Goal: Task Accomplishment & Management: Manage account settings

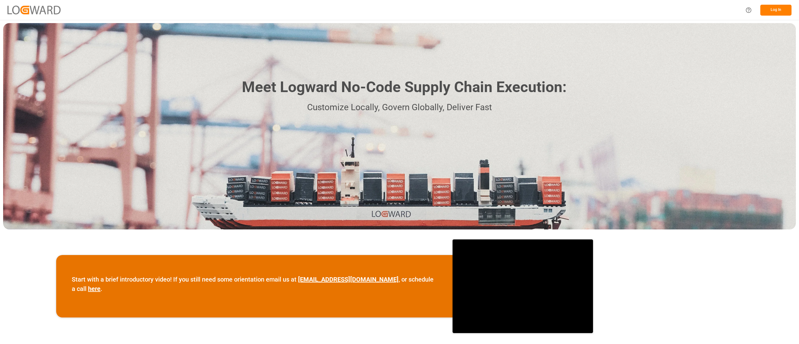
click at [784, 7] on button "Log In" at bounding box center [775, 10] width 31 height 11
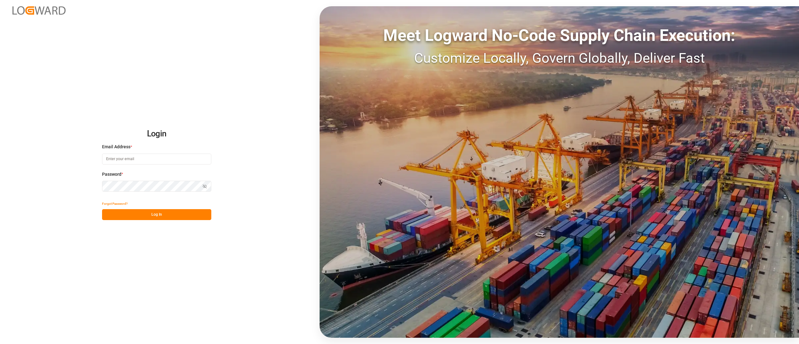
click at [179, 157] on input at bounding box center [156, 159] width 109 height 11
type input "camilo.perez@jamindustries.com"
click at [183, 214] on button "Log In" at bounding box center [156, 214] width 109 height 11
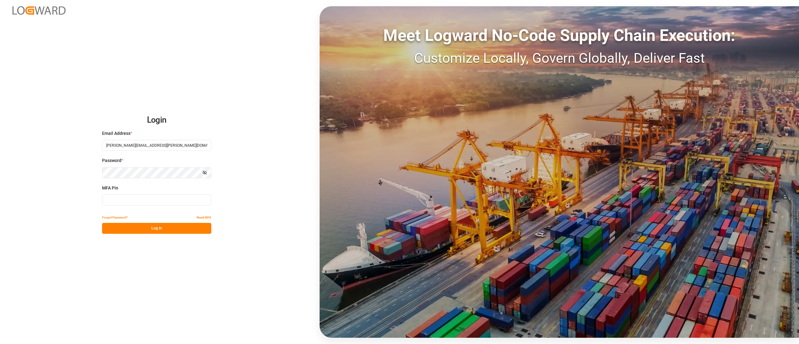
click at [186, 201] on input at bounding box center [156, 199] width 109 height 11
type input "838223"
click at [178, 223] on button "Log In" at bounding box center [156, 228] width 109 height 11
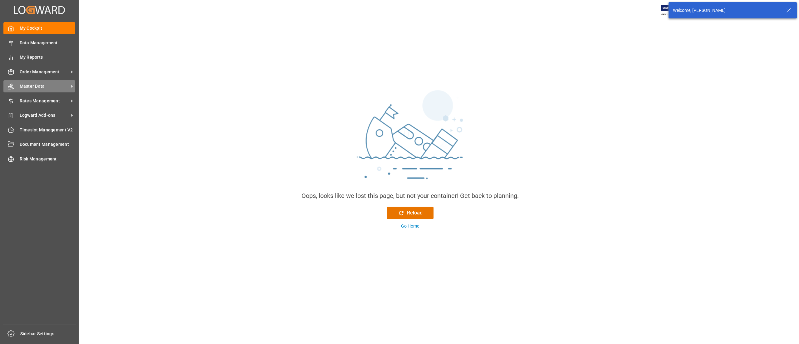
click at [29, 85] on span "Master Data" at bounding box center [44, 86] width 49 height 7
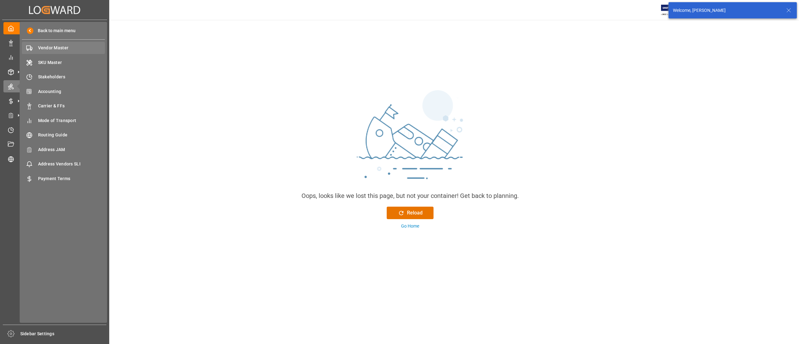
click at [60, 47] on span "Vendor Master" at bounding box center [71, 48] width 67 height 7
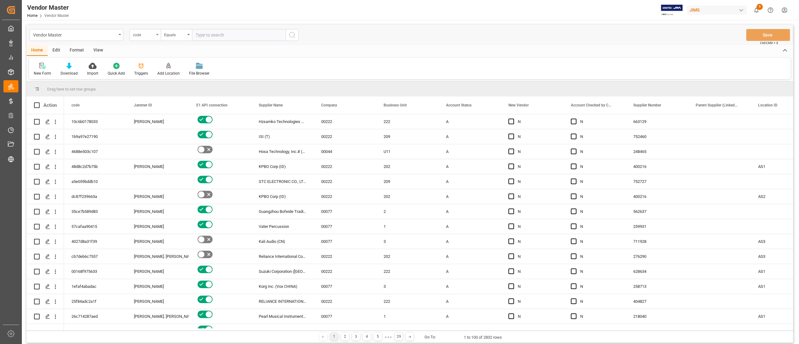
click at [136, 38] on div "code" at bounding box center [144, 35] width 31 height 12
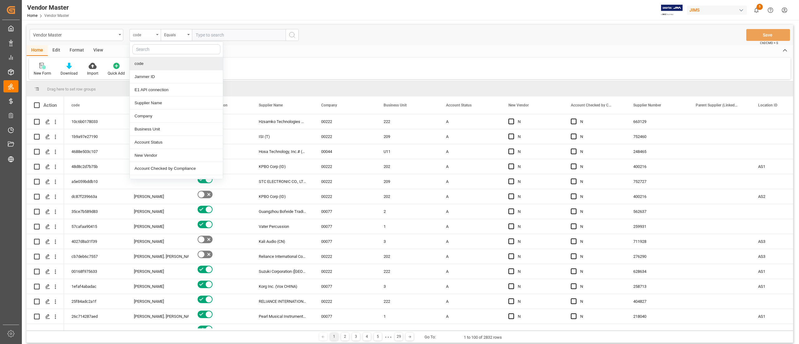
click at [158, 40] on div "code" at bounding box center [144, 35] width 31 height 12
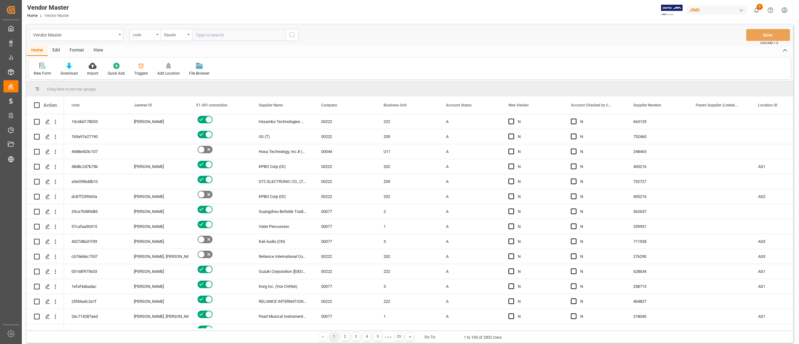
click at [138, 33] on div "code" at bounding box center [143, 34] width 21 height 7
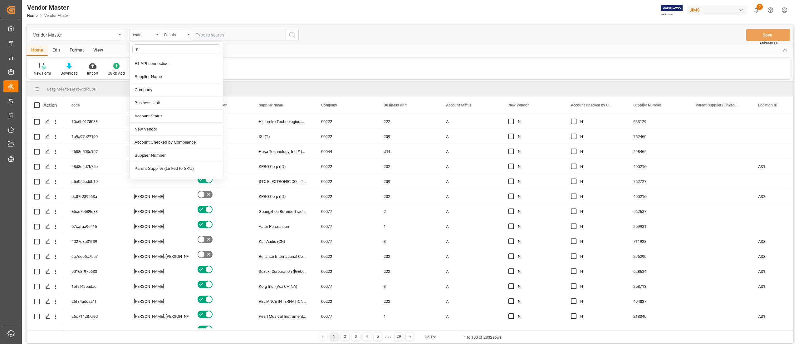
type input "nu"
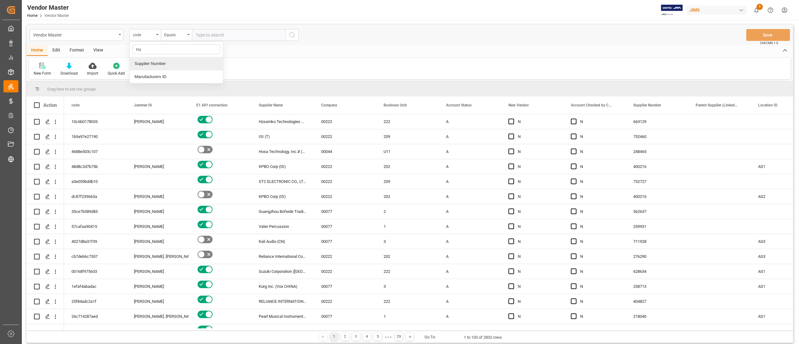
click at [164, 64] on div "Supplier Number" at bounding box center [176, 63] width 93 height 13
click at [210, 37] on input "text" at bounding box center [239, 35] width 94 height 12
paste input "767275"
type input "767275"
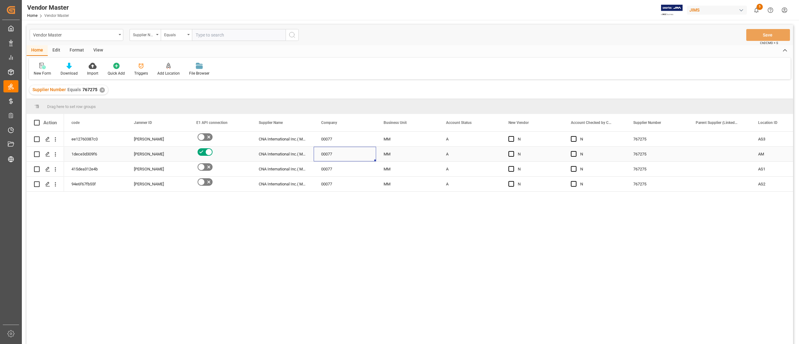
click at [362, 152] on div "00077" at bounding box center [345, 154] width 62 height 15
click at [100, 90] on div "✕" at bounding box center [102, 89] width 5 height 5
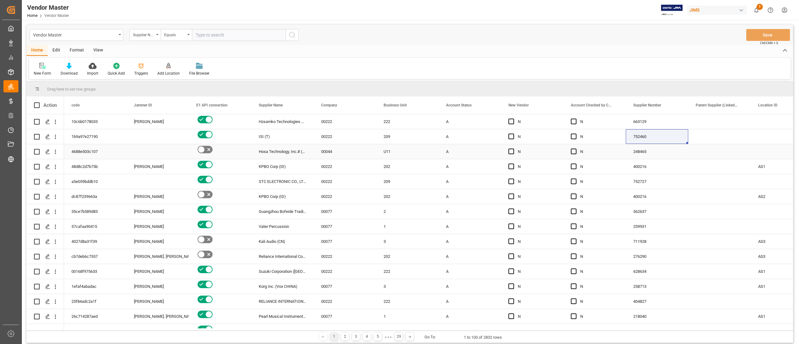
click at [471, 147] on div "A" at bounding box center [469, 151] width 47 height 14
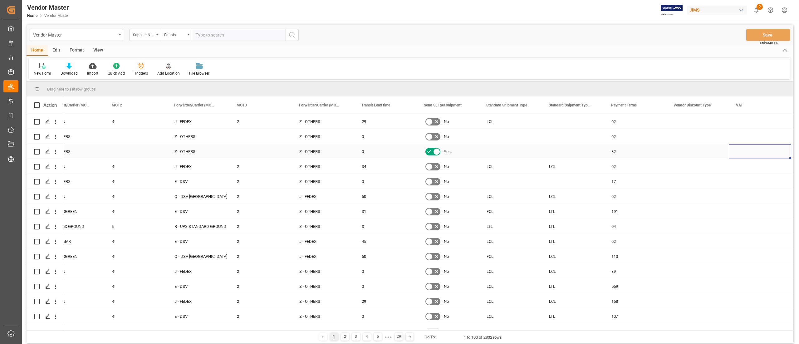
scroll to position [0, 1769]
drag, startPoint x: 629, startPoint y: 106, endPoint x: 627, endPoint y: 90, distance: 16.4
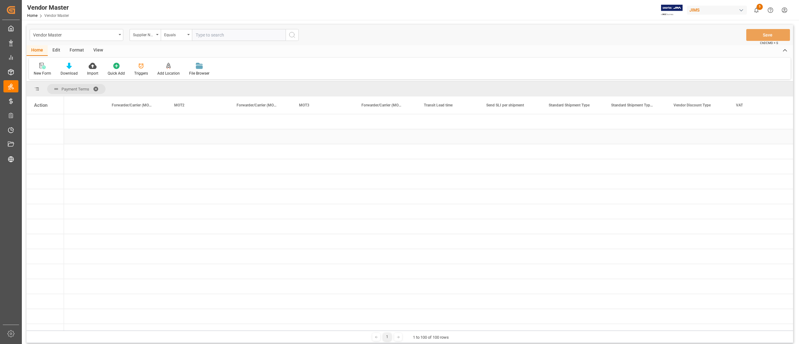
click at [325, 131] on div "Press SPACE to select this row." at bounding box center [323, 136] width 62 height 15
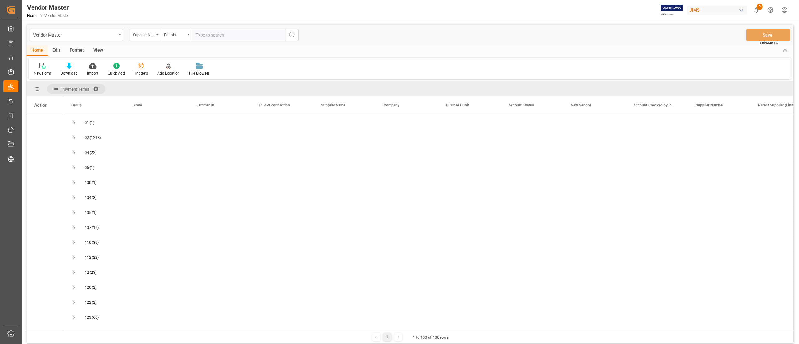
scroll to position [0, 0]
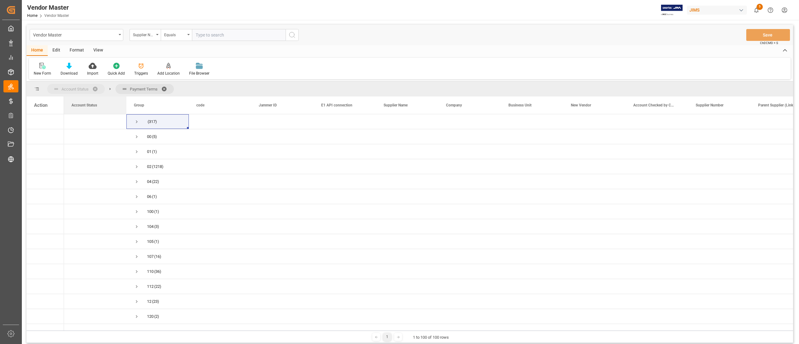
drag, startPoint x: 527, startPoint y: 107, endPoint x: 70, endPoint y: 87, distance: 457.5
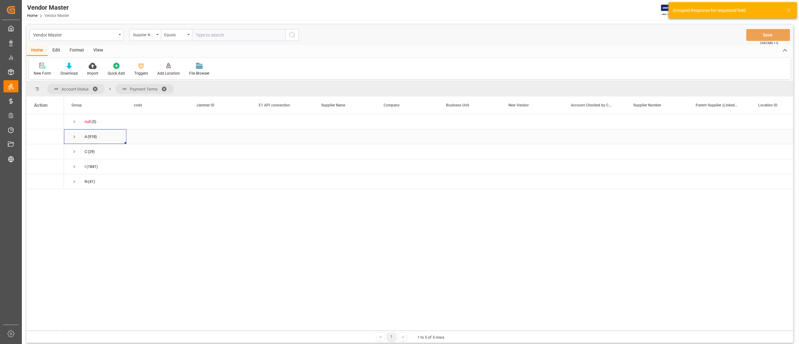
click at [74, 137] on span "Press SPACE to select this row." at bounding box center [74, 137] width 6 height 6
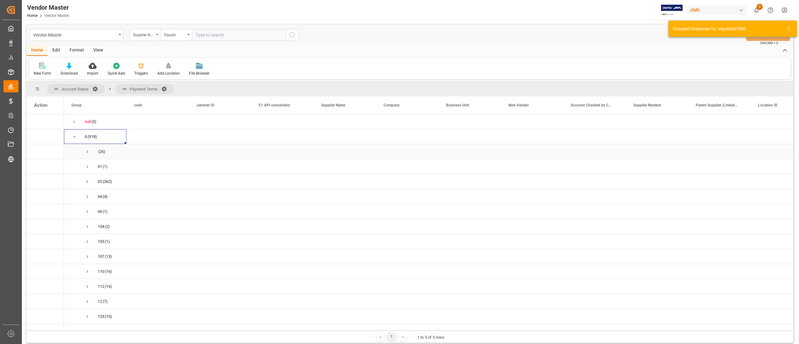
click at [86, 149] on span "Press SPACE to select this row." at bounding box center [88, 152] width 6 height 6
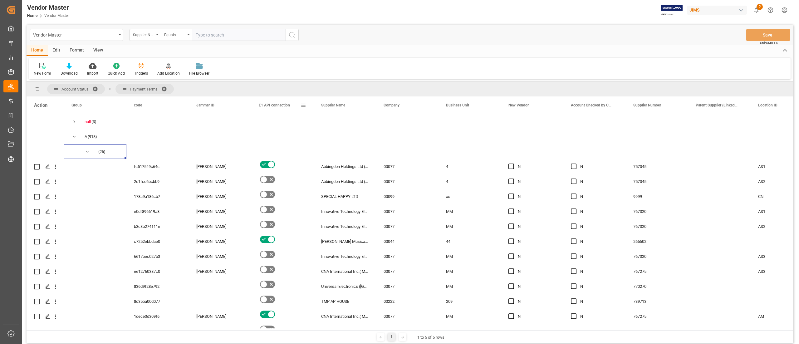
click at [301, 106] on span at bounding box center [303, 105] width 6 height 6
click at [335, 105] on span "filter" at bounding box center [337, 106] width 27 height 11
type input "Y"
type input "True"
click at [336, 159] on button "Apply" at bounding box center [340, 158] width 12 height 6
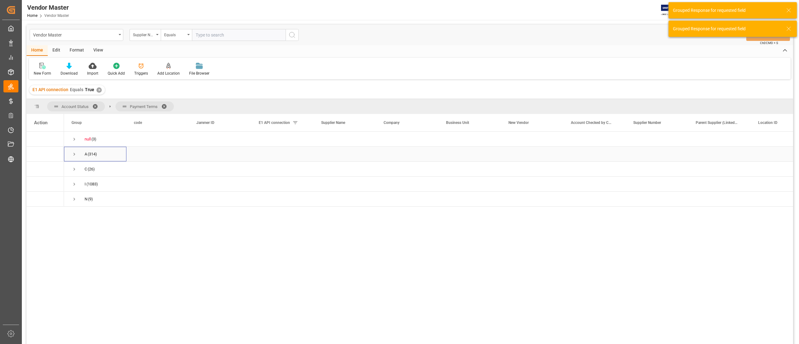
click at [75, 152] on span "Press SPACE to select this row." at bounding box center [74, 154] width 6 height 6
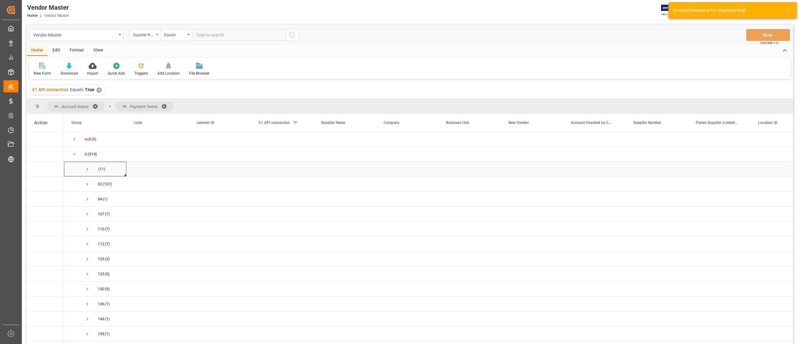
click at [85, 169] on span "Press SPACE to select this row." at bounding box center [88, 169] width 6 height 6
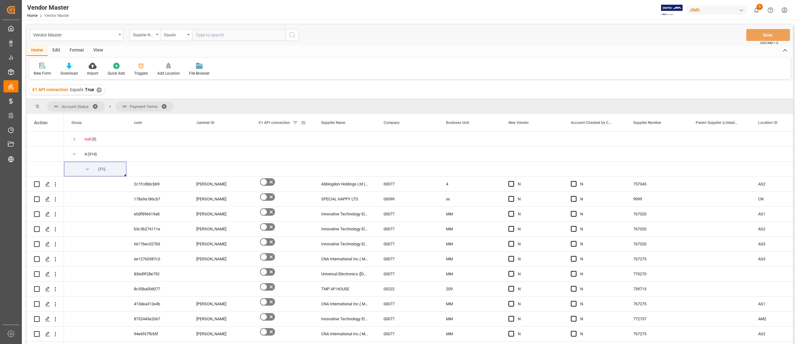
click at [304, 124] on span at bounding box center [303, 123] width 6 height 6
type input "T"
type input "False"
click at [338, 175] on button "Apply" at bounding box center [340, 176] width 12 height 6
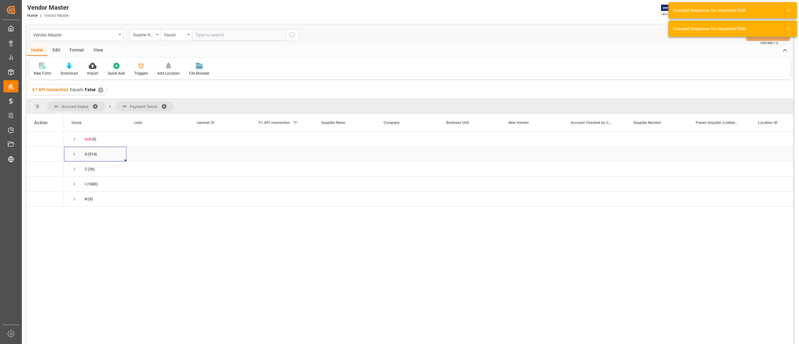
click at [72, 153] on span "Press SPACE to select this row." at bounding box center [74, 154] width 6 height 6
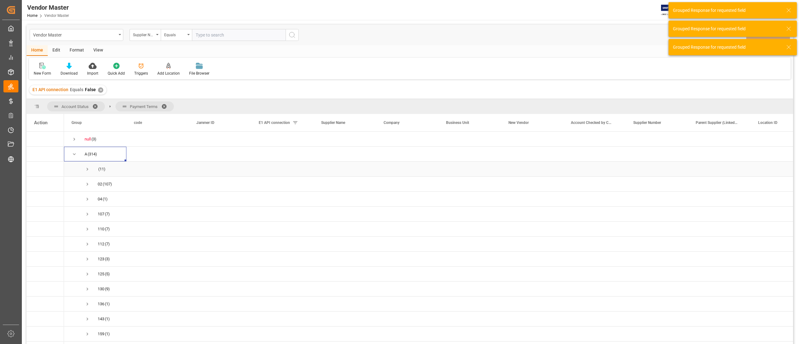
click at [88, 167] on span "Press SPACE to select this row." at bounding box center [88, 169] width 6 height 6
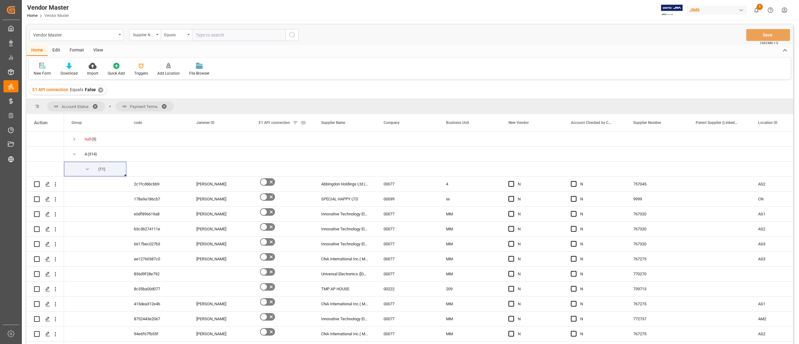
click at [306, 122] on div "E1 API connection" at bounding box center [282, 122] width 62 height 17
click at [100, 91] on div "✕" at bounding box center [100, 89] width 5 height 5
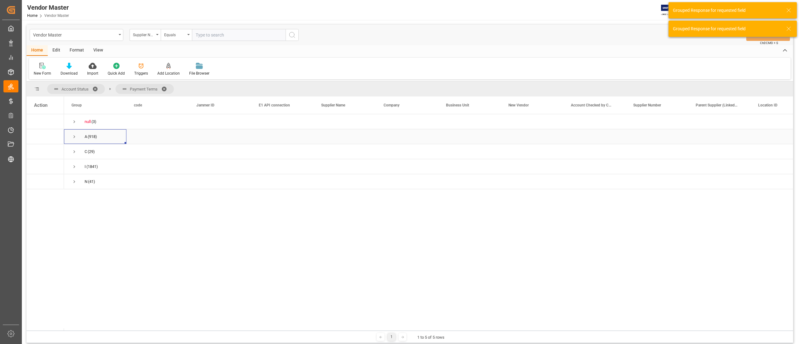
click at [74, 139] on span "Press SPACE to select this row." at bounding box center [74, 137] width 6 height 6
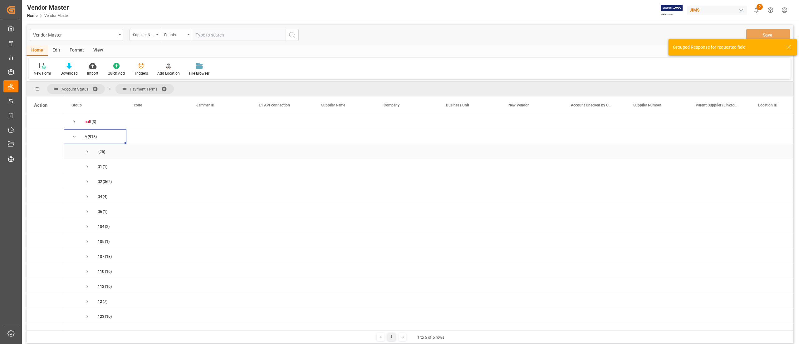
click at [85, 149] on span "Press SPACE to select this row." at bounding box center [88, 152] width 6 height 6
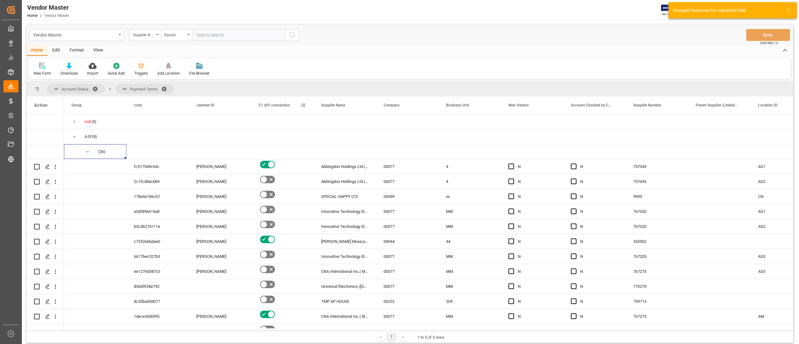
click at [302, 104] on span at bounding box center [303, 105] width 6 height 6
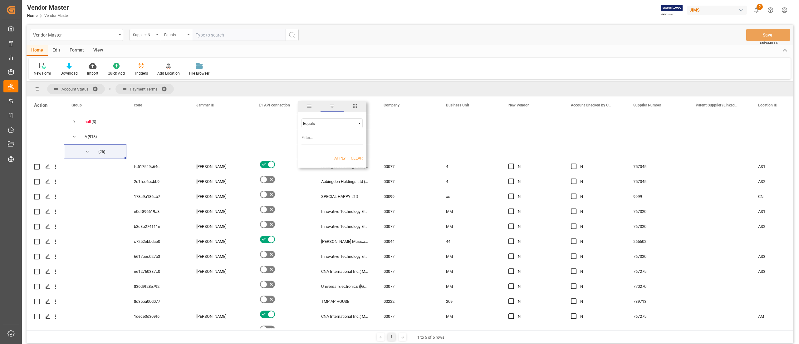
click at [321, 140] on input "Filter Value" at bounding box center [331, 139] width 61 height 12
click at [344, 124] on div "Equals" at bounding box center [329, 123] width 52 height 5
click at [310, 90] on div "Account Status Payment Terms" at bounding box center [410, 88] width 766 height 15
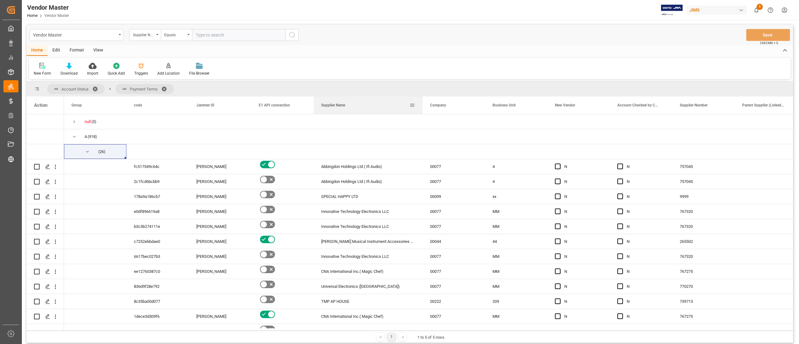
drag, startPoint x: 375, startPoint y: 113, endPoint x: 421, endPoint y: 113, distance: 46.5
click at [421, 113] on div at bounding box center [422, 104] width 2 height 17
click at [277, 100] on div "E1 API connection" at bounding box center [280, 104] width 42 height 17
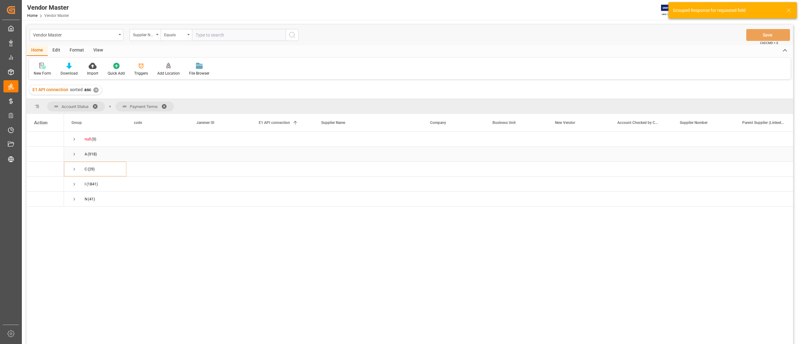
click at [75, 154] on span "Press SPACE to select this row." at bounding box center [74, 154] width 6 height 6
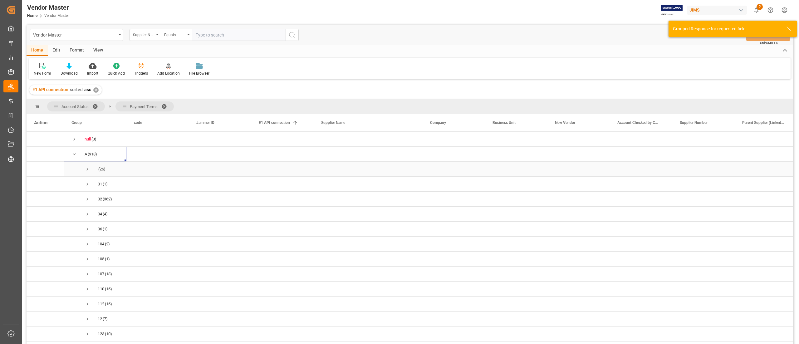
click at [89, 169] on span "Press SPACE to select this row." at bounding box center [88, 169] width 6 height 6
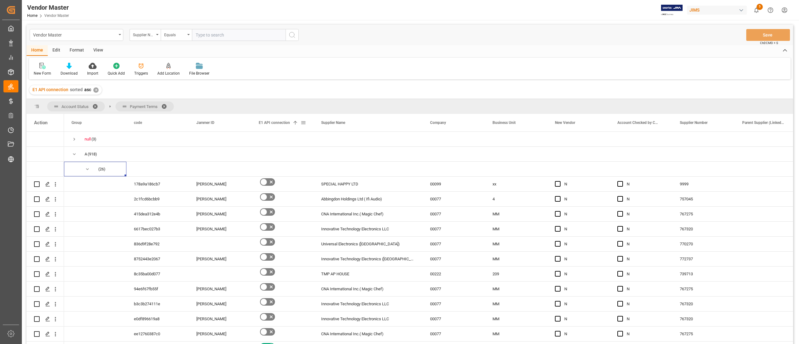
click at [296, 120] on span at bounding box center [295, 123] width 6 height 6
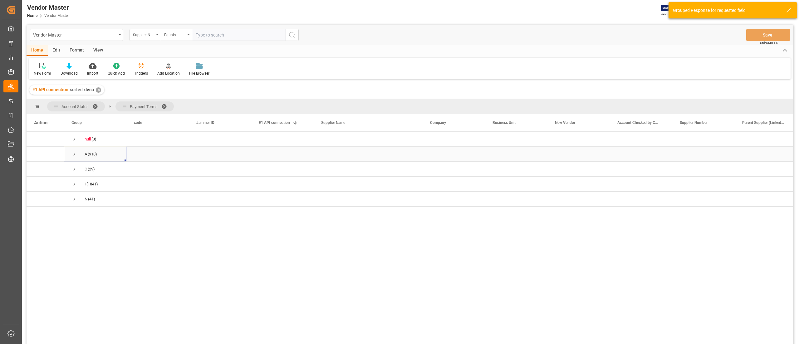
click at [76, 151] on span "Press SPACE to select this row." at bounding box center [74, 154] width 6 height 14
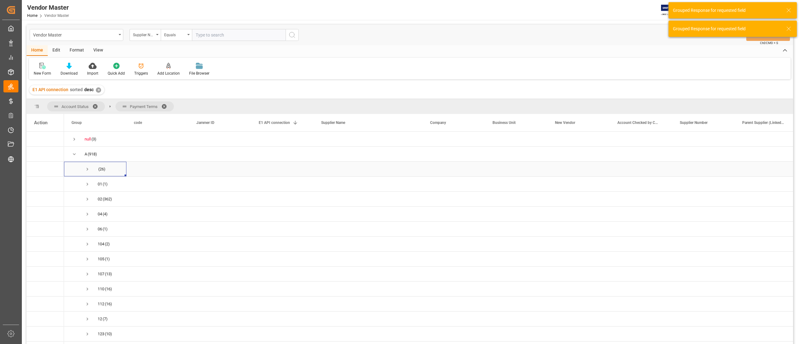
click at [88, 168] on span "Press SPACE to select this row." at bounding box center [88, 169] width 6 height 6
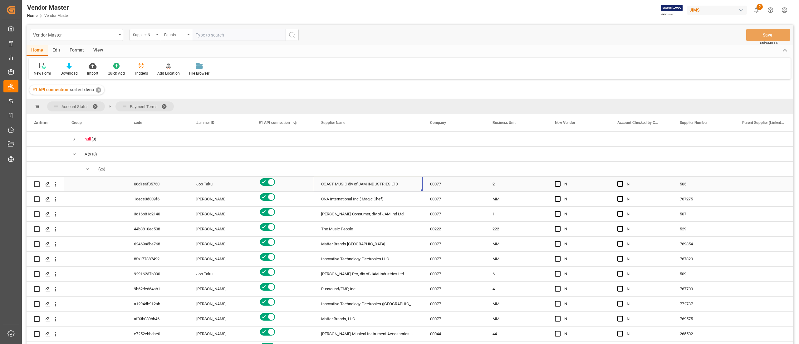
click at [359, 179] on div "COAST MUSIC div of JAM INDUSTRIES LTD" at bounding box center [368, 184] width 109 height 15
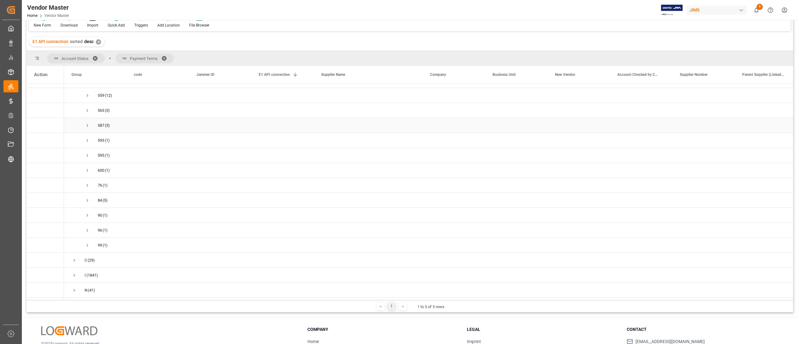
scroll to position [92, 0]
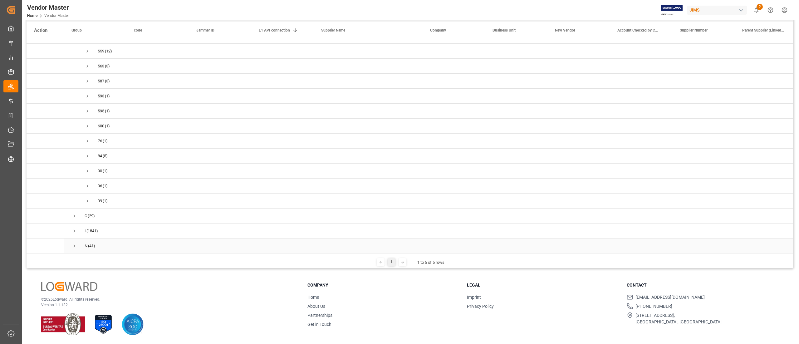
click at [74, 245] on span "Press SPACE to select this row." at bounding box center [74, 246] width 6 height 6
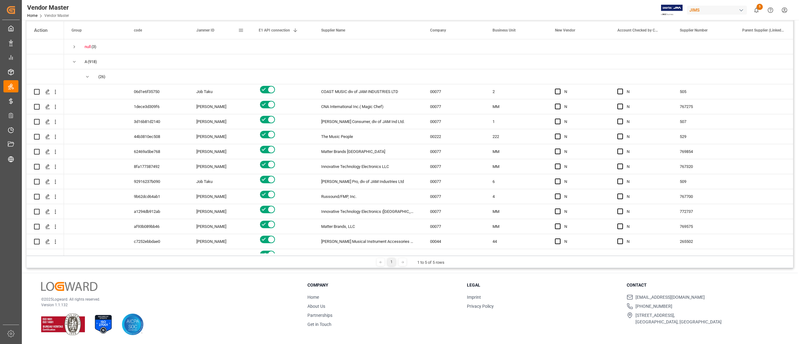
scroll to position [0, 0]
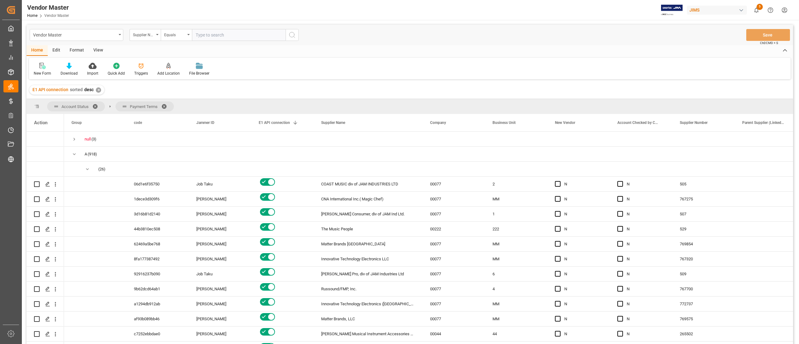
click at [165, 104] on span at bounding box center [166, 107] width 10 height 6
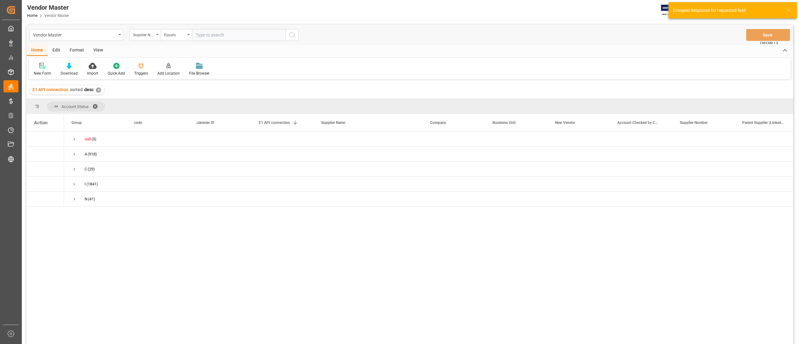
click at [95, 107] on span at bounding box center [97, 107] width 10 height 6
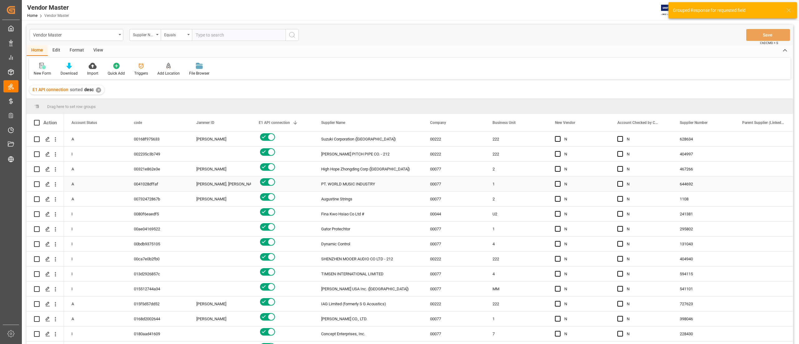
click at [569, 185] on div "N" at bounding box center [583, 184] width 38 height 14
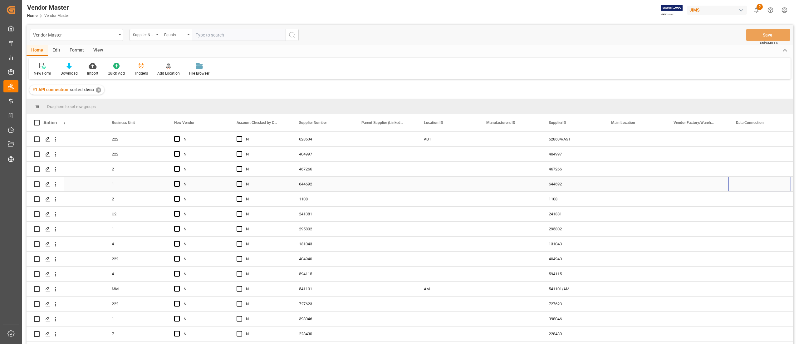
scroll to position [0, 381]
click at [99, 90] on div "✕" at bounding box center [98, 89] width 5 height 5
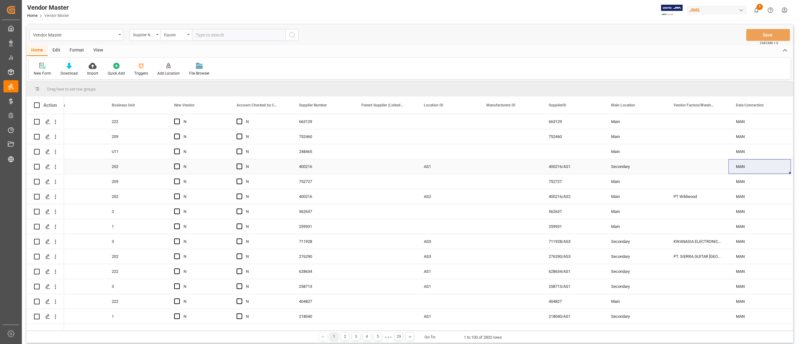
click at [464, 171] on div "AS1" at bounding box center [447, 166] width 62 height 15
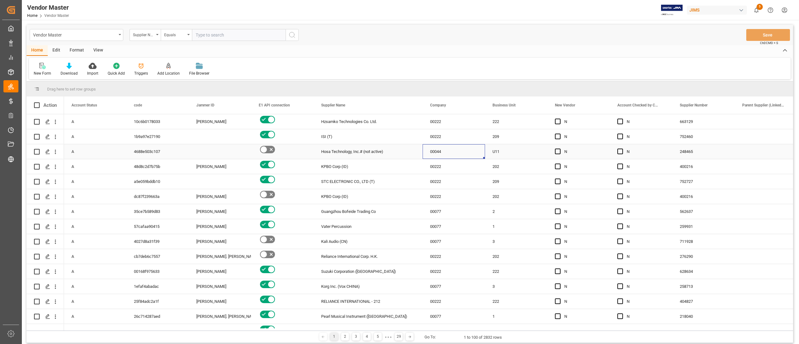
click at [470, 147] on div "00044" at bounding box center [453, 151] width 62 height 15
click at [699, 105] on span "Supplier Number" at bounding box center [694, 105] width 28 height 4
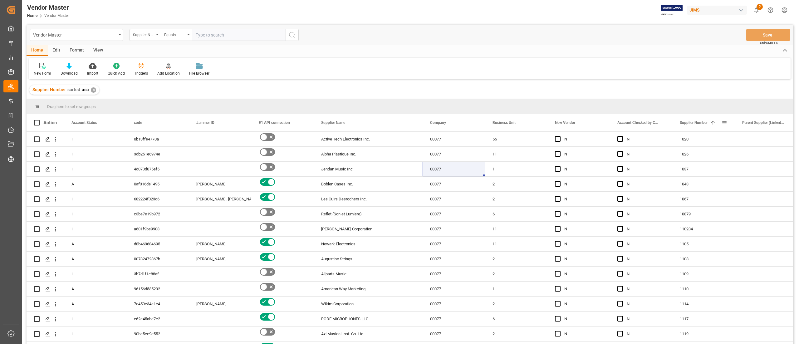
click at [705, 123] on span "Supplier Number" at bounding box center [694, 122] width 28 height 4
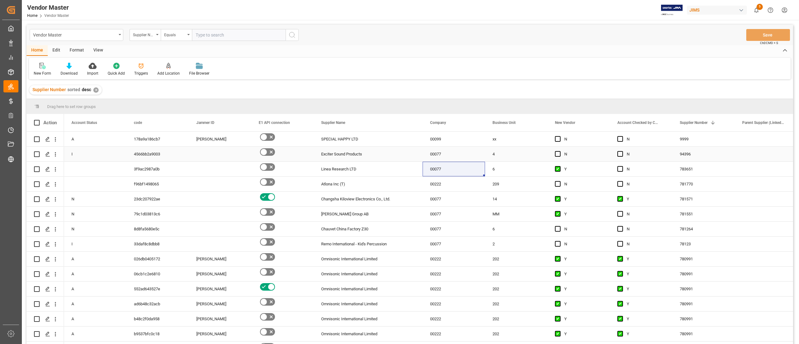
click at [686, 167] on div "783651" at bounding box center [703, 169] width 62 height 15
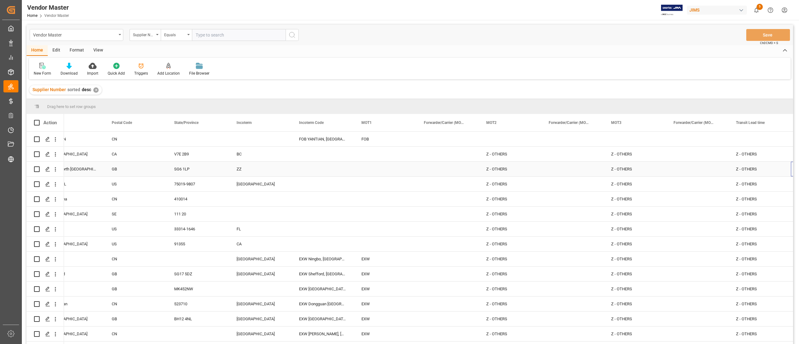
scroll to position [0, 1442]
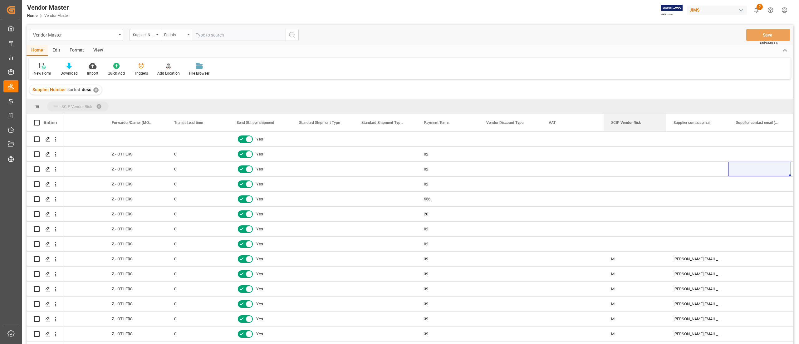
drag, startPoint x: 631, startPoint y: 124, endPoint x: 623, endPoint y: 109, distance: 16.7
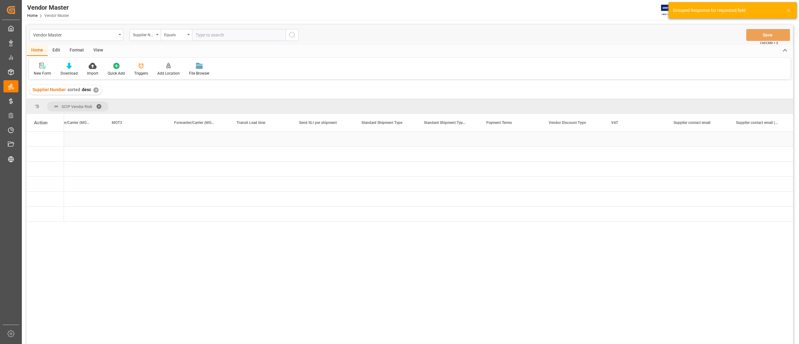
click at [521, 138] on div "Press SPACE to select this row." at bounding box center [510, 139] width 62 height 15
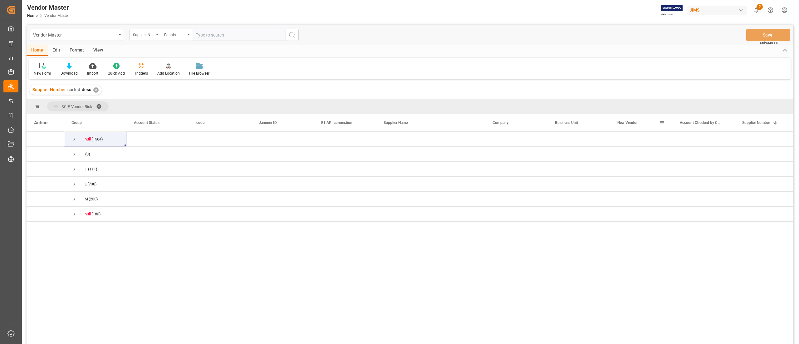
click at [662, 122] on span at bounding box center [662, 123] width 6 height 6
click at [679, 157] on input "Filter Value" at bounding box center [690, 156] width 61 height 12
type input "True"
click at [700, 174] on button "Apply" at bounding box center [699, 176] width 12 height 6
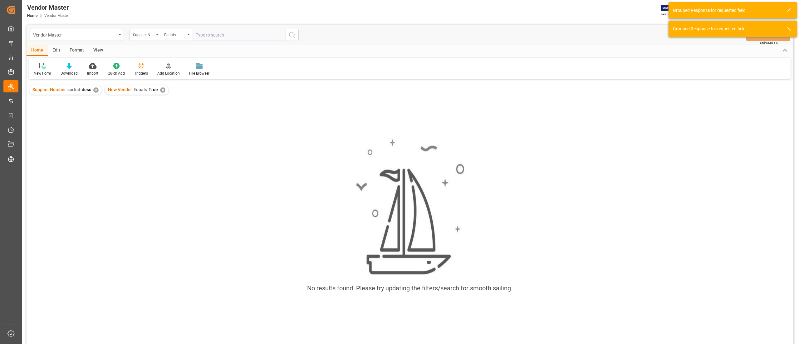
click at [162, 90] on div "✕" at bounding box center [162, 89] width 5 height 5
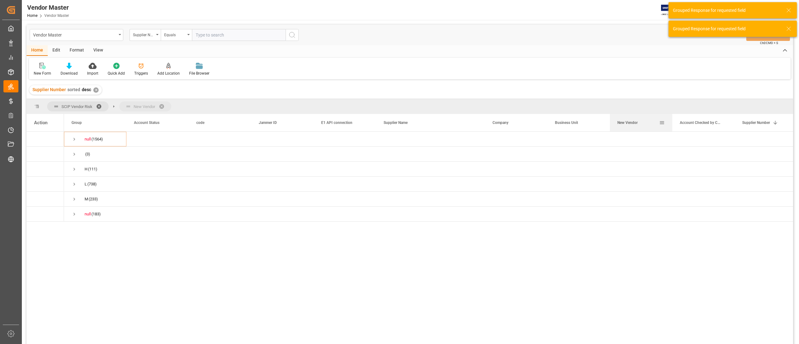
drag, startPoint x: 633, startPoint y: 123, endPoint x: 619, endPoint y: 114, distance: 16.6
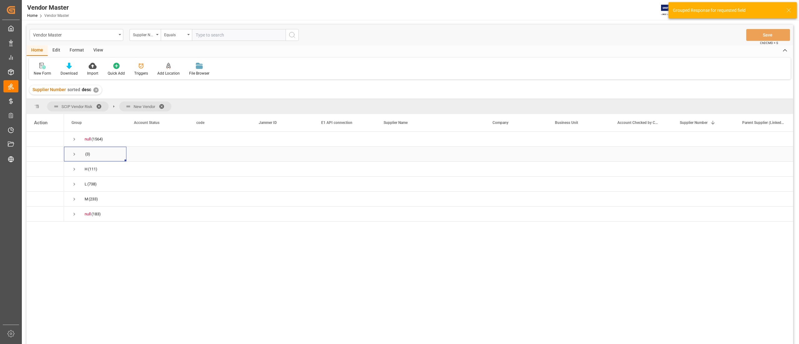
click at [74, 152] on span "Press SPACE to select this row." at bounding box center [74, 154] width 6 height 6
click at [87, 183] on span "Press SPACE to select this row." at bounding box center [88, 184] width 6 height 6
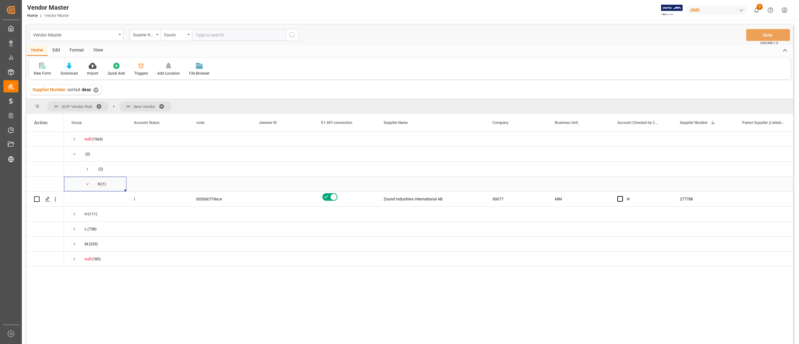
click at [87, 183] on span "Press SPACE to select this row." at bounding box center [88, 184] width 6 height 6
click at [73, 153] on span "Press SPACE to select this row." at bounding box center [74, 154] width 6 height 6
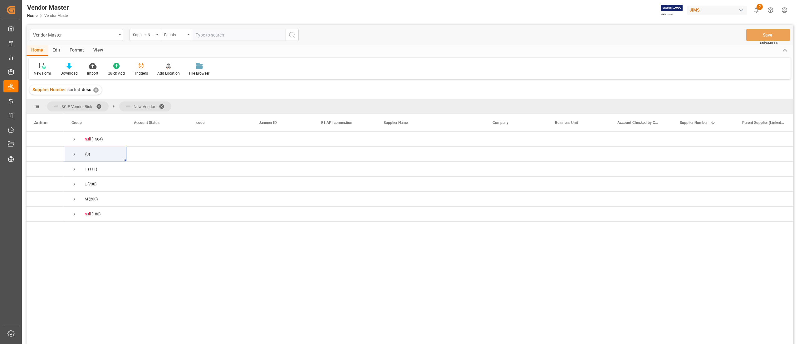
drag, startPoint x: 74, startPoint y: 108, endPoint x: 175, endPoint y: 106, distance: 100.8
click at [175, 106] on div "SCIP Vendor Risk New Vendor" at bounding box center [410, 106] width 766 height 15
click at [161, 104] on span at bounding box center [164, 107] width 10 height 6
drag, startPoint x: 154, startPoint y: 122, endPoint x: 59, endPoint y: 105, distance: 96.3
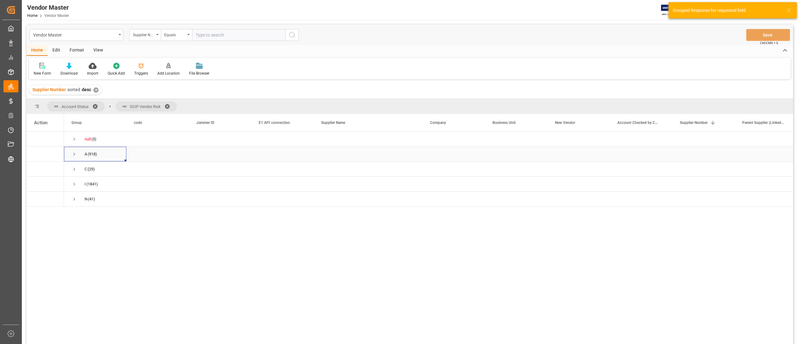
click at [76, 154] on span "Press SPACE to select this row." at bounding box center [74, 154] width 6 height 6
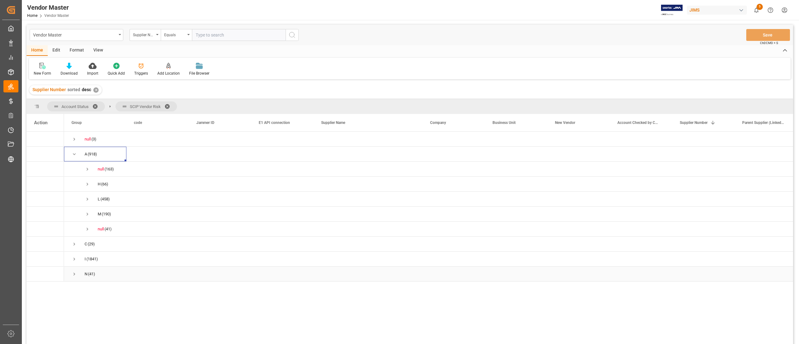
click at [71, 275] on span "Press SPACE to select this row." at bounding box center [74, 274] width 6 height 6
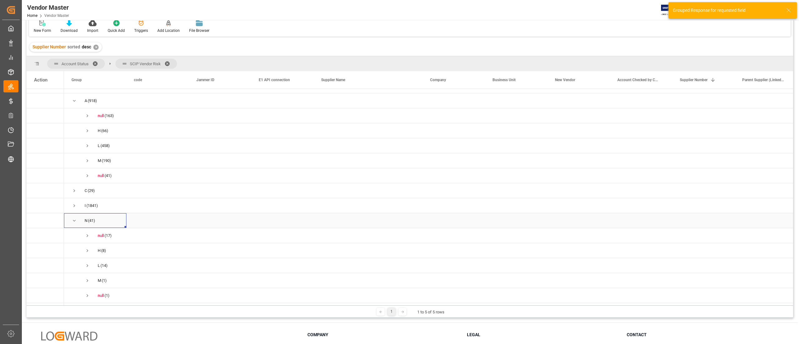
scroll to position [62, 0]
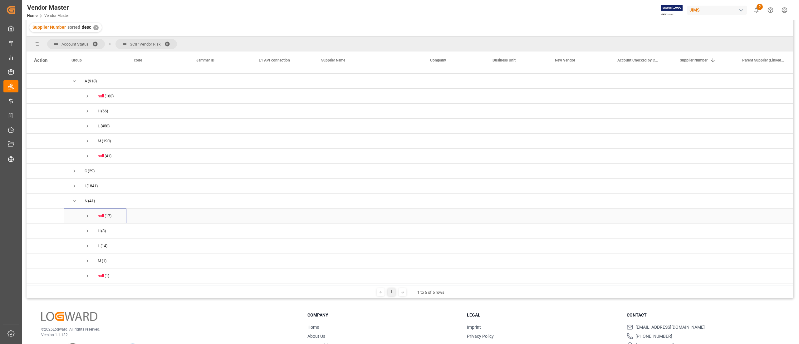
click at [85, 216] on span "Press SPACE to select this row." at bounding box center [88, 216] width 6 height 6
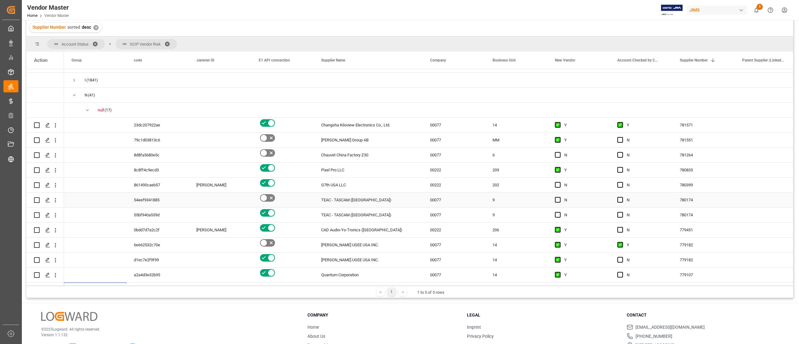
scroll to position [131, 0]
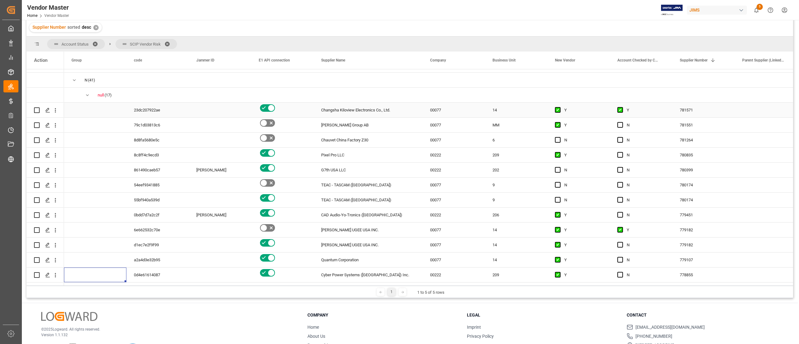
click at [335, 109] on div "Changsha Kiloview Electronics Co., Ltd." at bounding box center [368, 110] width 109 height 15
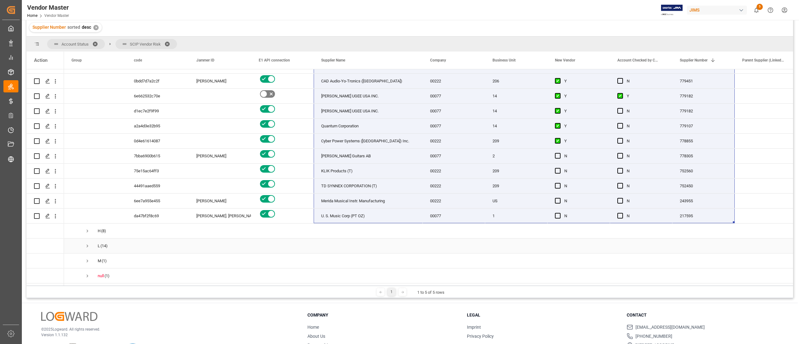
scroll to position [267, 0]
click at [86, 276] on span "Press SPACE to select this row." at bounding box center [88, 276] width 6 height 6
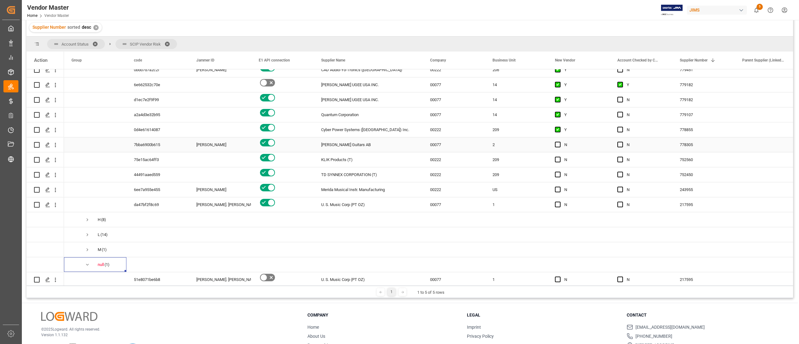
scroll to position [282, 0]
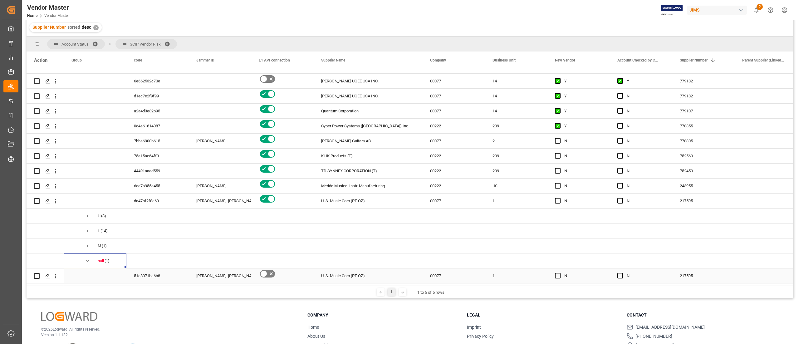
click at [331, 269] on div "U. S. Music Corp (PT OZ)" at bounding box center [368, 275] width 109 height 15
click at [686, 275] on div "217595" at bounding box center [703, 275] width 62 height 15
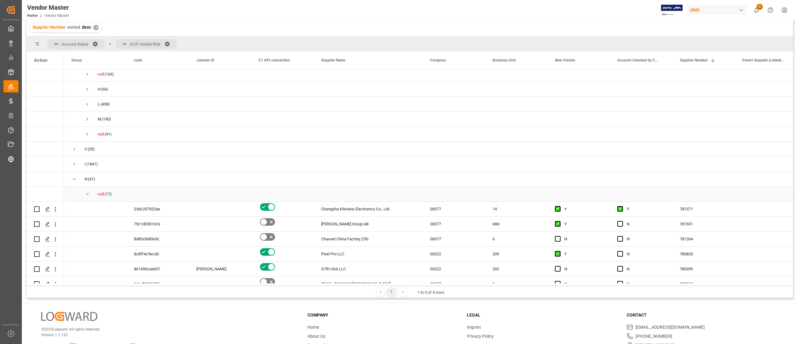
scroll to position [0, 0]
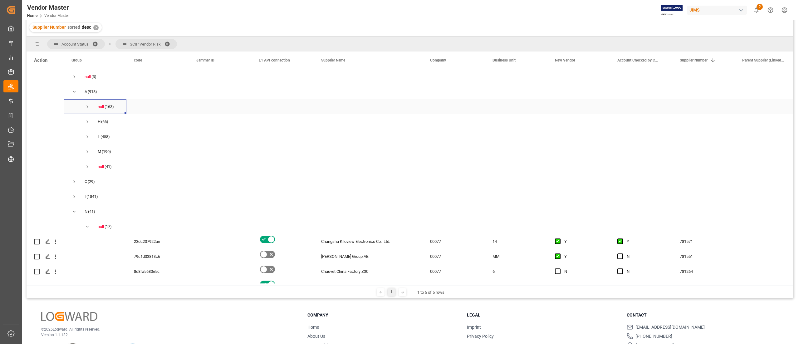
click at [86, 107] on span "Press SPACE to select this row." at bounding box center [88, 107] width 6 height 6
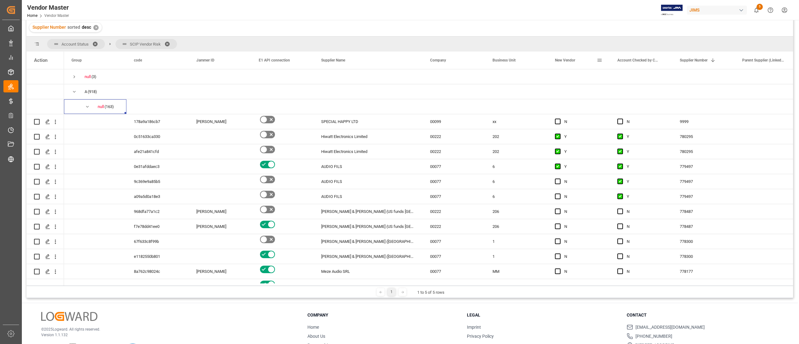
click at [600, 61] on span at bounding box center [600, 60] width 6 height 6
click at [628, 90] on input "Filter Value" at bounding box center [628, 94] width 61 height 12
type input "Y"
click at [631, 112] on button "Apply" at bounding box center [636, 113] width 12 height 6
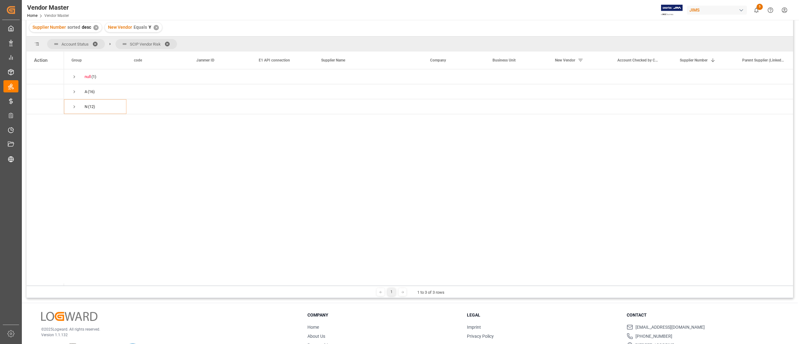
click at [168, 41] on span at bounding box center [169, 44] width 10 height 6
click at [96, 41] on span at bounding box center [97, 44] width 10 height 6
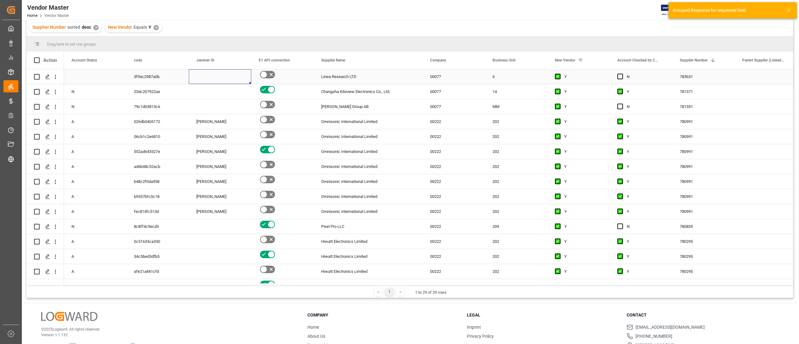
click at [199, 83] on div "Press SPACE to select this row." at bounding box center [220, 76] width 62 height 15
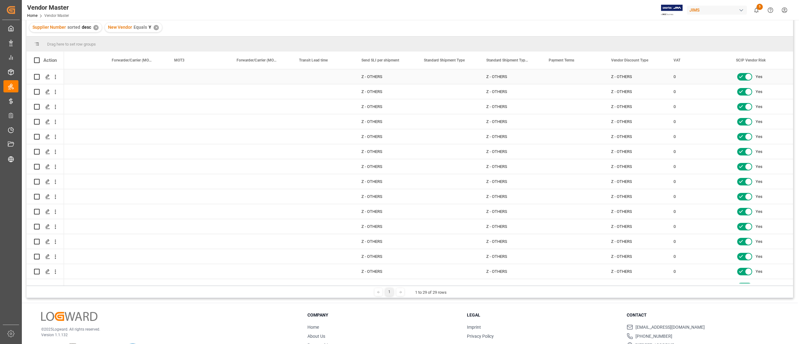
scroll to position [0, 1878]
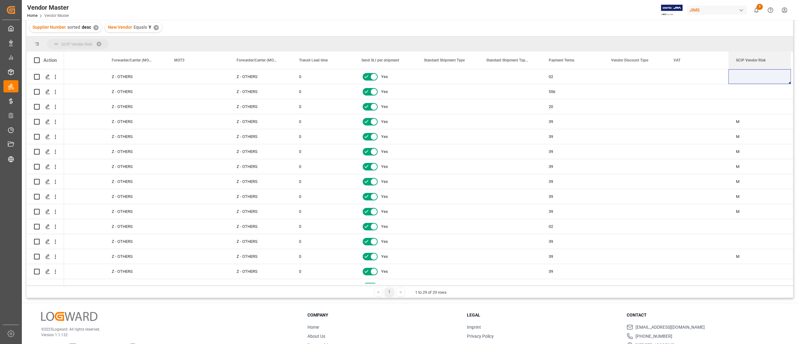
drag, startPoint x: 744, startPoint y: 58, endPoint x: 708, endPoint y: 40, distance: 40.6
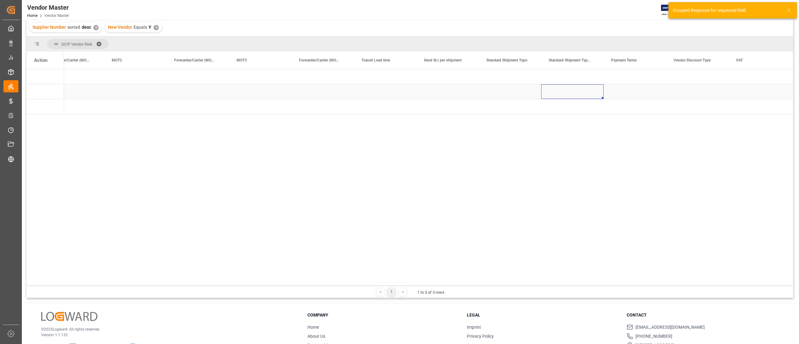
click at [548, 88] on div "Press SPACE to select this row." at bounding box center [572, 91] width 62 height 15
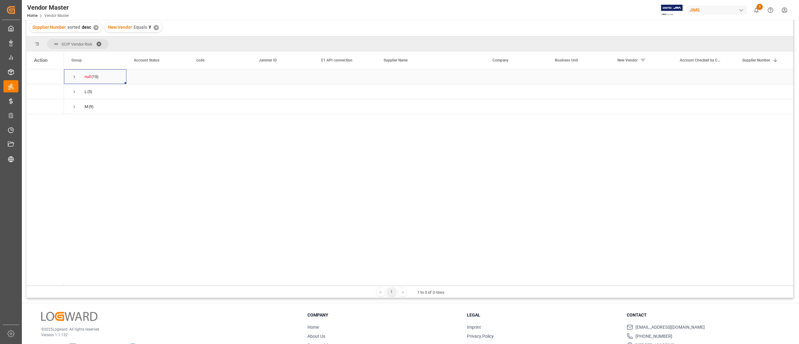
click at [75, 77] on span "Press SPACE to select this row." at bounding box center [74, 77] width 6 height 6
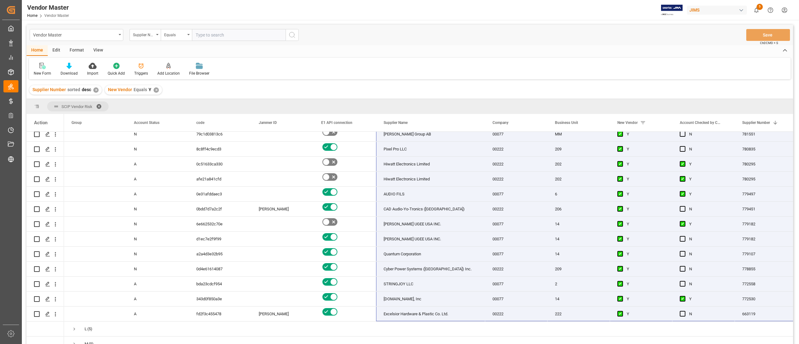
scroll to position [57, 0]
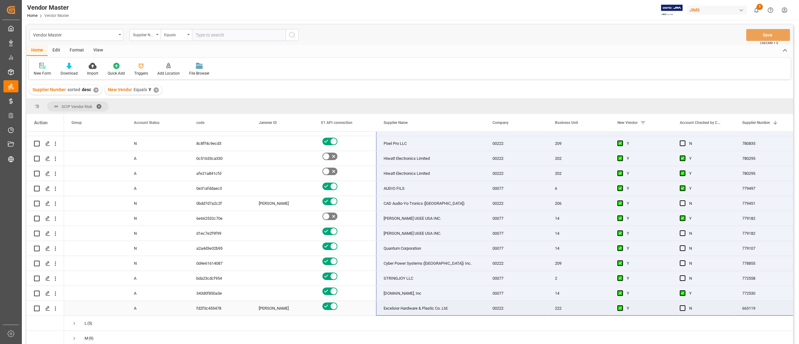
drag, startPoint x: 406, startPoint y: 155, endPoint x: 745, endPoint y: 306, distance: 371.3
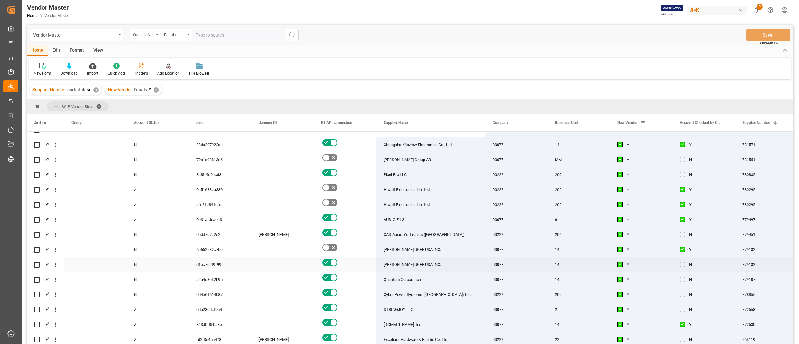
scroll to position [0, 0]
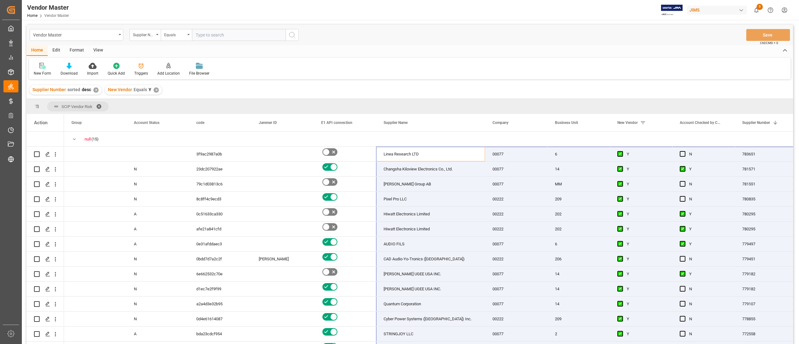
click at [156, 91] on div "✕" at bounding box center [156, 89] width 5 height 5
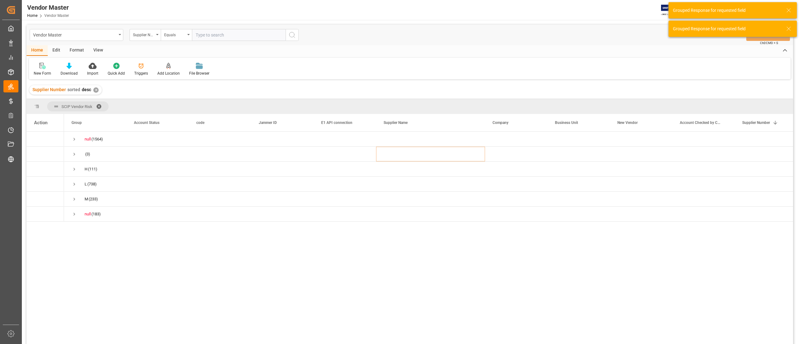
click at [96, 91] on div "✕" at bounding box center [95, 89] width 5 height 5
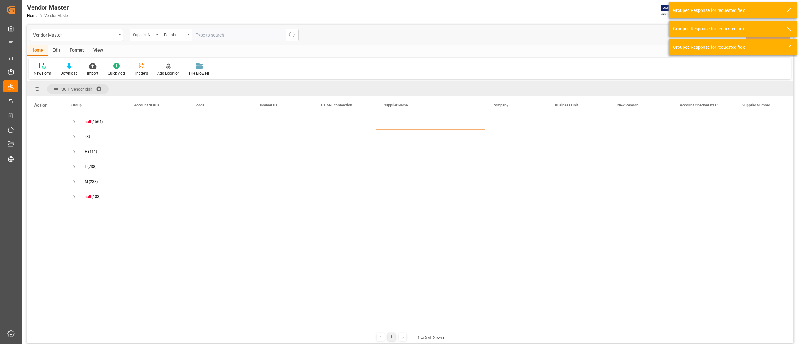
click at [100, 88] on span at bounding box center [101, 89] width 10 height 6
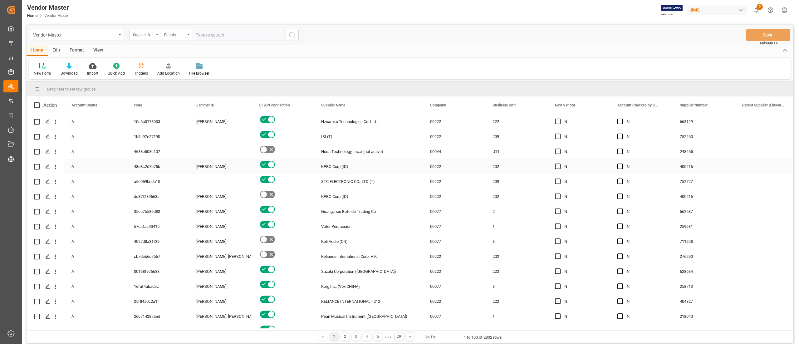
click at [459, 168] on div "00222" at bounding box center [453, 166] width 62 height 15
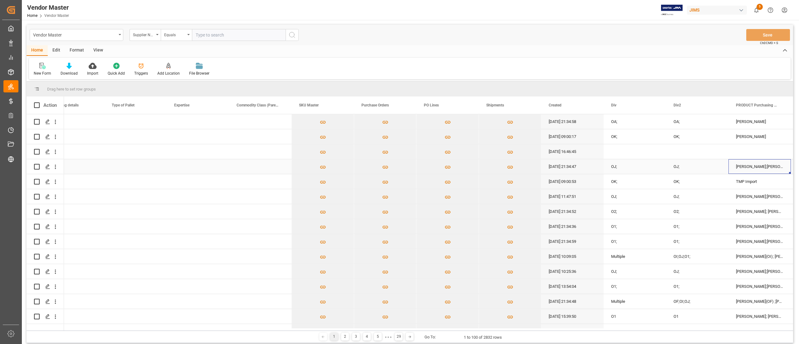
scroll to position [0, 3002]
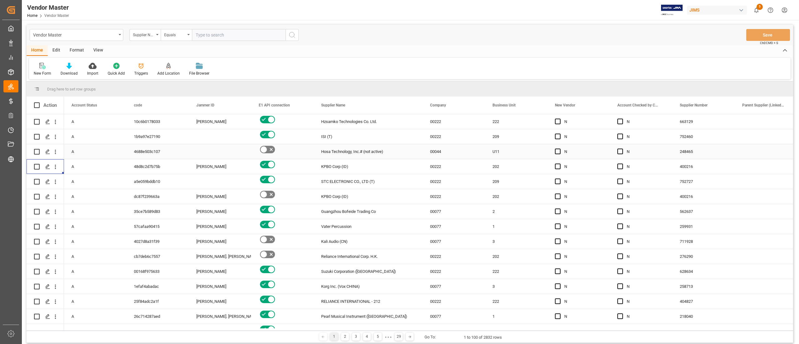
click at [486, 145] on div "U11" at bounding box center [516, 151] width 62 height 15
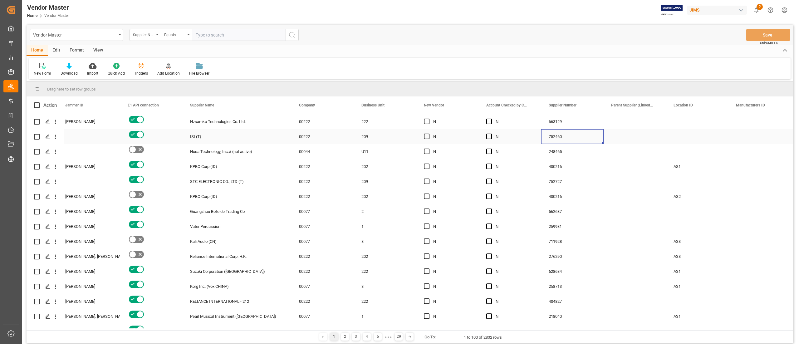
click at [589, 137] on div "752460" at bounding box center [572, 136] width 62 height 15
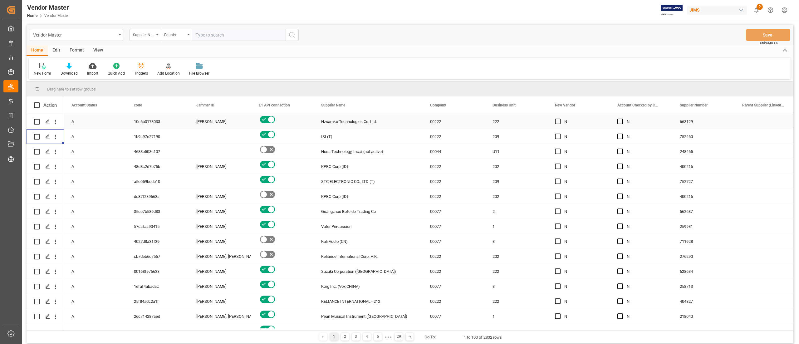
click at [592, 126] on div "N" at bounding box center [583, 122] width 38 height 14
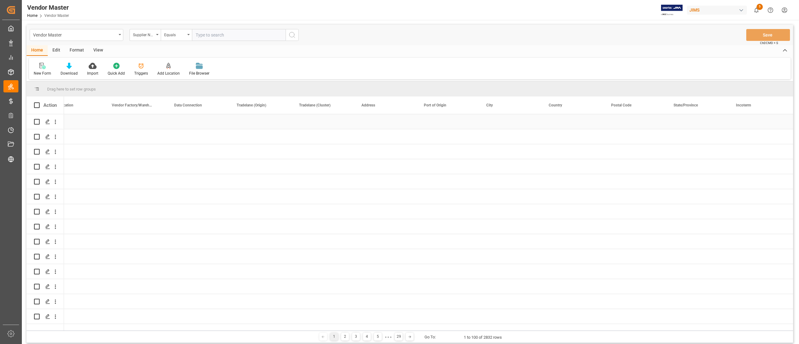
scroll to position [0, 942]
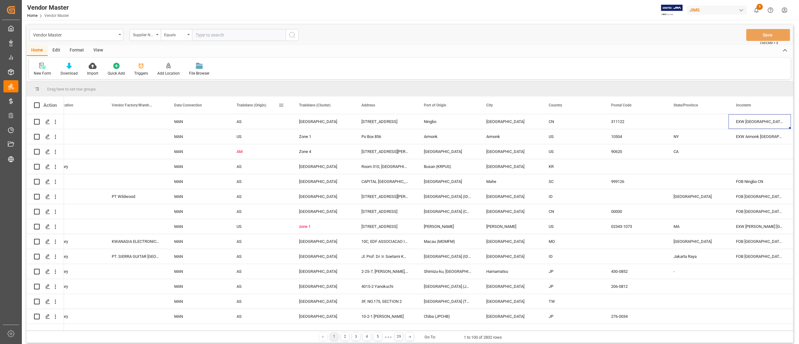
click at [282, 105] on span at bounding box center [281, 105] width 6 height 6
click at [310, 141] on input "Filter Value" at bounding box center [309, 139] width 61 height 12
type input "EU"
click at [317, 155] on button "Apply" at bounding box center [318, 158] width 12 height 6
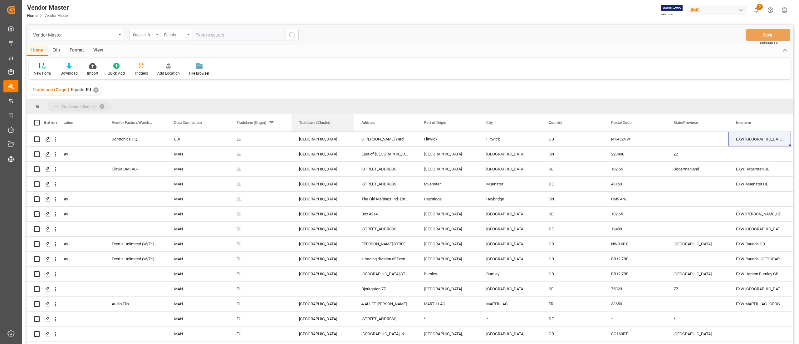
drag, startPoint x: 315, startPoint y: 124, endPoint x: 306, endPoint y: 108, distance: 18.3
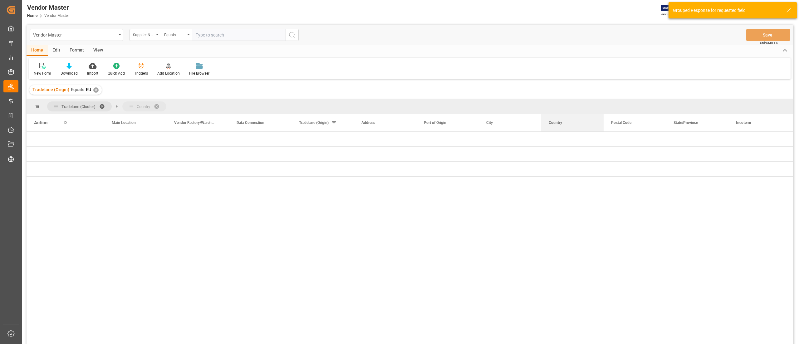
drag, startPoint x: 557, startPoint y: 122, endPoint x: 525, endPoint y: 104, distance: 36.5
click at [372, 138] on div "Press SPACE to select this row." at bounding box center [385, 139] width 62 height 15
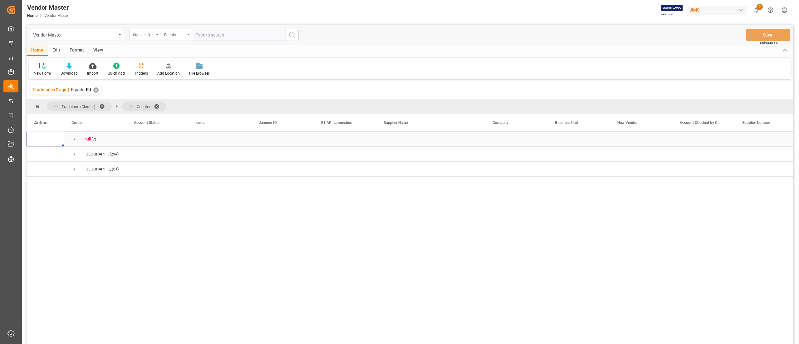
click at [74, 138] on span "Press SPACE to select this row." at bounding box center [74, 139] width 6 height 6
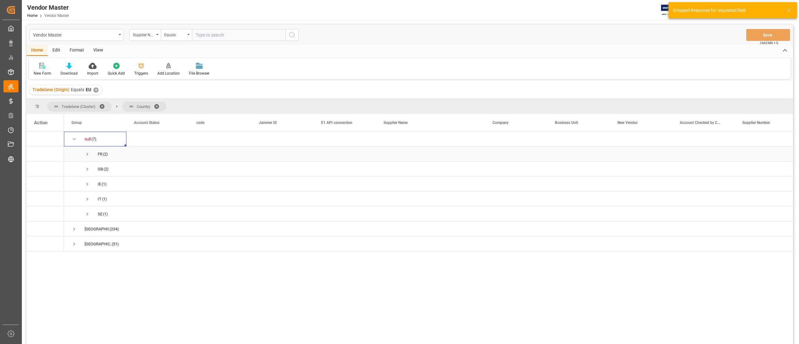
click at [88, 155] on span "Press SPACE to select this row." at bounding box center [88, 154] width 6 height 6
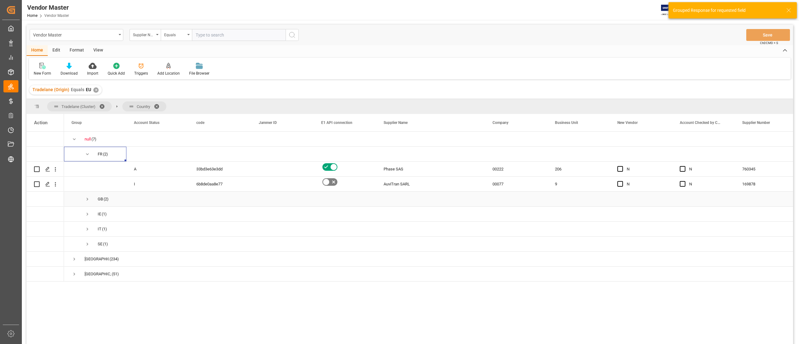
click at [458, 202] on div "Press SPACE to select this row." at bounding box center [430, 199] width 109 height 15
click at [48, 182] on icon "Press SPACE to select this row." at bounding box center [47, 184] width 5 height 5
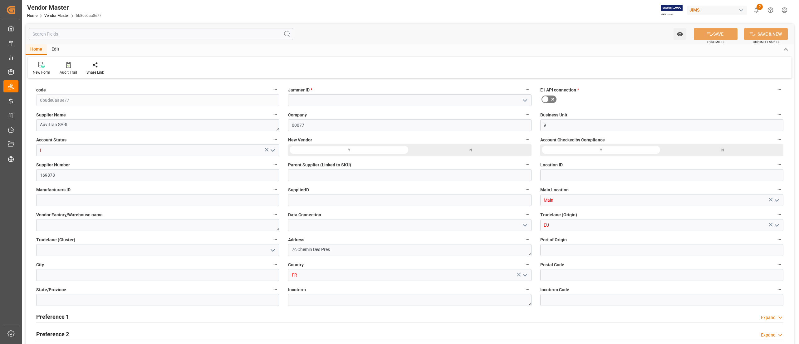
type input "06-23-2025 16:46"
type input "08-28-2025 16:48"
type input "NET 30"
drag, startPoint x: 341, startPoint y: 253, endPoint x: 291, endPoint y: 253, distance: 50.2
click at [291, 253] on textarea "7c Chemin Des Pres" at bounding box center [409, 250] width 243 height 12
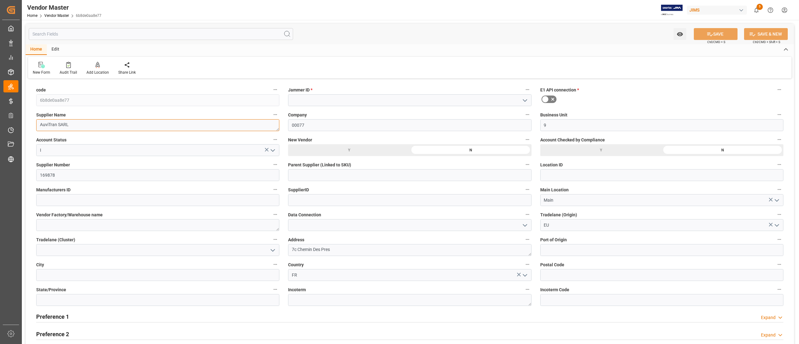
drag, startPoint x: 81, startPoint y: 125, endPoint x: 39, endPoint y: 127, distance: 42.5
click at [39, 127] on textarea "AuviTran SARL" at bounding box center [157, 125] width 243 height 12
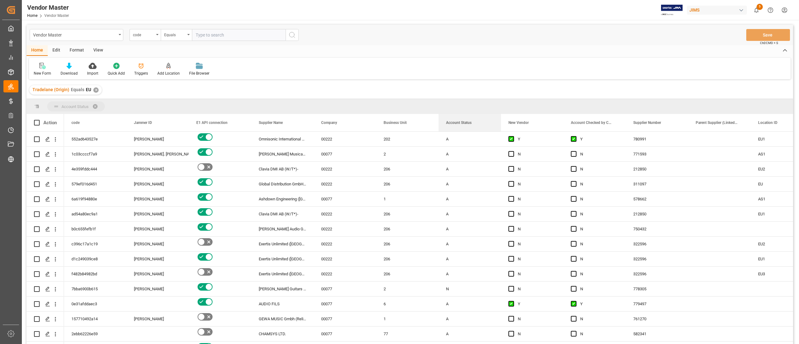
drag, startPoint x: 468, startPoint y: 124, endPoint x: 427, endPoint y: 100, distance: 47.8
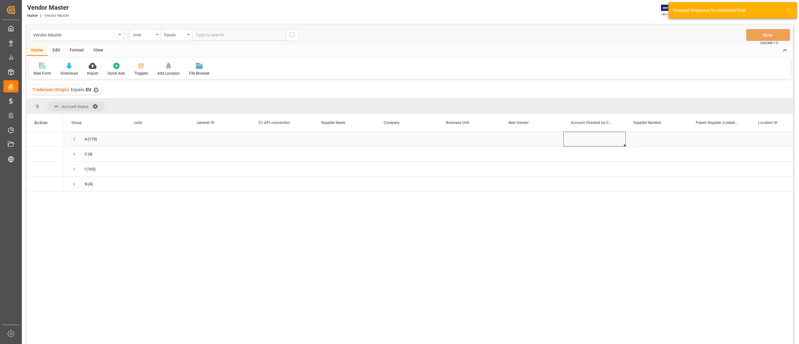
click at [614, 139] on div "Press SPACE to select this row." at bounding box center [594, 139] width 62 height 15
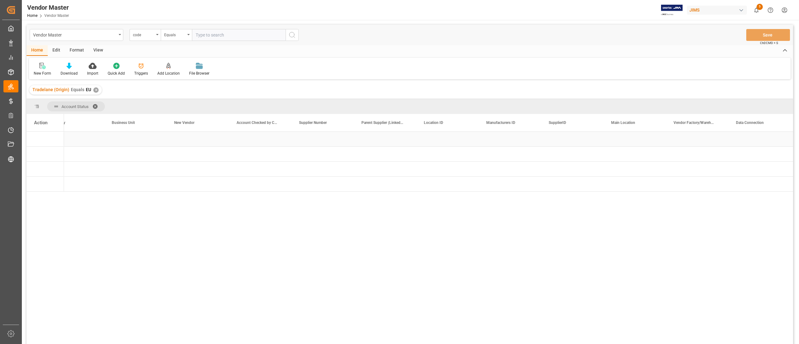
scroll to position [0, 396]
drag, startPoint x: 565, startPoint y: 120, endPoint x: 560, endPoint y: 107, distance: 14.6
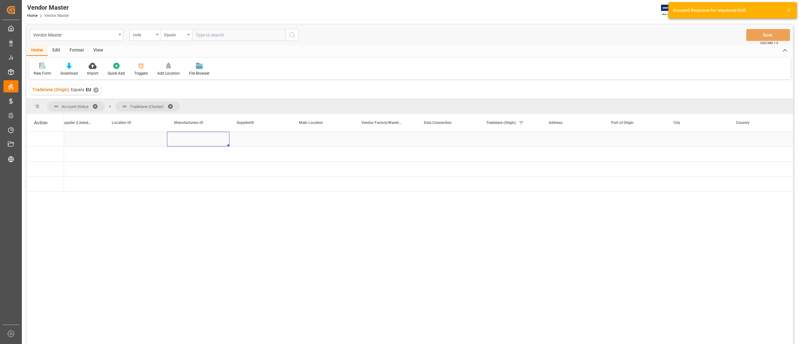
click at [208, 141] on div "Press SPACE to select this row." at bounding box center [198, 139] width 62 height 15
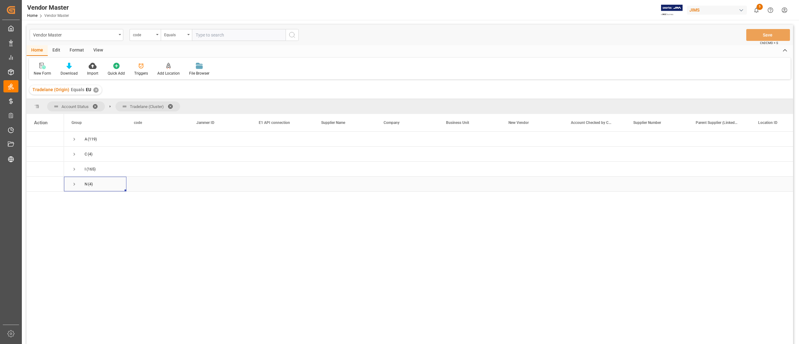
click at [75, 184] on span "Press SPACE to select this row." at bounding box center [74, 184] width 6 height 6
click at [88, 200] on span "Press SPACE to select this row." at bounding box center [88, 199] width 6 height 6
click at [346, 215] on div "[PERSON_NAME] Guitars AB" at bounding box center [345, 214] width 62 height 15
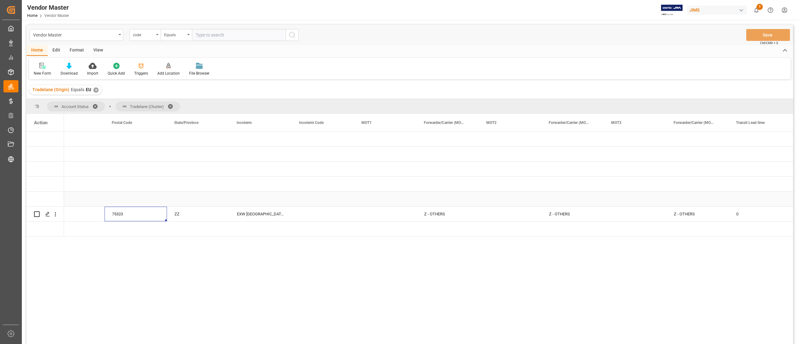
scroll to position [0, 1248]
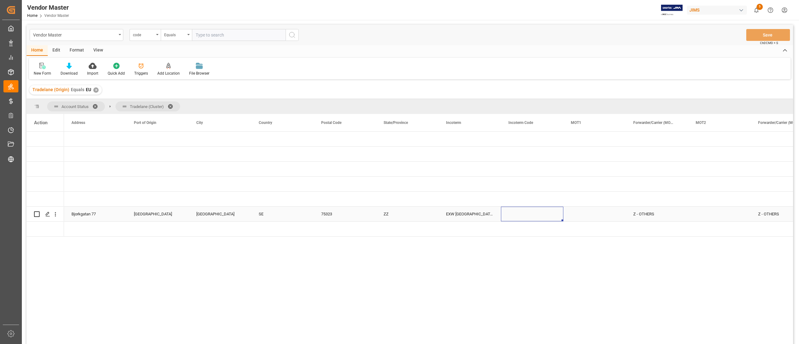
click at [456, 214] on div "EXW [GEOGRAPHIC_DATA], [GEOGRAPHIC_DATA]" at bounding box center [469, 214] width 62 height 15
drag, startPoint x: 456, startPoint y: 218, endPoint x: 498, endPoint y: 218, distance: 42.4
click at [498, 218] on div "EXW [GEOGRAPHIC_DATA], [GEOGRAPHIC_DATA]" at bounding box center [469, 218] width 62 height 22
type input "EXW Uppsala SE"
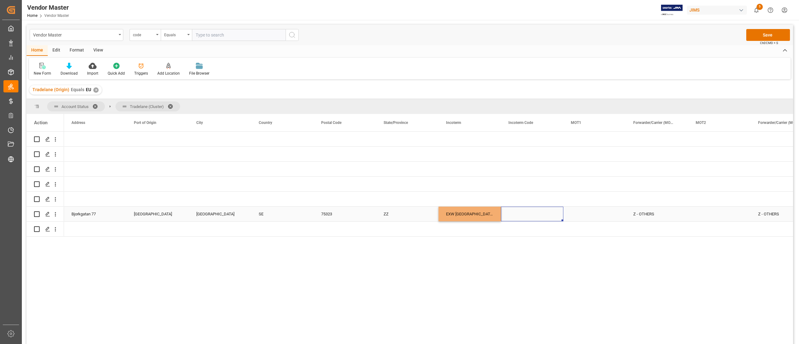
click at [530, 218] on div "Press SPACE to select this row." at bounding box center [532, 214] width 62 height 15
click at [587, 212] on div "Press SPACE to select this row." at bounding box center [594, 214] width 62 height 15
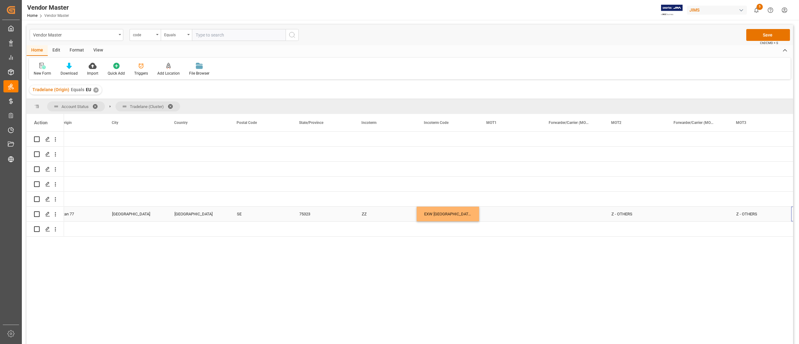
scroll to position [0, 1208]
click at [302, 214] on span "Press SPACE to select this row." at bounding box center [302, 214] width 6 height 6
click at [304, 211] on input "Press SPACE to select this row." at bounding box center [304, 211] width 0 height 0
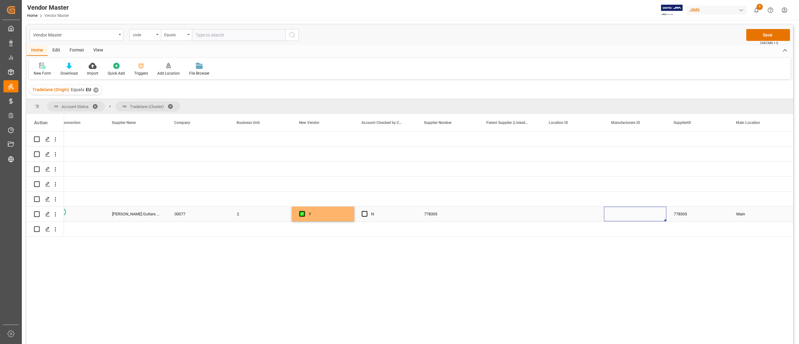
click at [606, 215] on div "Press SPACE to select this row." at bounding box center [635, 214] width 62 height 15
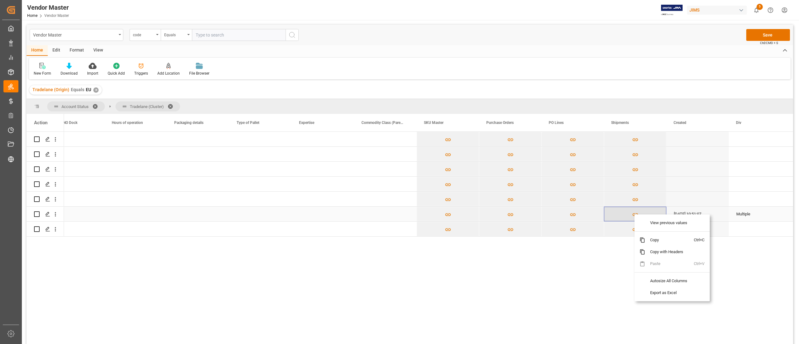
click at [634, 214] on icon "Press SPACE to select this row." at bounding box center [635, 214] width 6 height 3
click at [566, 283] on div "Willem van Dijk N 06-04-2025 10:51:07 Multiple O1;O2" at bounding box center [428, 240] width 729 height 216
click at [751, 40] on button "Save" at bounding box center [768, 35] width 44 height 12
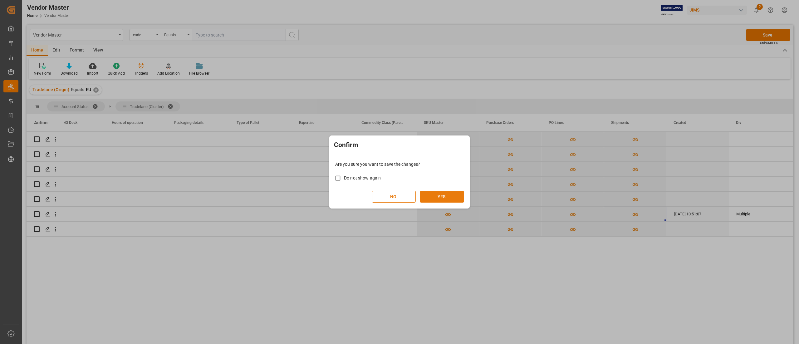
click at [435, 195] on button "YES" at bounding box center [442, 197] width 44 height 12
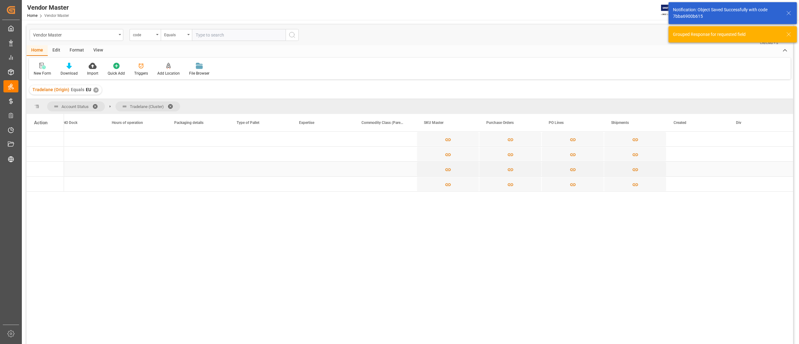
click at [369, 171] on div "Press SPACE to select this row." at bounding box center [385, 169] width 62 height 15
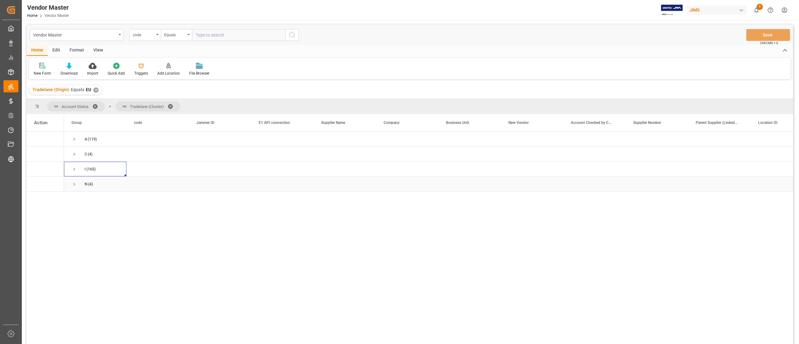
click at [75, 182] on span "Press SPACE to select this row." at bounding box center [74, 184] width 6 height 6
click at [84, 201] on span "null (1)" at bounding box center [94, 199] width 47 height 14
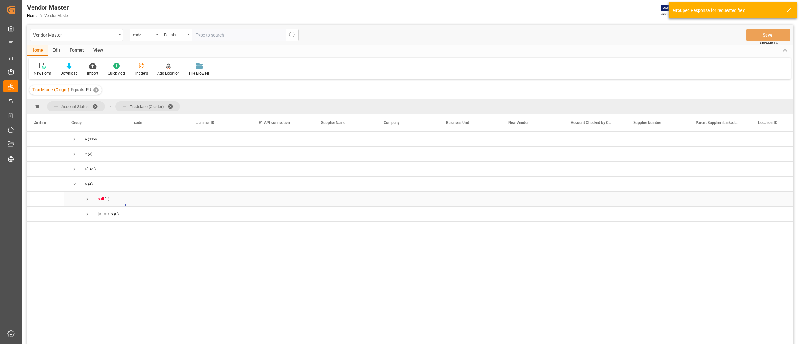
click at [86, 198] on span "Press SPACE to select this row." at bounding box center [88, 199] width 6 height 6
click at [320, 215] on div "[PERSON_NAME] Guitars AB" at bounding box center [345, 214] width 62 height 15
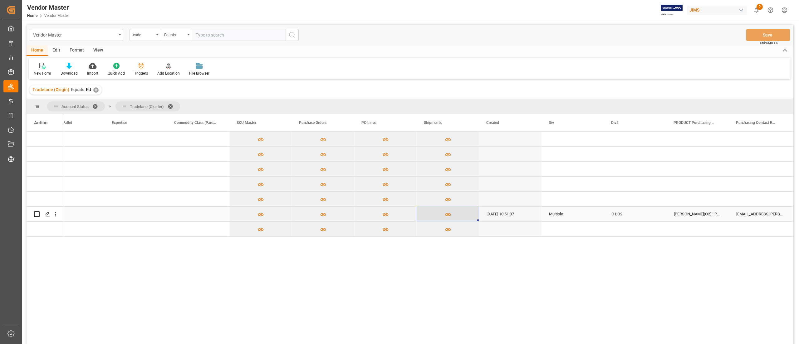
click at [445, 212] on icon "Press SPACE to select this row." at bounding box center [448, 214] width 7 height 7
click at [449, 215] on icon "Press SPACE to select this row." at bounding box center [448, 214] width 7 height 7
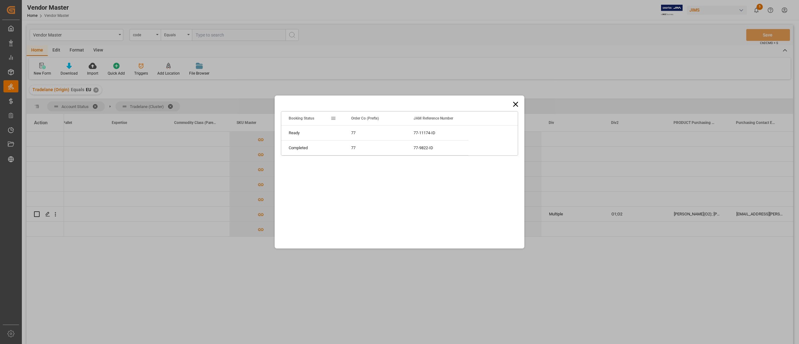
click at [512, 104] on icon at bounding box center [515, 104] width 9 height 9
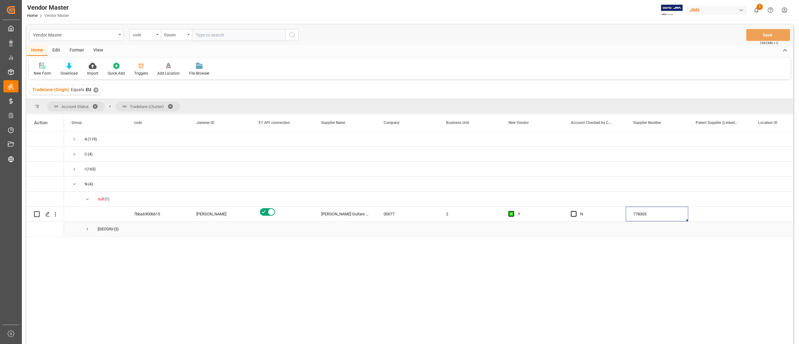
click at [87, 230] on span "Press SPACE to select this row." at bounding box center [88, 229] width 6 height 6
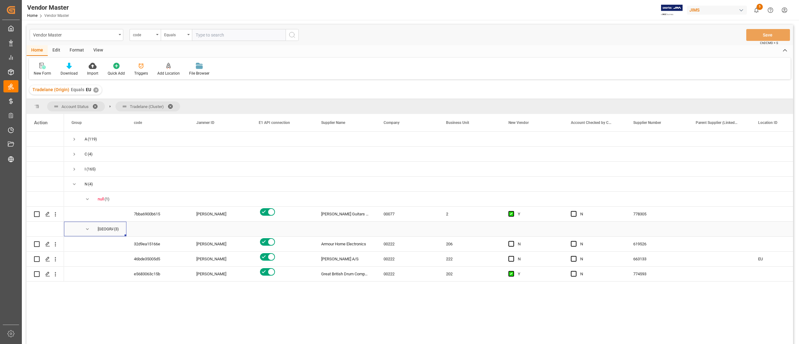
click at [87, 230] on span "Press SPACE to select this row." at bounding box center [88, 229] width 6 height 6
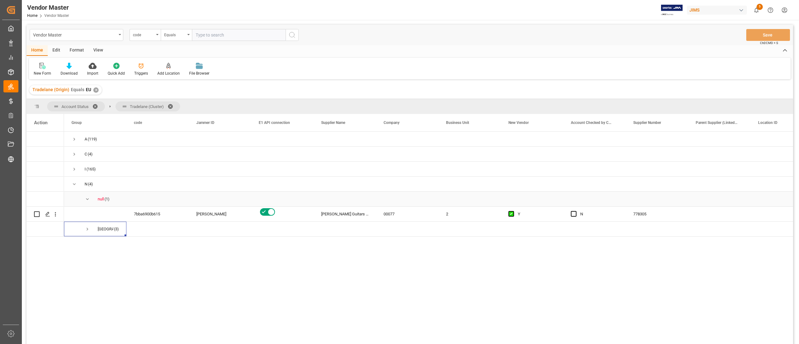
click at [85, 199] on span "Press SPACE to select this row." at bounding box center [88, 199] width 6 height 6
click at [70, 183] on div "N (4)" at bounding box center [95, 184] width 62 height 15
click at [72, 137] on span "Press SPACE to select this row." at bounding box center [74, 139] width 6 height 6
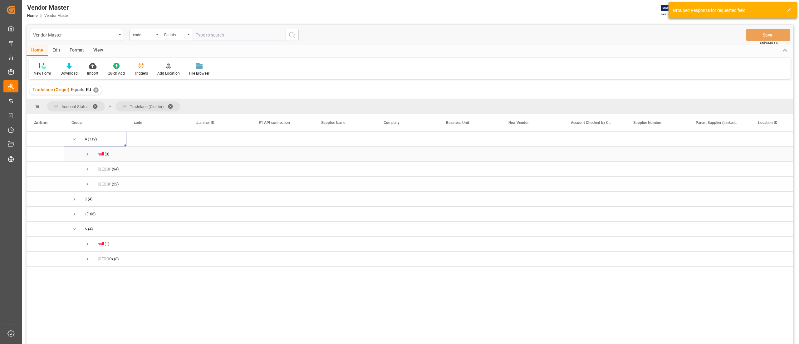
click at [87, 152] on span "Press SPACE to select this row." at bounding box center [88, 154] width 6 height 6
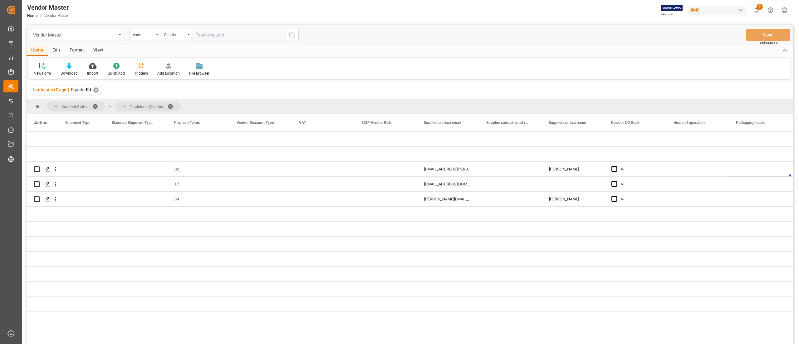
scroll to position [0, 2393]
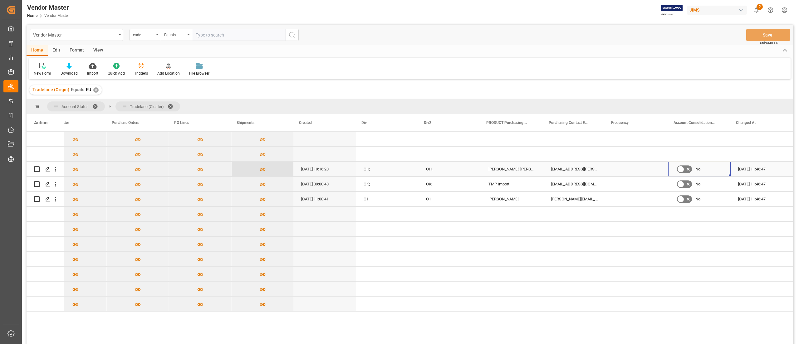
click at [260, 167] on icon "Press SPACE to select this row." at bounding box center [262, 169] width 7 height 7
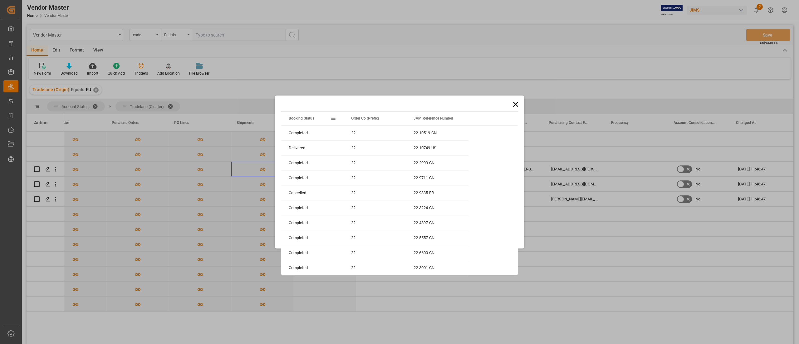
click at [514, 104] on icon at bounding box center [515, 104] width 9 height 9
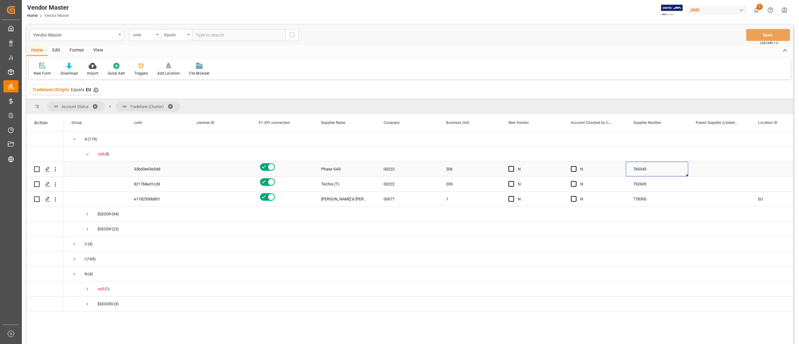
click at [653, 166] on div "760345" at bounding box center [657, 169] width 62 height 15
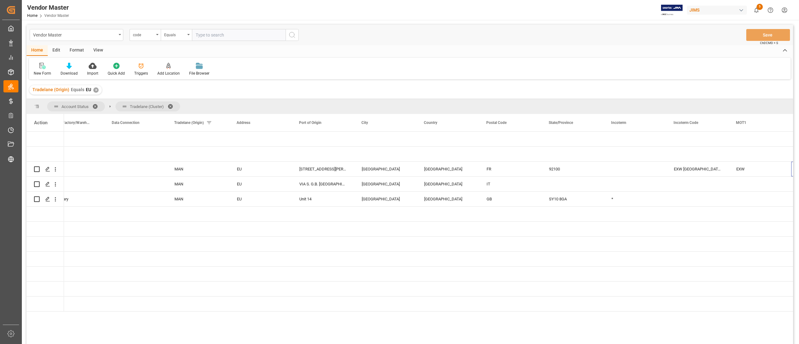
scroll to position [0, 958]
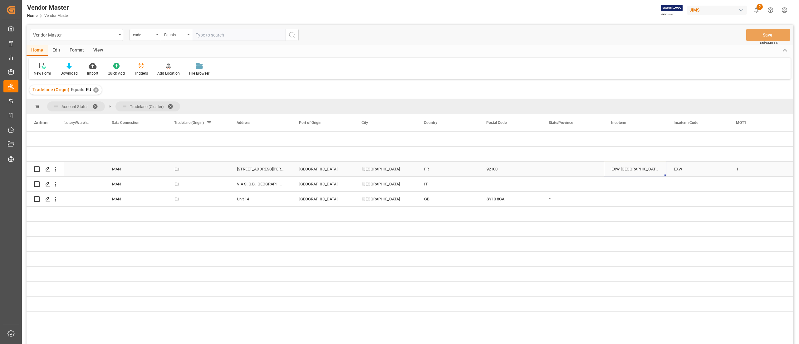
click at [618, 166] on div "EXW Hong Kong HK" at bounding box center [635, 169] width 62 height 15
click at [373, 168] on div "Boulogne-Billancourt" at bounding box center [385, 169] width 62 height 15
drag, startPoint x: 407, startPoint y: 171, endPoint x: 358, endPoint y: 173, distance: 48.7
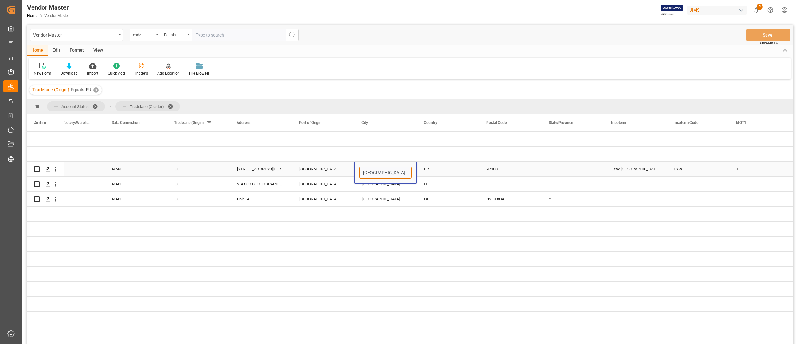
click at [358, 173] on div "Boulogne-Billancourt" at bounding box center [385, 173] width 62 height 22
click at [623, 170] on div "EXW Hong Kong HK" at bounding box center [635, 169] width 62 height 15
drag, startPoint x: 622, startPoint y: 172, endPoint x: 678, endPoint y: 172, distance: 55.9
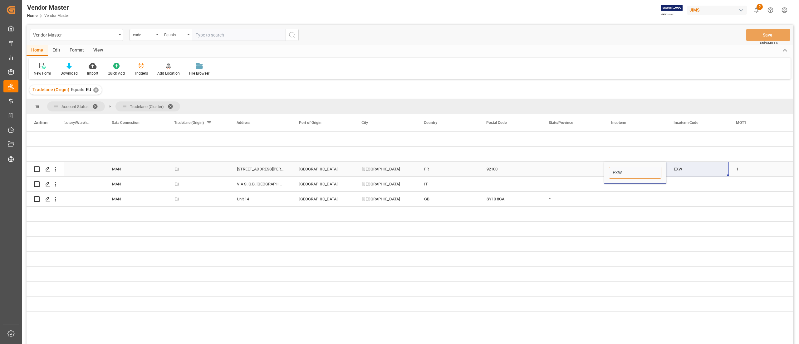
paste input "Boulogne-Billancourt"
type input "EXW Boulogne-Billancourt FR"
click at [673, 205] on div "Press SPACE to select this row." at bounding box center [697, 199] width 62 height 15
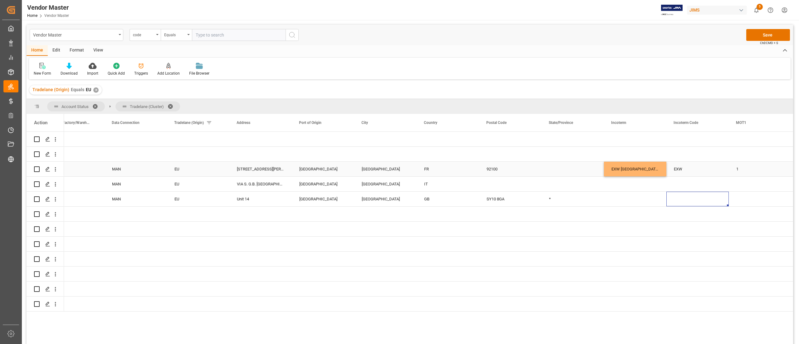
click at [635, 167] on div "EXW Boulogne-Billancourt FR" at bounding box center [635, 169] width 62 height 15
drag, startPoint x: 612, startPoint y: 172, endPoint x: 680, endPoint y: 176, distance: 67.9
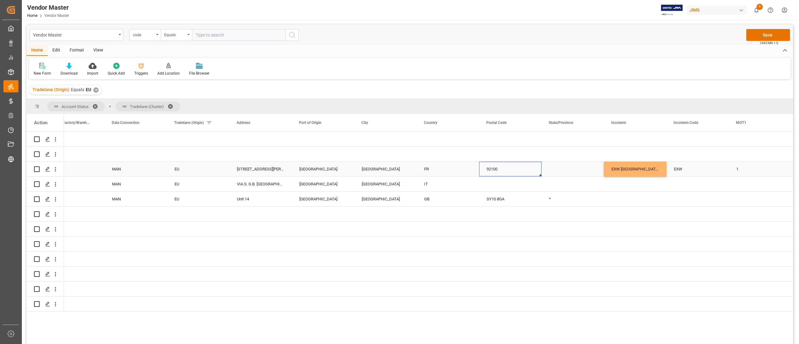
click at [534, 172] on div "92100" at bounding box center [510, 169] width 62 height 15
click at [756, 33] on button "Save" at bounding box center [768, 35] width 44 height 12
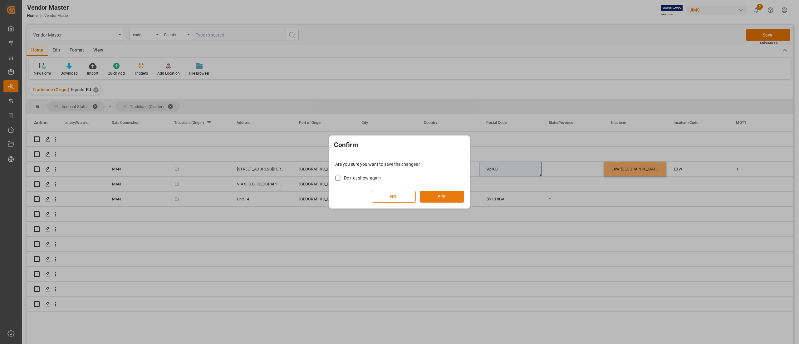
click at [444, 194] on button "YES" at bounding box center [442, 197] width 44 height 12
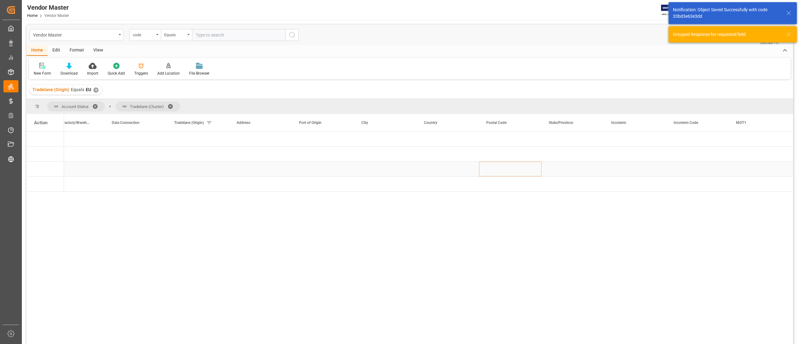
click at [560, 170] on div "Press SPACE to select this row." at bounding box center [572, 169] width 62 height 15
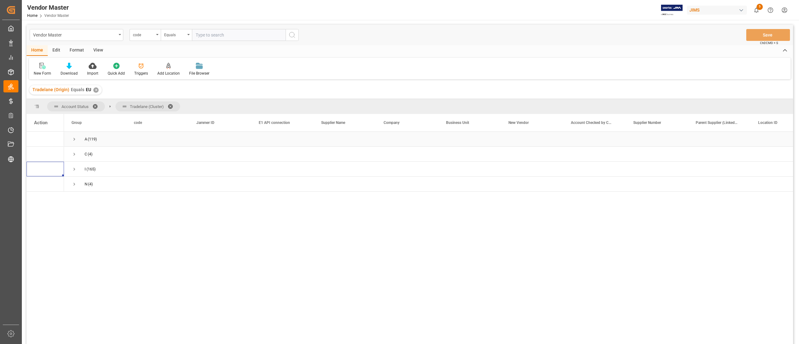
click at [74, 140] on span "Press SPACE to select this row." at bounding box center [74, 139] width 6 height 6
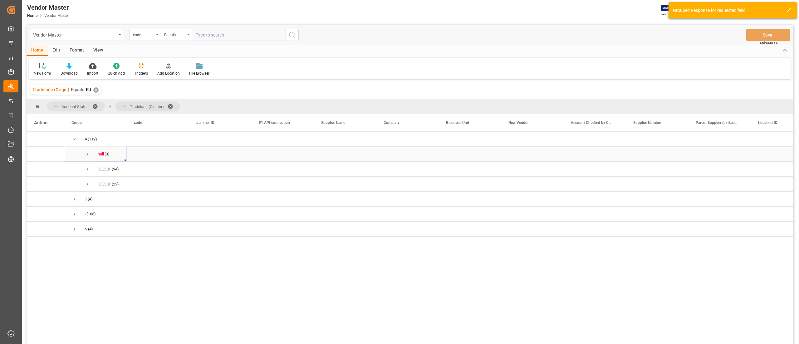
click at [87, 154] on span "Press SPACE to select this row." at bounding box center [88, 154] width 6 height 6
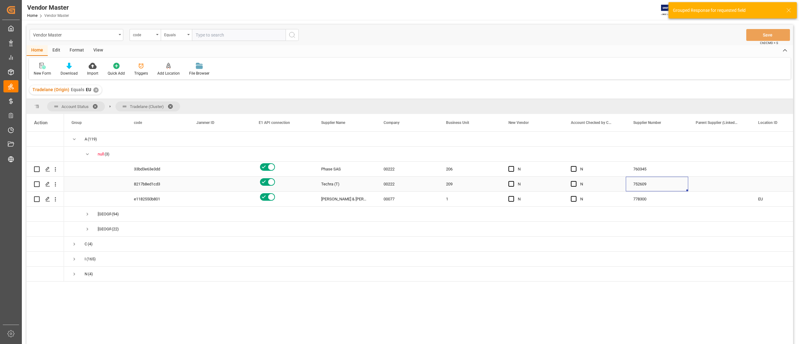
click at [652, 187] on div "752609" at bounding box center [657, 184] width 62 height 15
click at [645, 172] on div "760345" at bounding box center [657, 169] width 62 height 15
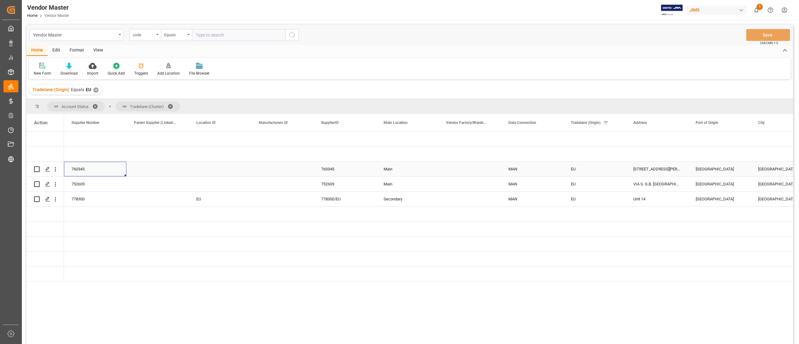
scroll to position [0, 62]
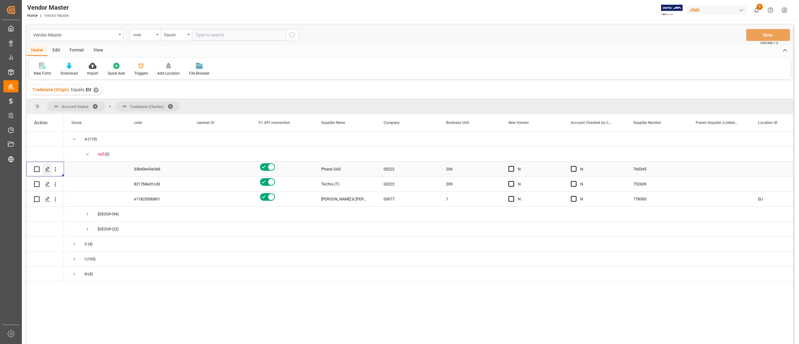
click at [50, 169] on icon "Press SPACE to select this row." at bounding box center [47, 169] width 5 height 5
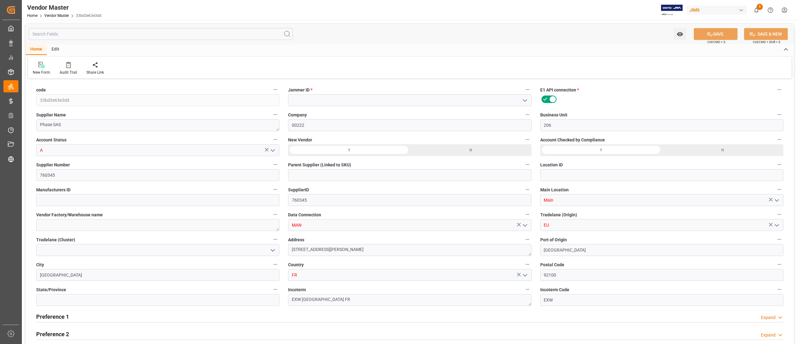
type input "03-08-2024 19:16"
type input "09-30-2025 17:45"
click at [274, 251] on icon "open menu" at bounding box center [272, 250] width 7 height 7
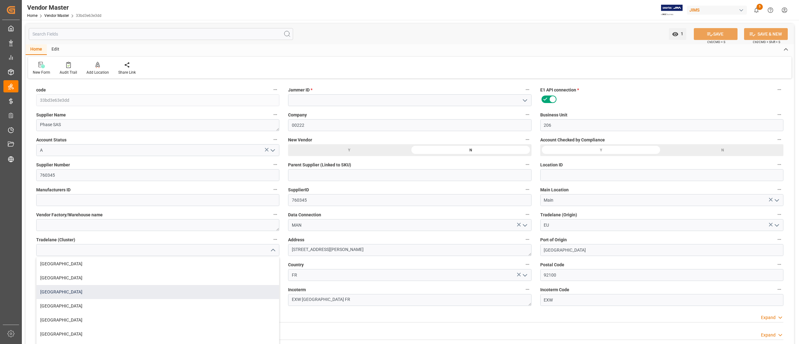
click at [120, 289] on div "[GEOGRAPHIC_DATA]" at bounding box center [158, 292] width 242 height 14
type input "[GEOGRAPHIC_DATA]"
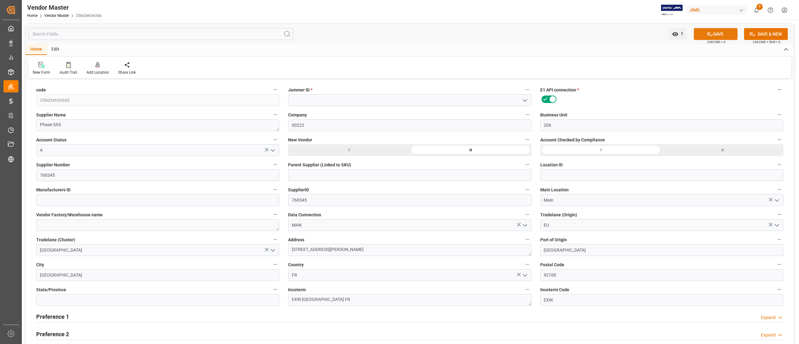
click at [712, 34] on button "SAVE" at bounding box center [716, 34] width 44 height 12
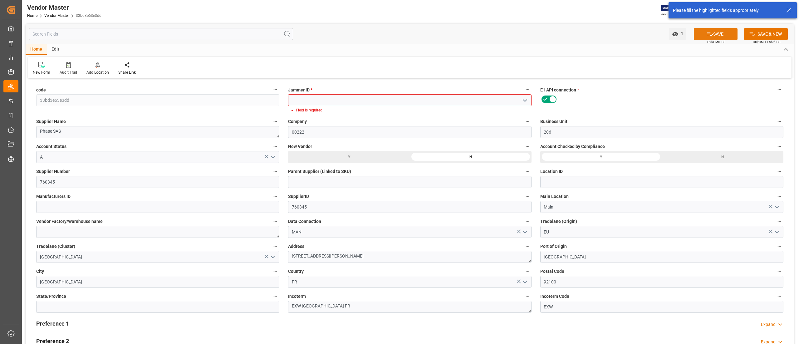
click at [720, 34] on button "SAVE" at bounding box center [716, 34] width 44 height 12
click at [254, 228] on textarea at bounding box center [157, 232] width 243 height 12
type input "NET 30"
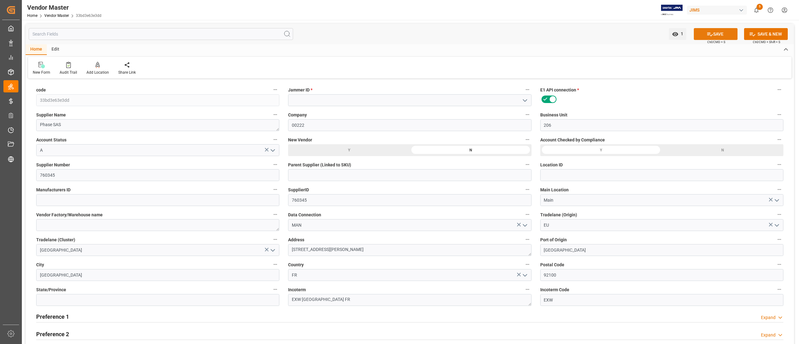
click at [708, 34] on icon at bounding box center [709, 34] width 7 height 7
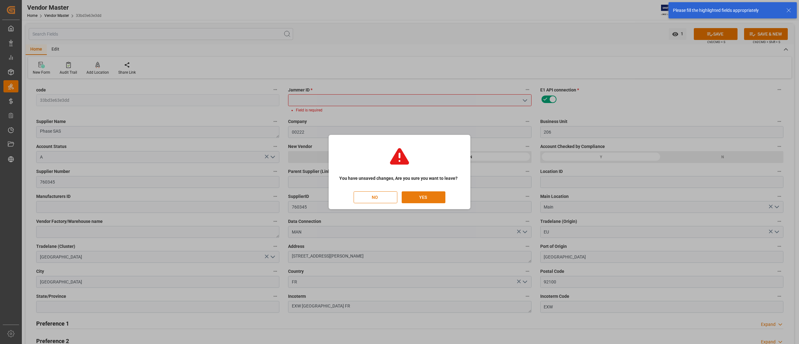
click at [425, 193] on button "YES" at bounding box center [424, 197] width 44 height 12
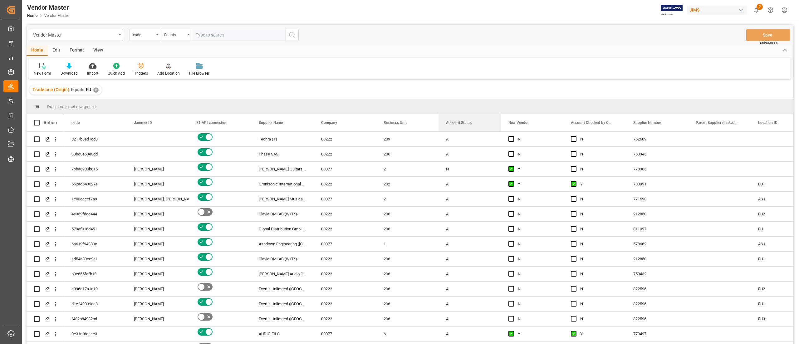
drag, startPoint x: 456, startPoint y: 128, endPoint x: 450, endPoint y: 98, distance: 30.5
click at [450, 98] on div "Vendor Master code Equals Save Ctrl/CMD + S Home Edit Format View New Form Down…" at bounding box center [410, 193] width 766 height 336
drag, startPoint x: 461, startPoint y: 105, endPoint x: 456, endPoint y: 99, distance: 8.4
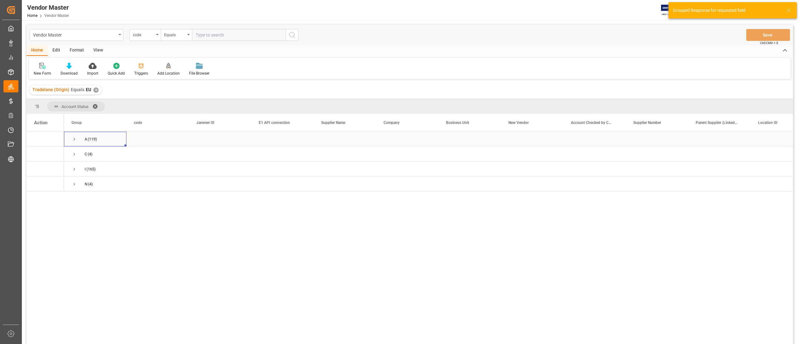
click at [72, 142] on span "Press SPACE to select this row." at bounding box center [74, 139] width 6 height 6
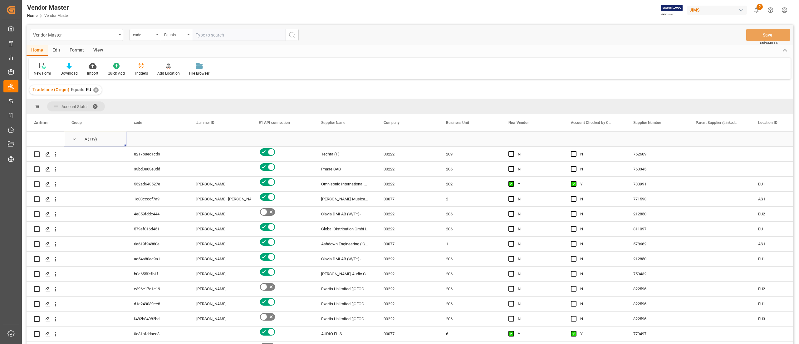
click at [72, 142] on span "Press SPACE to select this row." at bounding box center [74, 139] width 6 height 6
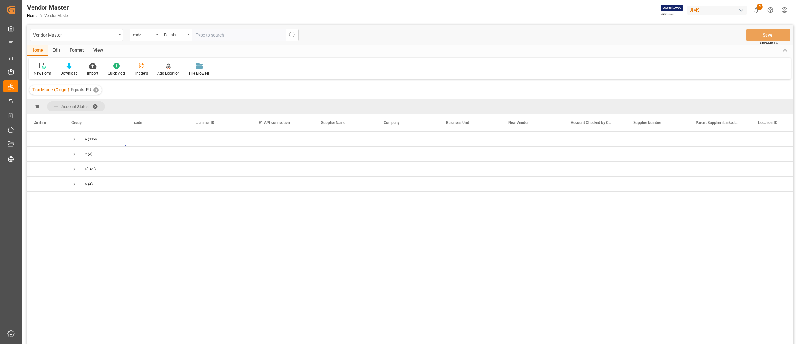
click at [139, 107] on div "Account Status" at bounding box center [410, 106] width 766 height 15
click at [342, 136] on div "Press SPACE to select this row." at bounding box center [345, 139] width 62 height 15
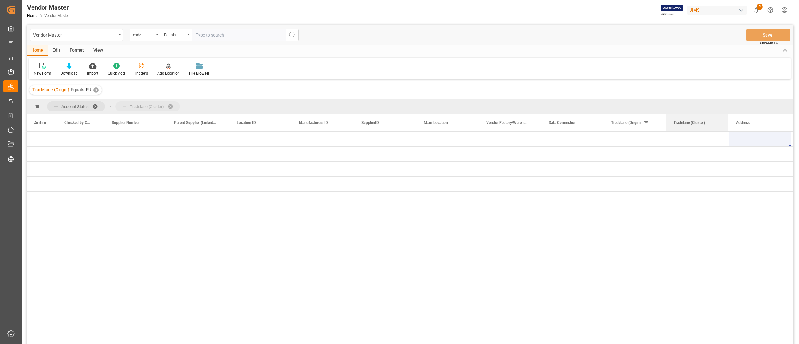
drag, startPoint x: 688, startPoint y: 124, endPoint x: 680, endPoint y: 104, distance: 21.8
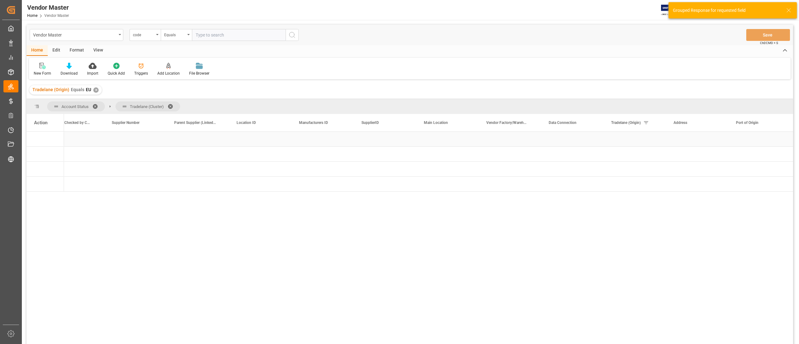
click at [235, 140] on div "Press SPACE to select this row." at bounding box center [260, 139] width 62 height 15
click at [74, 187] on span "Press SPACE to select this row." at bounding box center [74, 184] width 6 height 6
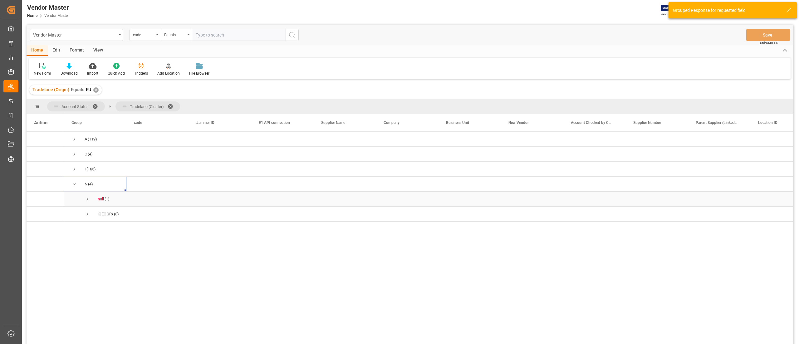
click at [85, 198] on span "Press SPACE to select this row." at bounding box center [88, 199] width 6 height 6
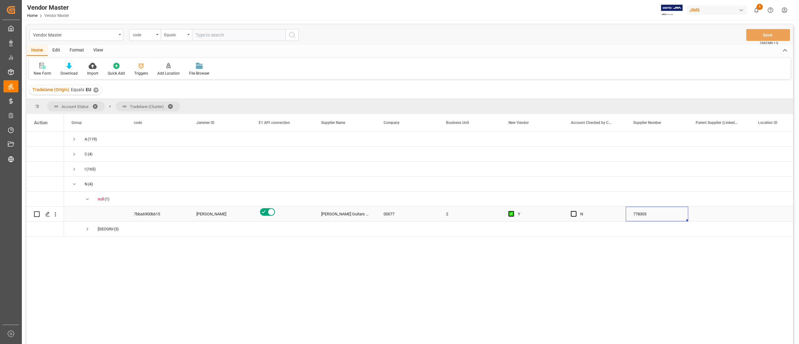
click at [639, 216] on div "778305" at bounding box center [657, 214] width 62 height 15
click at [48, 213] on polygon "Press SPACE to select this row." at bounding box center [47, 213] width 3 height 3
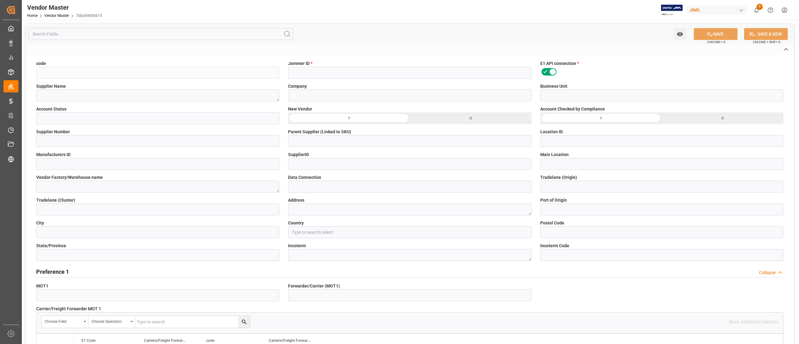
type input "7bba6900b615"
type input "[PERSON_NAME]"
type textarea "[PERSON_NAME] Guitars AB"
type input "00077"
type input "2"
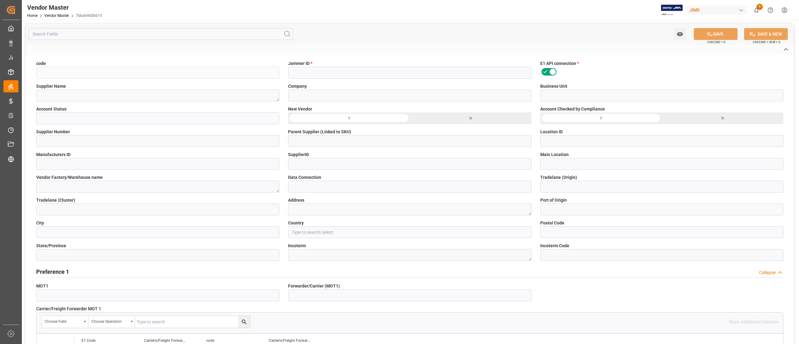
type input "N"
type input "778305"
type input "Main"
type input "MAN"
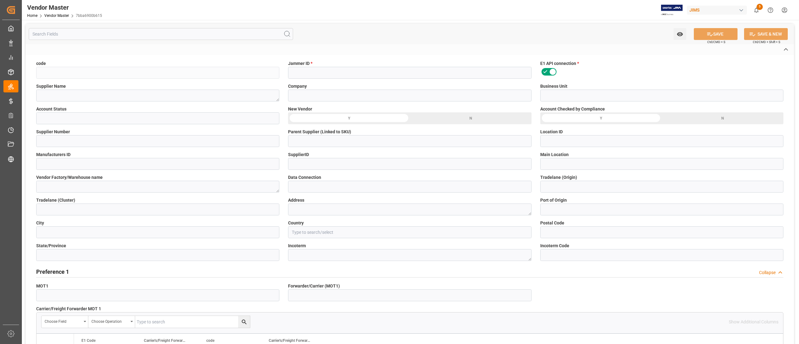
type input "EU"
type textarea "Bjorkgatan 77"
type input "[GEOGRAPHIC_DATA]"
type input "SE"
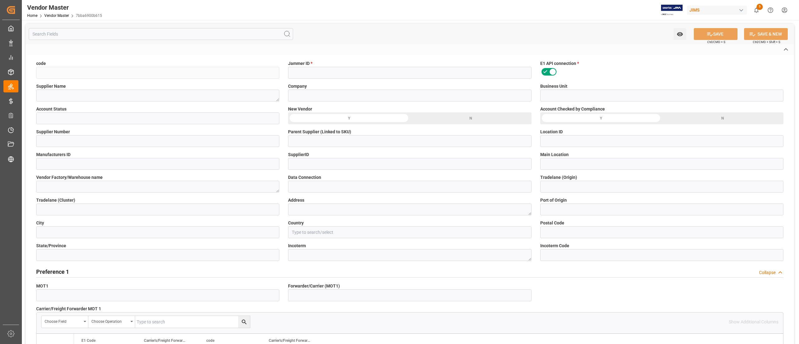
type input "75323"
type input "ZZ"
type textarea "EXW [GEOGRAPHIC_DATA] SE"
type input "307"
type textarea "order@strandbergguitars.com;willem@strandbergguitars.com"
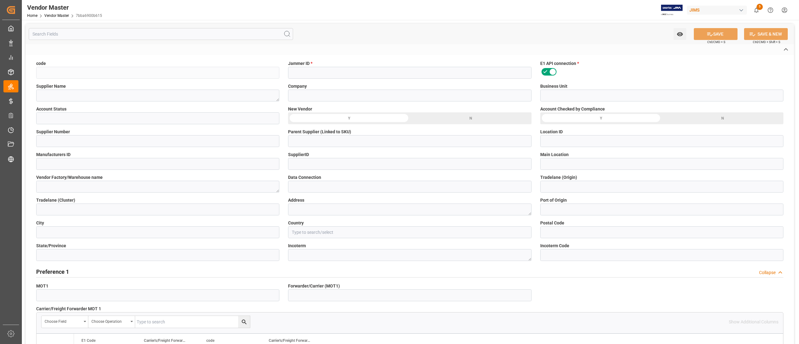
type textarea "Willem van Dijk"
type textarea "Multiple"
type textarea "O1;O2"
type textarea "Lilla Magri(O2); Sharina Gandhi(O2); Isabelle Cyr(O2)"
type textarea "lilla.magri@coastmusic.com(O2); sharina.gandhi@coastmusic.com(O2); isabelle.cyr…"
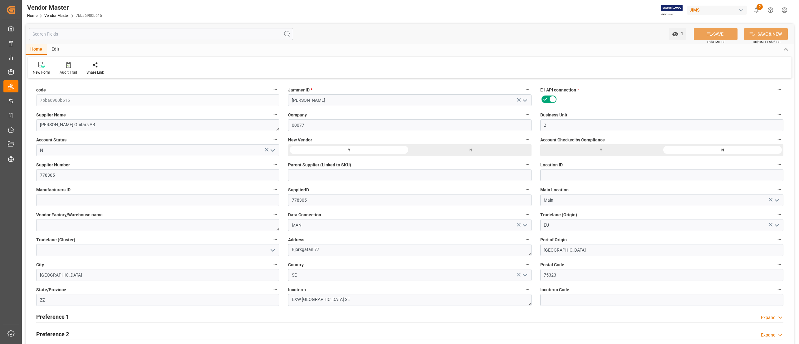
type input "06-04-2025 10:51"
type input "09-30-2025 17:38"
click at [272, 250] on icon "open menu" at bounding box center [272, 250] width 7 height 7
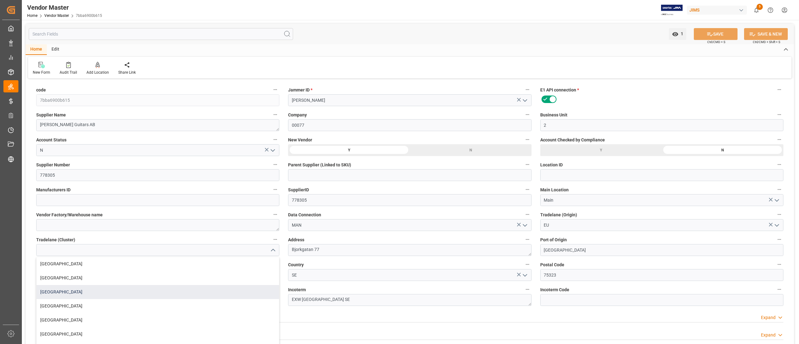
click at [115, 286] on div "[GEOGRAPHIC_DATA]" at bounding box center [158, 292] width 242 height 14
type input "[GEOGRAPHIC_DATA]"
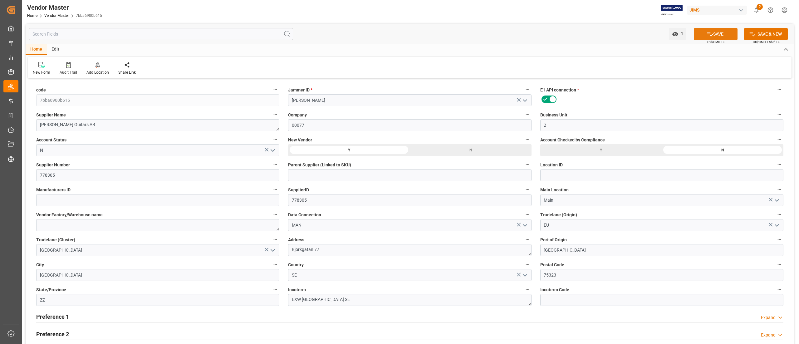
click at [705, 32] on button "SAVE" at bounding box center [716, 34] width 44 height 12
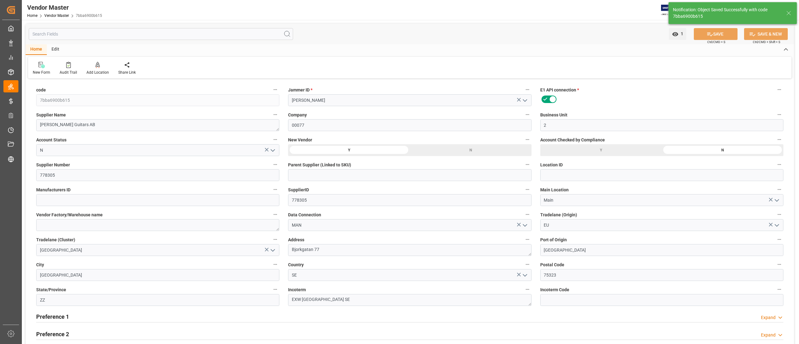
type input "09-30-2025 17:49"
type input "Prepaid"
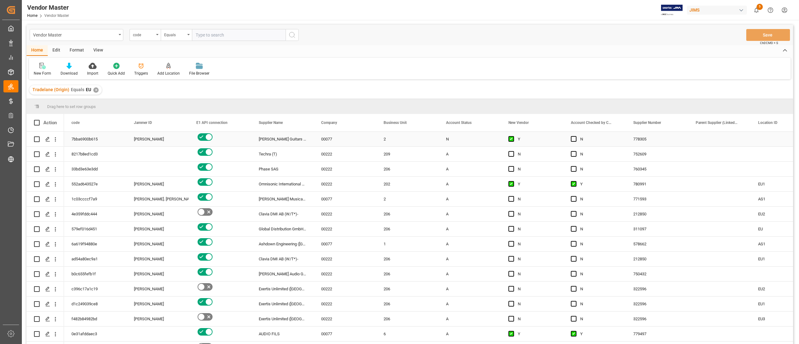
click at [715, 140] on div "Press SPACE to select this row." at bounding box center [719, 139] width 62 height 15
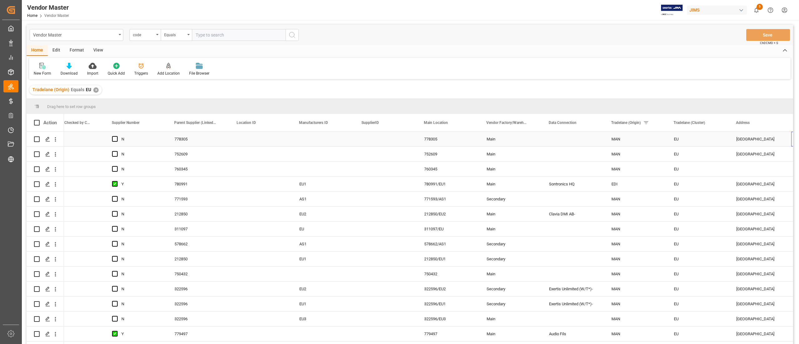
scroll to position [0, 521]
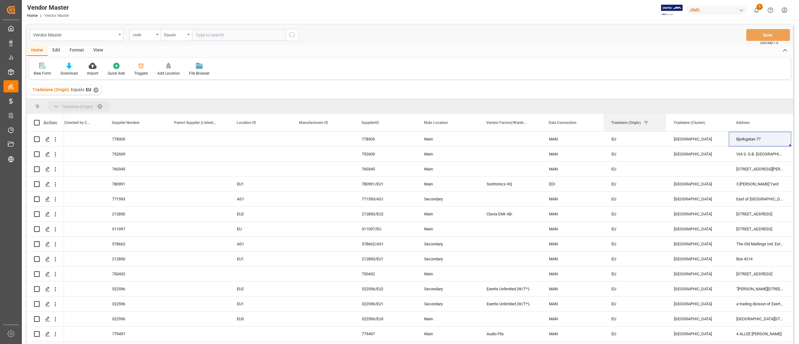
drag, startPoint x: 626, startPoint y: 123, endPoint x: 606, endPoint y: 104, distance: 28.0
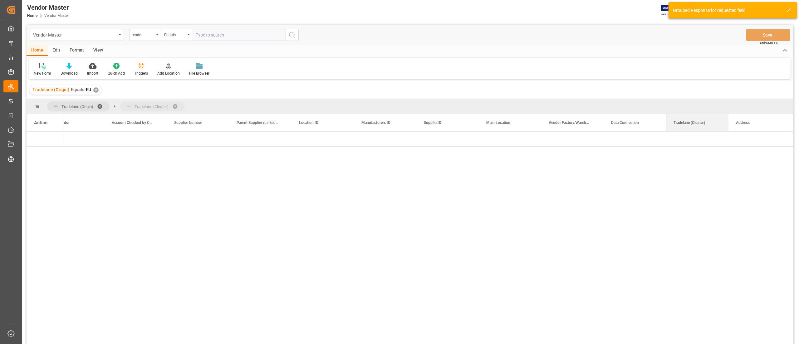
drag, startPoint x: 679, startPoint y: 124, endPoint x: 667, endPoint y: 111, distance: 18.1
click at [228, 183] on div at bounding box center [428, 240] width 729 height 216
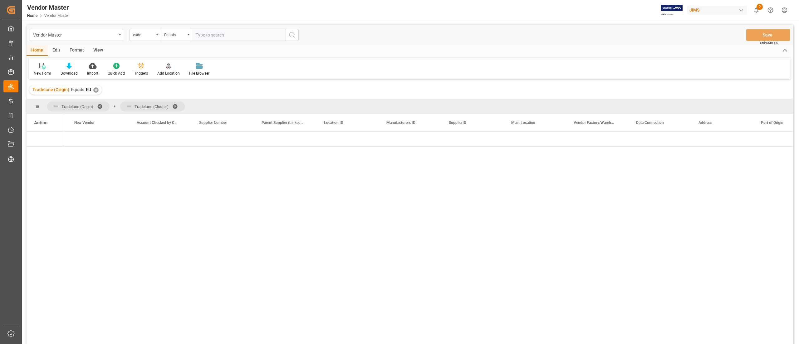
scroll to position [0, 460]
drag, startPoint x: 523, startPoint y: 126, endPoint x: 84, endPoint y: 103, distance: 439.3
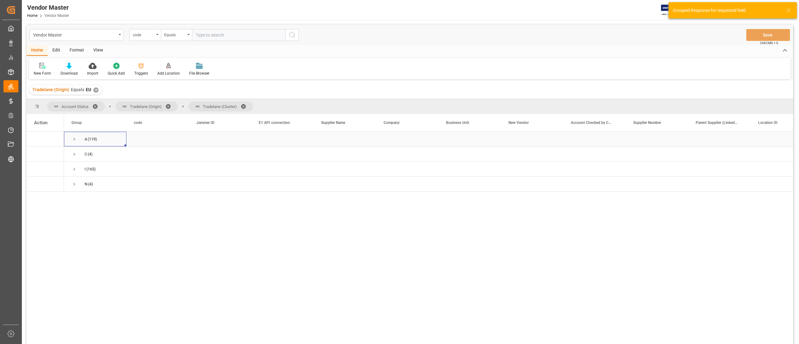
click at [74, 139] on span "Press SPACE to select this row." at bounding box center [74, 139] width 6 height 6
click at [73, 200] on span "Press SPACE to select this row." at bounding box center [74, 199] width 6 height 6
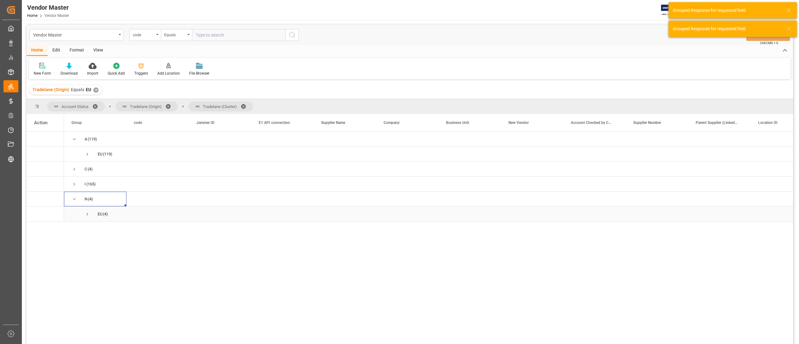
click at [85, 215] on span "Press SPACE to select this row." at bounding box center [88, 214] width 6 height 6
click at [100, 226] on span "Press SPACE to select this row." at bounding box center [101, 229] width 6 height 6
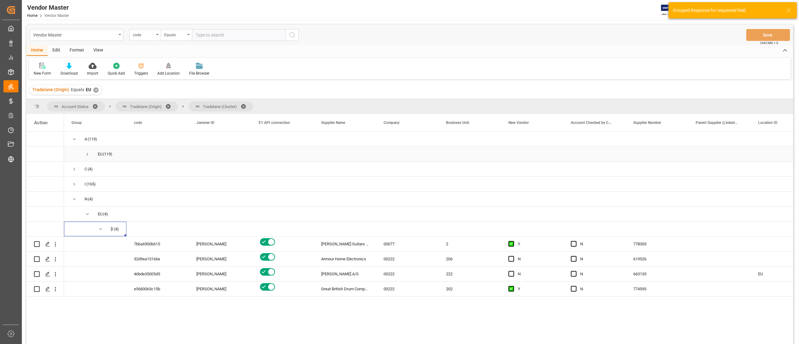
click at [88, 154] on span "Press SPACE to select this row." at bounding box center [88, 154] width 6 height 6
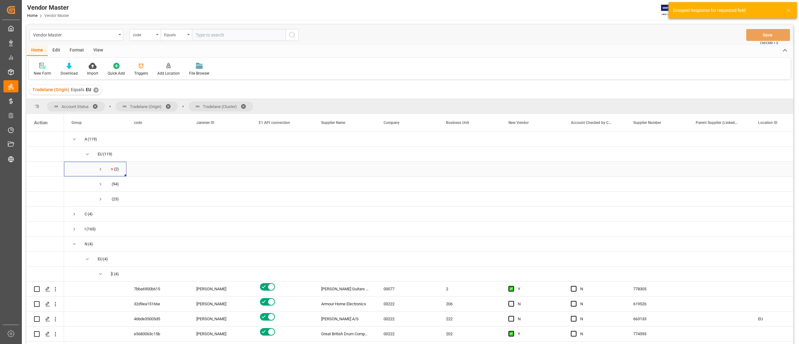
click at [101, 167] on span "Press SPACE to select this row." at bounding box center [101, 169] width 6 height 6
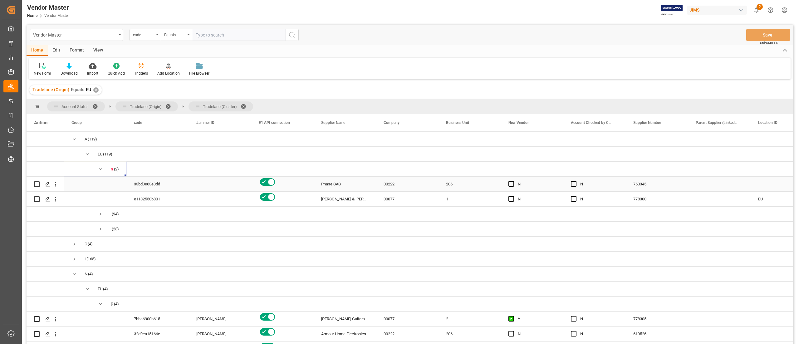
click at [637, 187] on div "760345" at bounding box center [657, 184] width 62 height 15
click at [645, 202] on div "778300" at bounding box center [657, 199] width 62 height 15
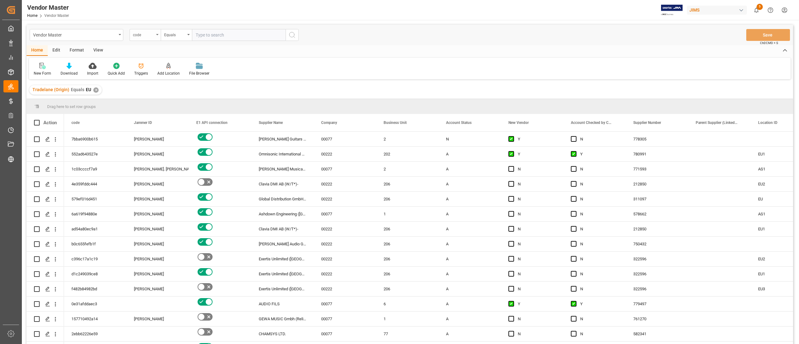
click at [148, 38] on div "code" at bounding box center [144, 35] width 31 height 12
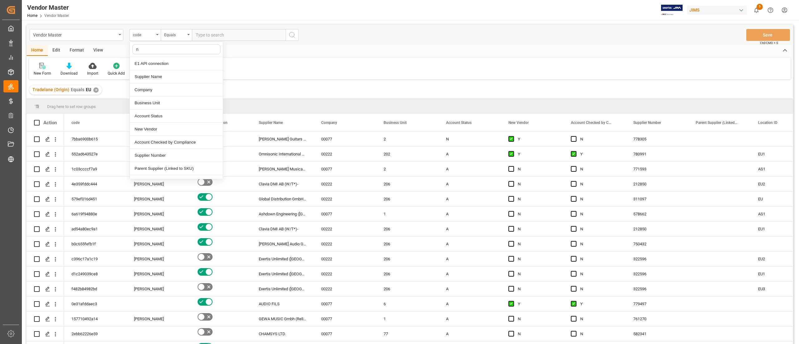
type input "nu"
click at [159, 65] on div "Supplier Number" at bounding box center [176, 63] width 93 height 13
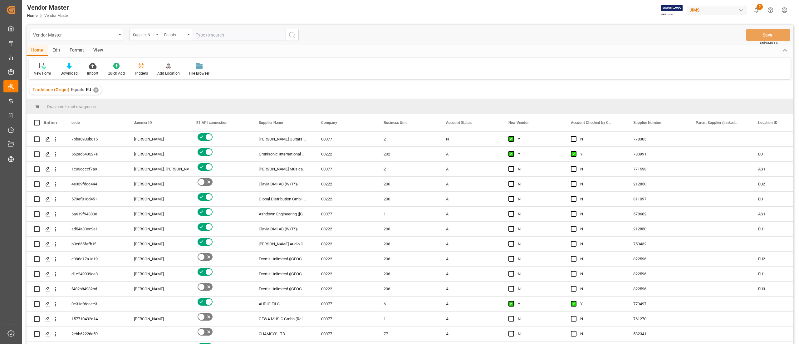
click at [223, 41] on input "text" at bounding box center [239, 35] width 94 height 12
paste input "778305"
type input "778305"
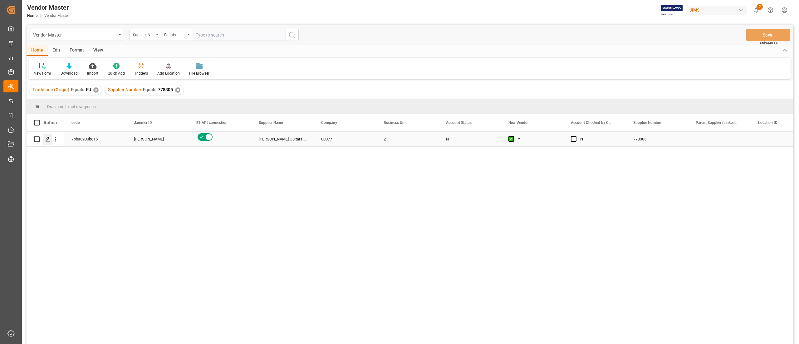
click at [46, 144] on div "Press SPACE to select this row." at bounding box center [47, 140] width 9 height 12
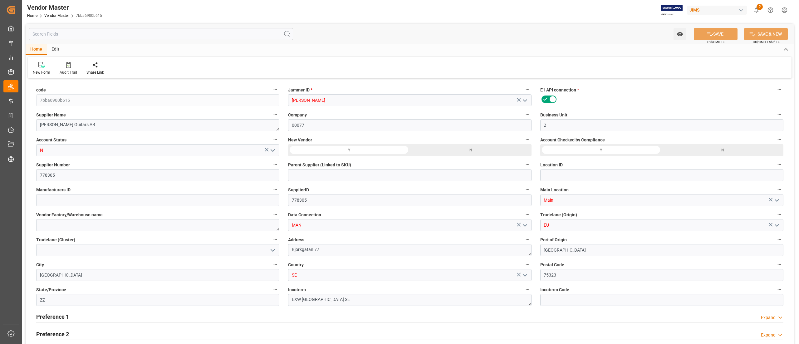
type input "06-04-2025 10:51"
type input "09-30-2025 17:38"
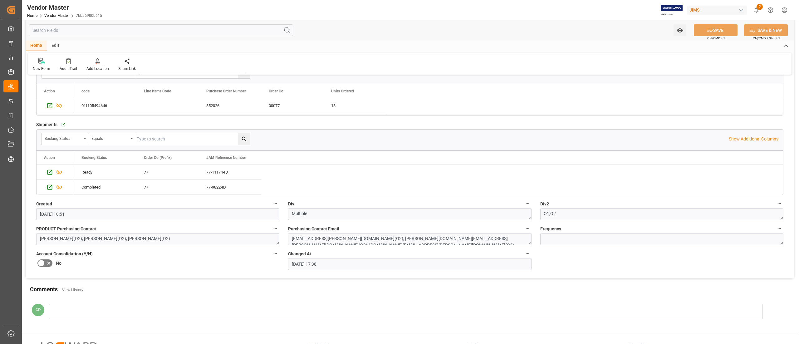
scroll to position [936, 0]
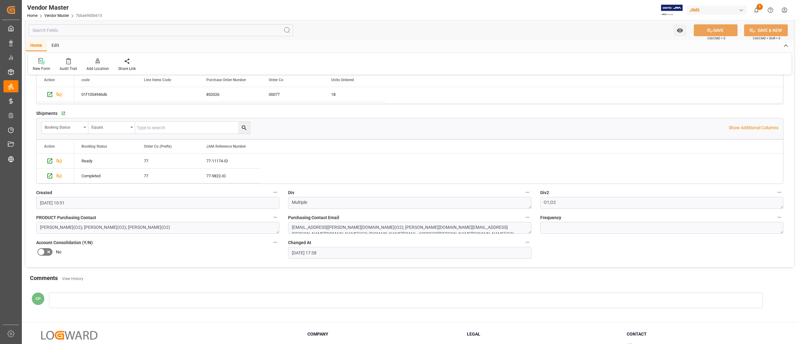
type input "Prepaid"
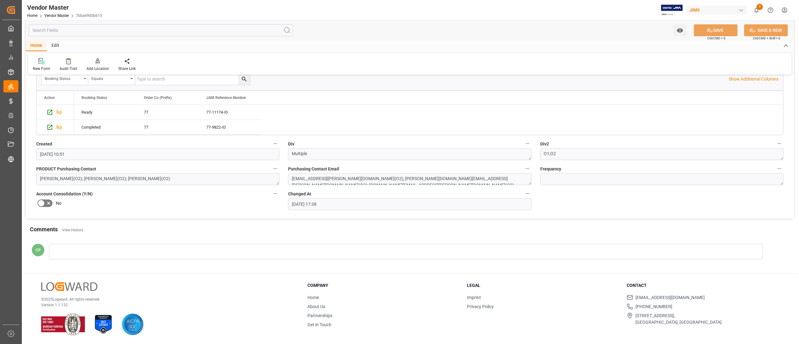
click at [112, 253] on div at bounding box center [406, 252] width 714 height 16
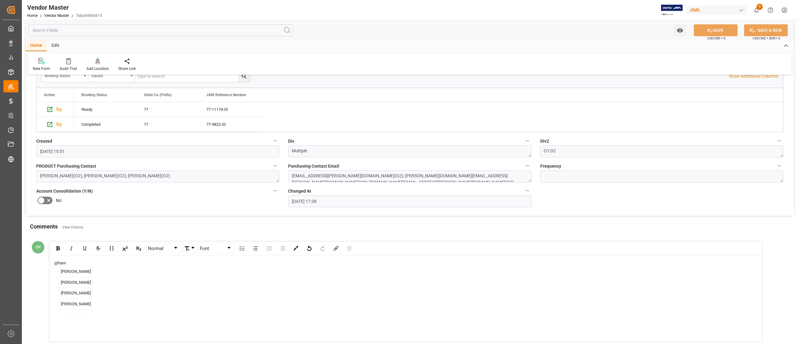
click at [76, 276] on span "Hamid Rezaei" at bounding box center [75, 271] width 33 height 11
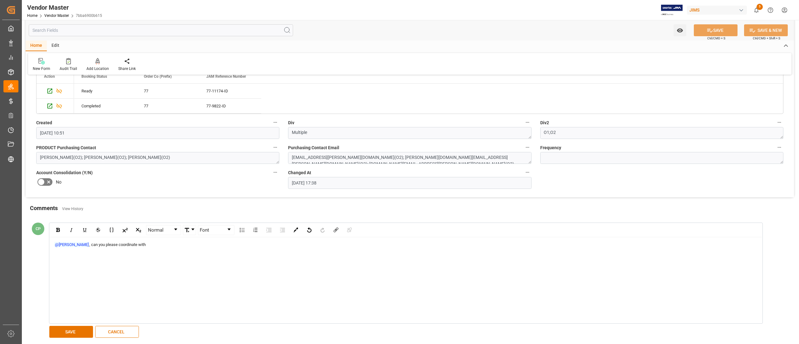
scroll to position [1091, 0]
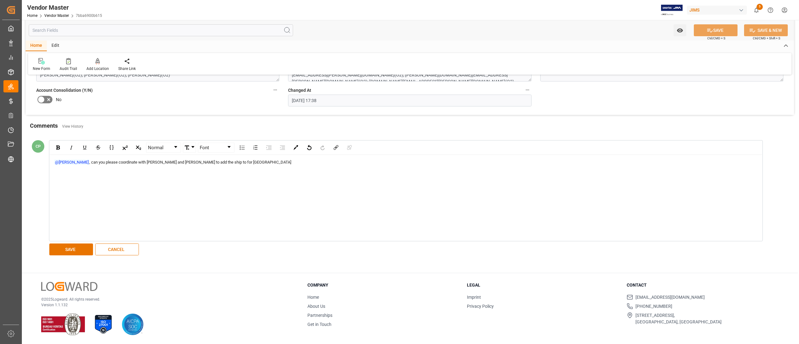
click at [196, 198] on div "@Hamid Rezaei , can you please coordinate with Manthan and Sahar to add the shi…" at bounding box center [406, 198] width 712 height 86
click at [71, 248] on button "SAVE" at bounding box center [71, 249] width 44 height 12
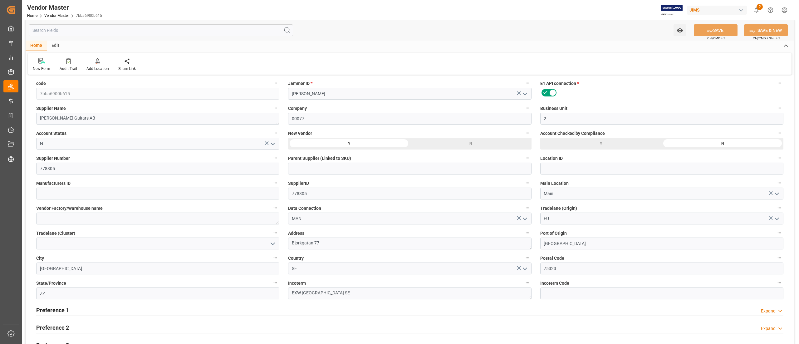
scroll to position [0, 0]
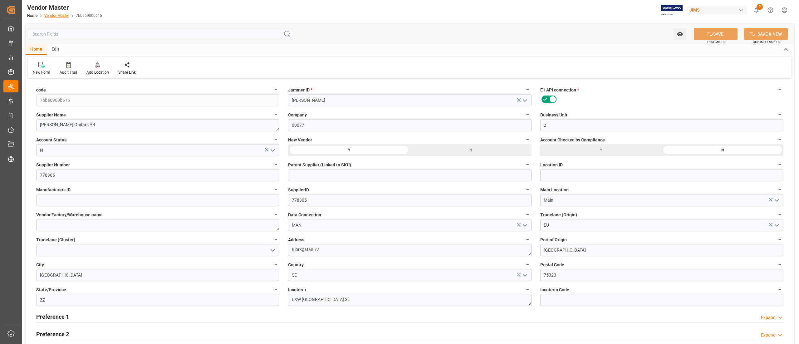
click at [57, 16] on link "Vendor Master" at bounding box center [56, 15] width 25 height 4
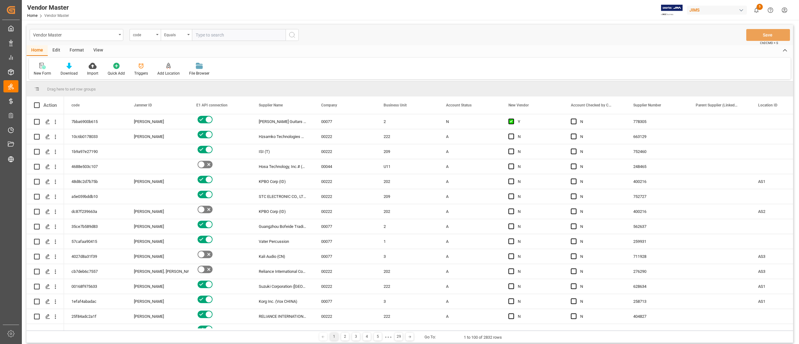
type input "760345"
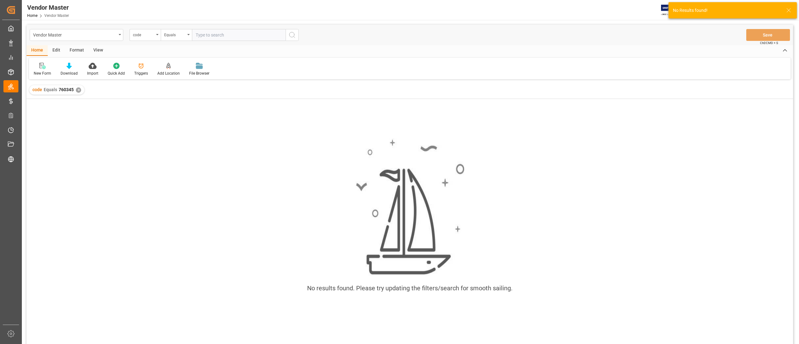
click at [147, 41] on div "code" at bounding box center [144, 35] width 31 height 12
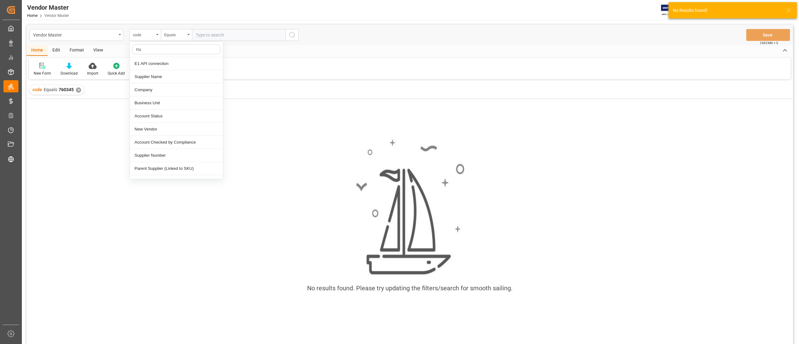
type input "num"
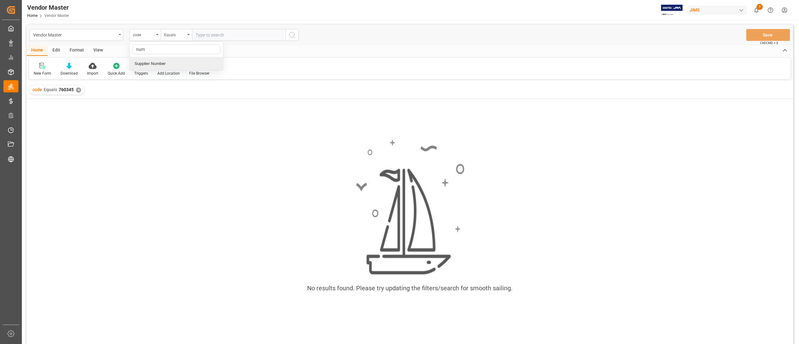
click at [167, 64] on div "Supplier Number" at bounding box center [176, 63] width 93 height 13
click at [219, 38] on input "text" at bounding box center [239, 35] width 94 height 12
paste input "760345"
type input "760345"
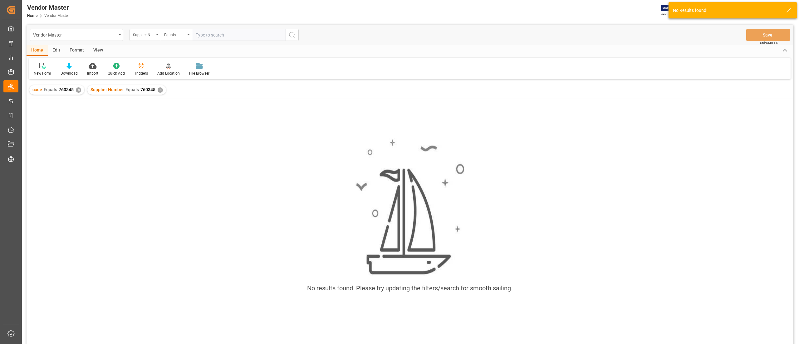
click at [76, 90] on div "✕" at bounding box center [78, 89] width 5 height 5
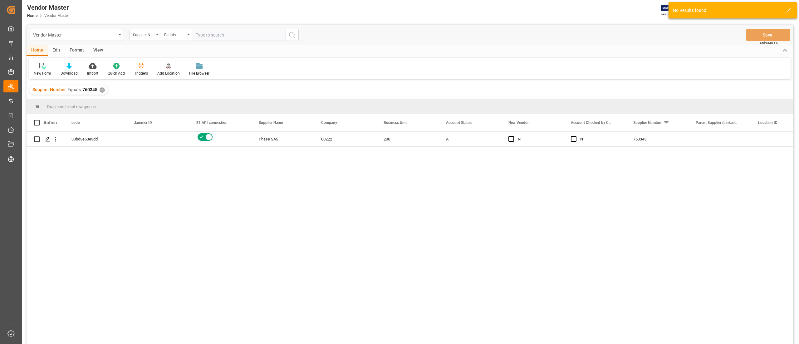
click at [333, 192] on div "33bd3e63e3dd Phase SAS 00222 206 A N N 760345" at bounding box center [428, 240] width 729 height 216
click at [47, 139] on icon "Press SPACE to select this row." at bounding box center [47, 139] width 5 height 5
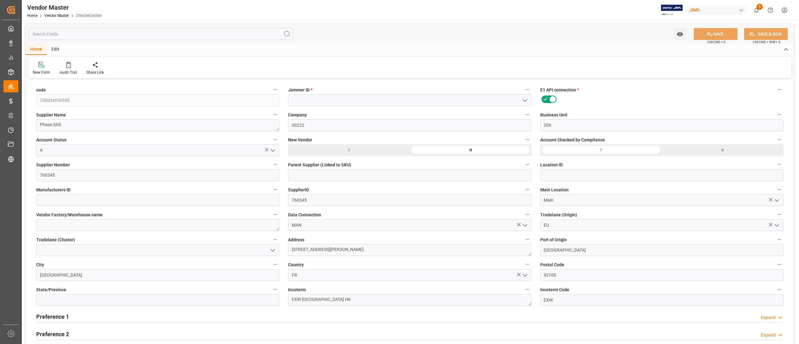
type input "03-08-2024 19:16"
type input "09-29-2025 11:46"
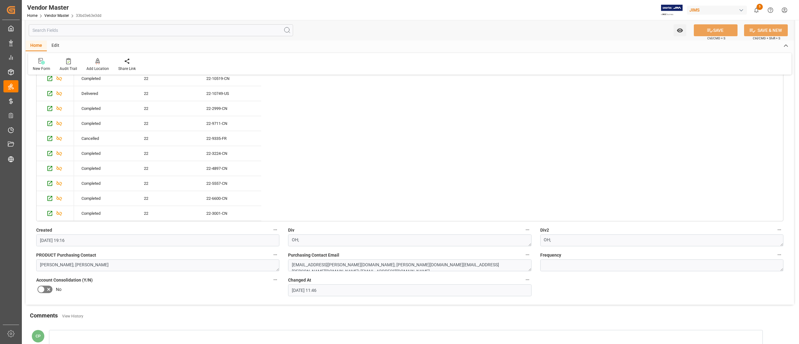
scroll to position [1122, 0]
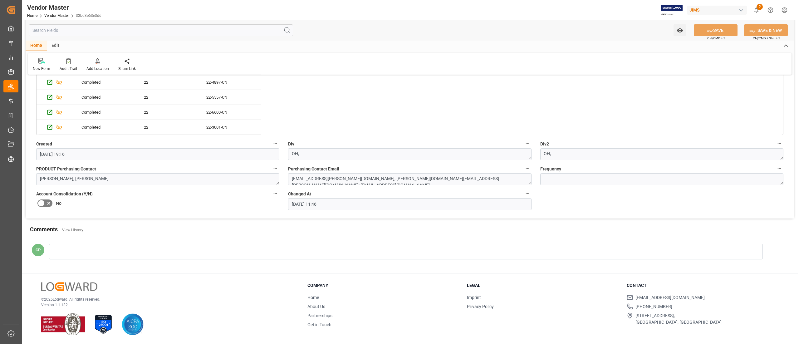
type input "NET 30"
click at [91, 247] on div at bounding box center [406, 252] width 714 height 16
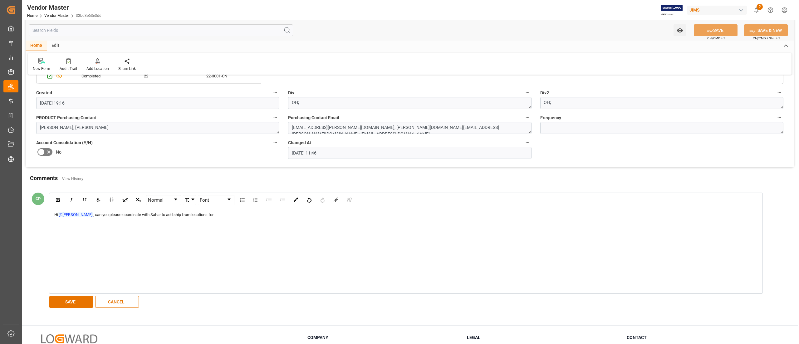
scroll to position [1185, 0]
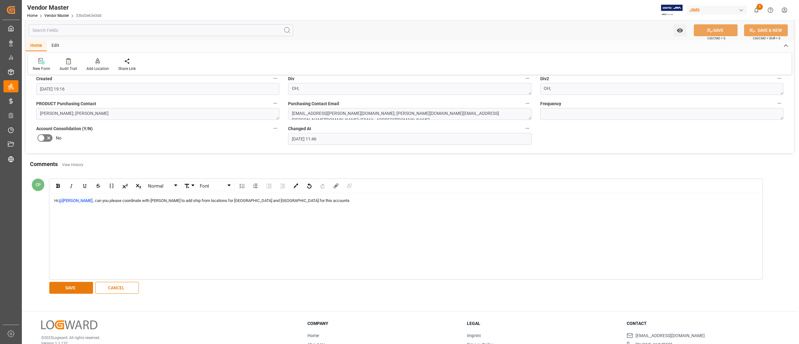
click at [63, 289] on button "SAVE" at bounding box center [71, 288] width 44 height 12
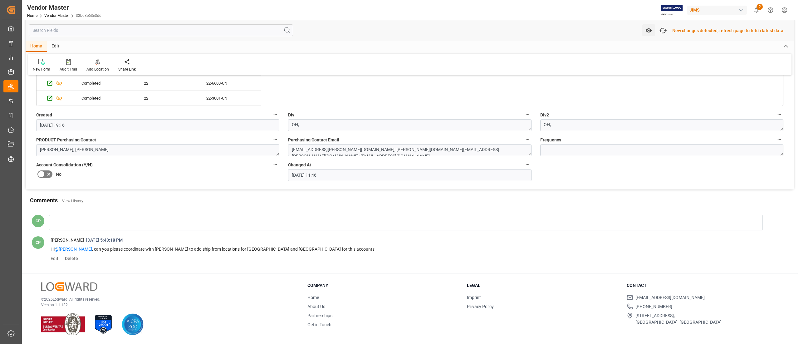
scroll to position [1152, 0]
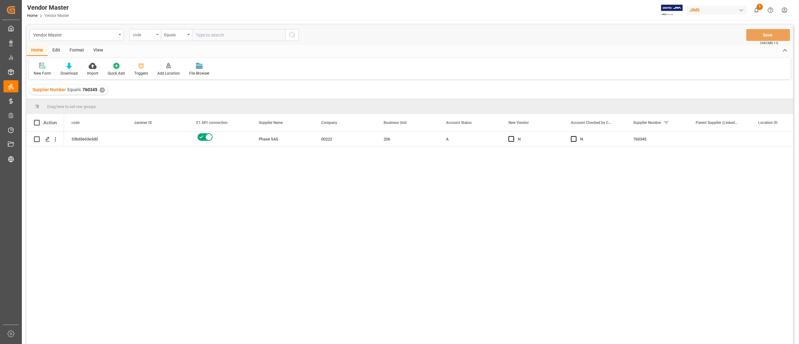
click at [147, 37] on div "code" at bounding box center [143, 34] width 21 height 7
type input "number"
click at [166, 61] on div "Supplier Number" at bounding box center [176, 63] width 93 height 13
click at [229, 38] on input "text" at bounding box center [239, 35] width 94 height 12
paste input "752609"
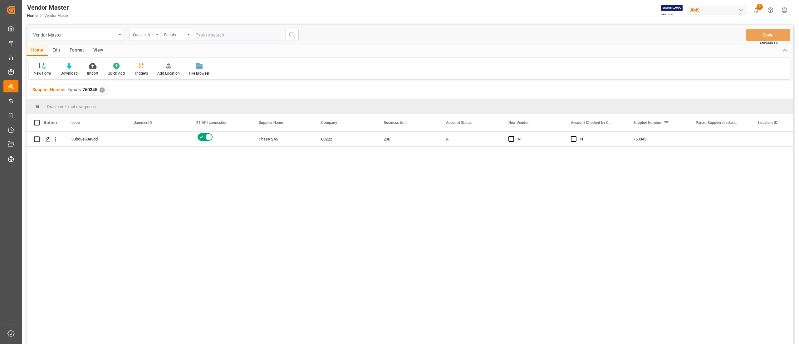
type input "752609"
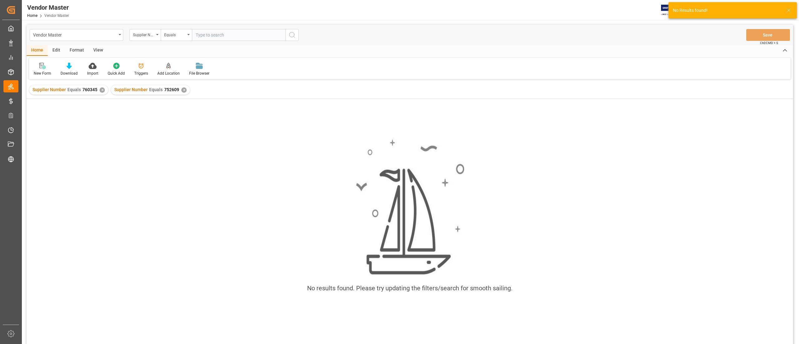
click at [100, 91] on div "✕" at bounding box center [102, 89] width 5 height 5
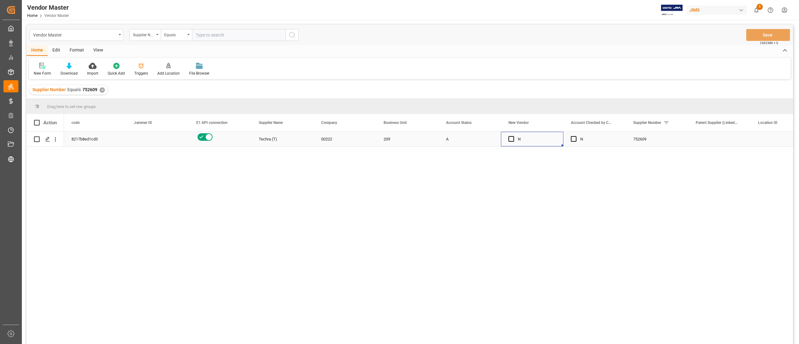
click at [536, 136] on div "N" at bounding box center [537, 139] width 38 height 14
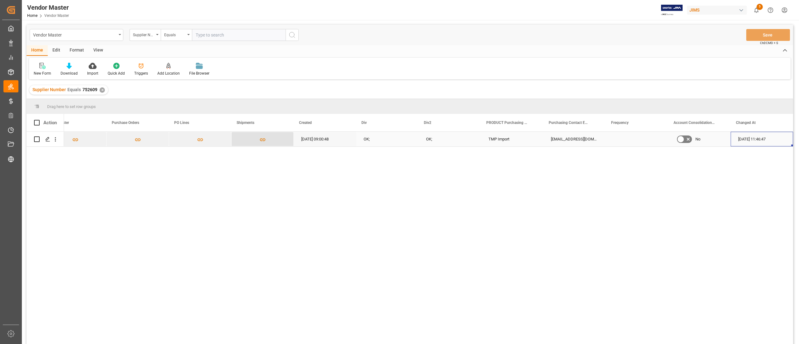
click at [269, 139] on button "Press SPACE to select this row." at bounding box center [263, 139] width 62 height 14
click at [261, 138] on icon "Press SPACE to select this row." at bounding box center [263, 139] width 6 height 3
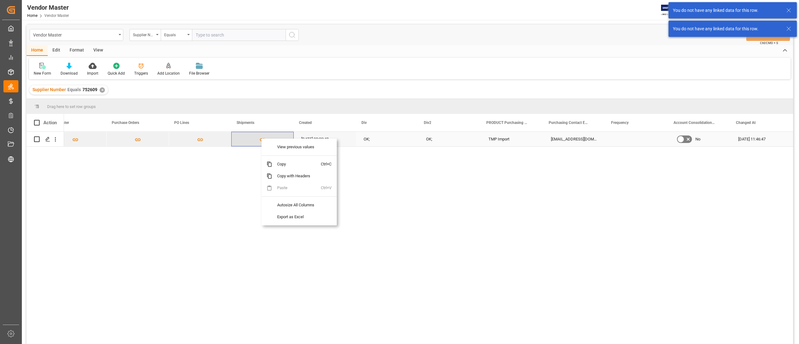
click at [261, 138] on icon "Press SPACE to select this row." at bounding box center [263, 139] width 6 height 3
click at [245, 172] on div "12-07-2023 09:00:48 OK; OK; TMP Import import@musicpeopleinc.com;Betty.liu@exer…" at bounding box center [428, 240] width 729 height 216
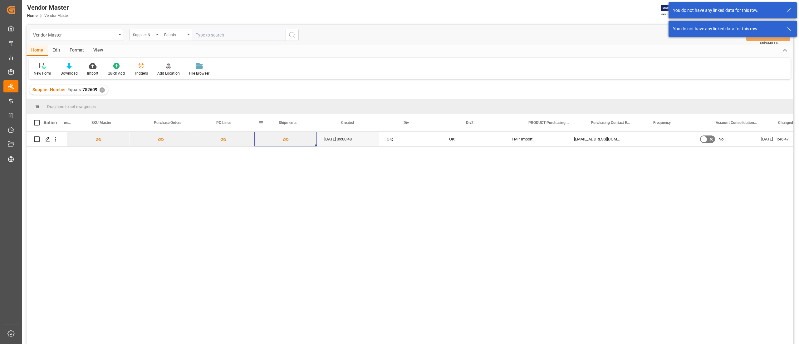
scroll to position [0, 2997]
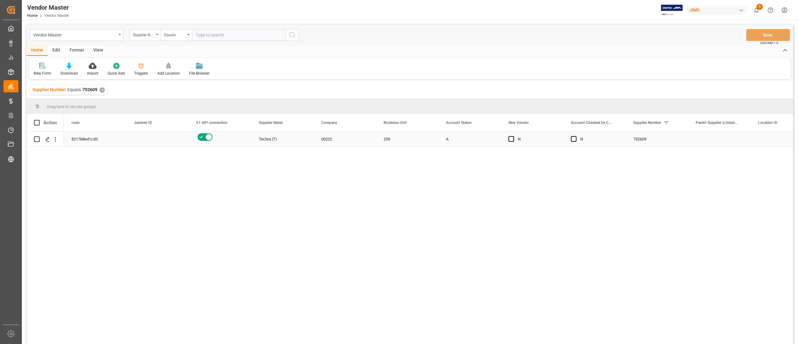
click at [651, 141] on div "752609" at bounding box center [657, 139] width 62 height 15
click at [632, 137] on div "752609" at bounding box center [657, 139] width 62 height 15
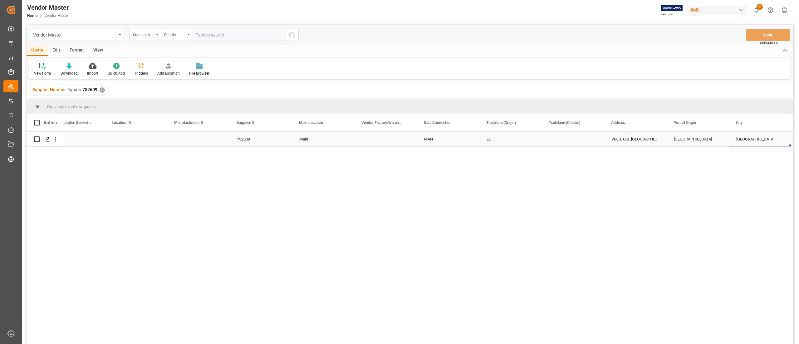
click at [562, 137] on div "Press SPACE to select this row." at bounding box center [572, 139] width 62 height 15
click at [575, 139] on input "Press SPACE to select this row." at bounding box center [572, 143] width 52 height 12
click at [593, 143] on polyline "open menu" at bounding box center [592, 143] width 4 height 2
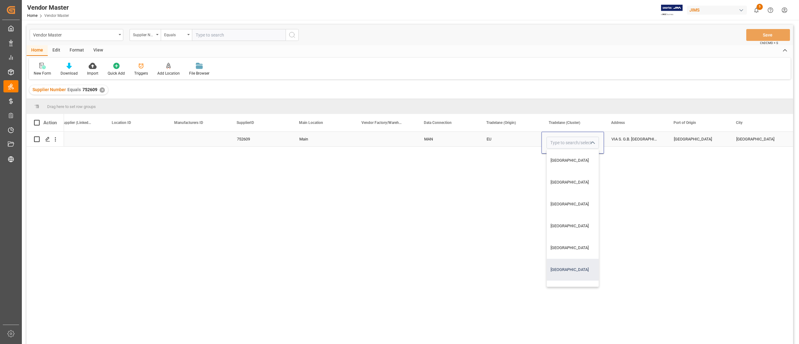
click at [576, 271] on div "[GEOGRAPHIC_DATA]" at bounding box center [573, 270] width 52 height 22
type input "[GEOGRAPHIC_DATA]"
click at [510, 143] on div "EU" at bounding box center [509, 139] width 47 height 14
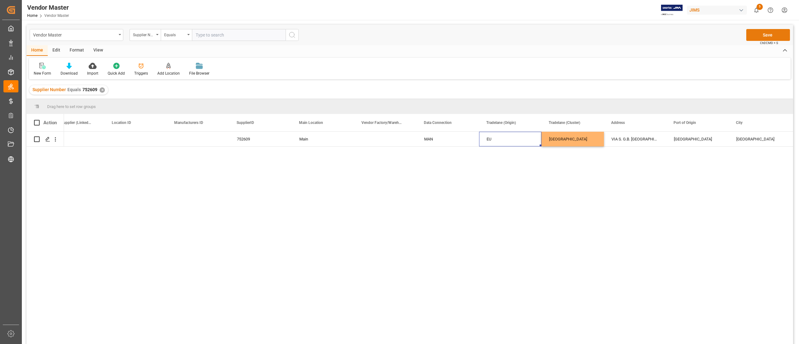
click at [763, 35] on button "Save" at bounding box center [768, 35] width 44 height 12
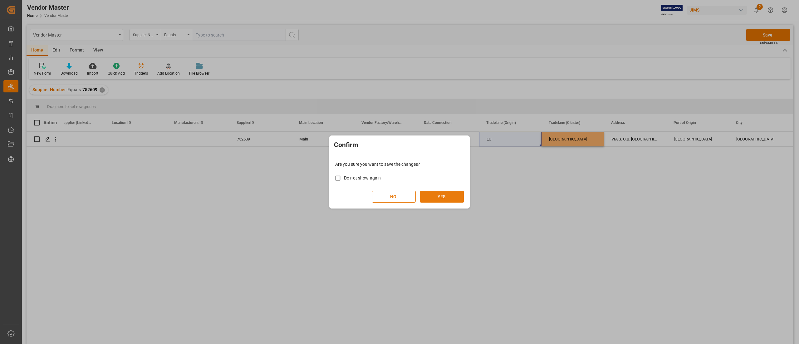
click at [438, 196] on button "YES" at bounding box center [442, 197] width 44 height 12
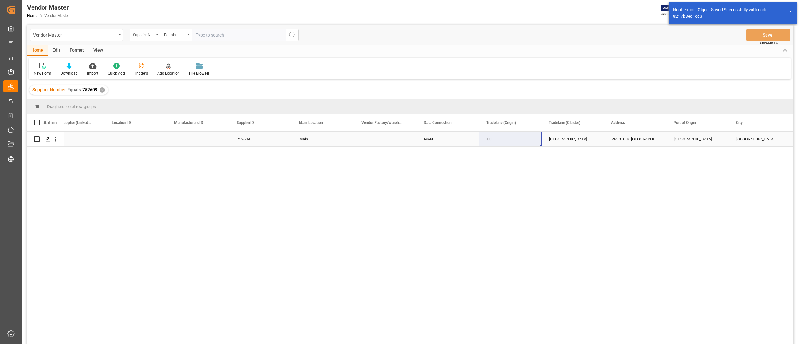
click at [431, 142] on div "MAN" at bounding box center [447, 139] width 47 height 14
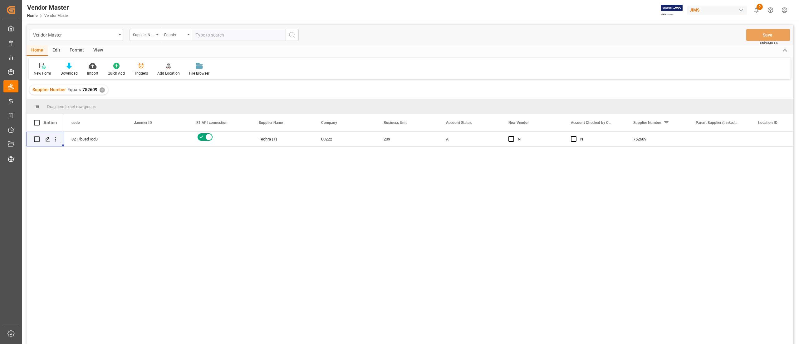
click at [216, 32] on input "text" at bounding box center [239, 35] width 94 height 12
paste input "760345"
type input "760345"
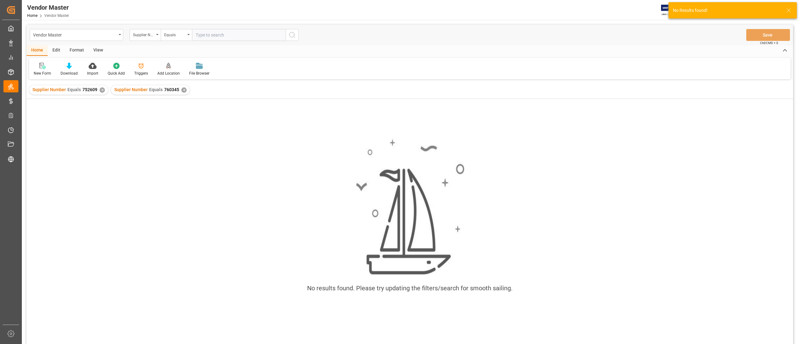
click at [100, 88] on div "✕" at bounding box center [102, 89] width 5 height 5
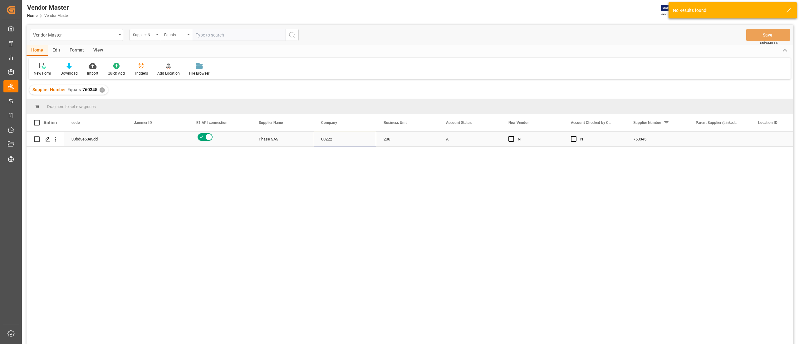
click at [346, 134] on div "00222" at bounding box center [345, 139] width 62 height 15
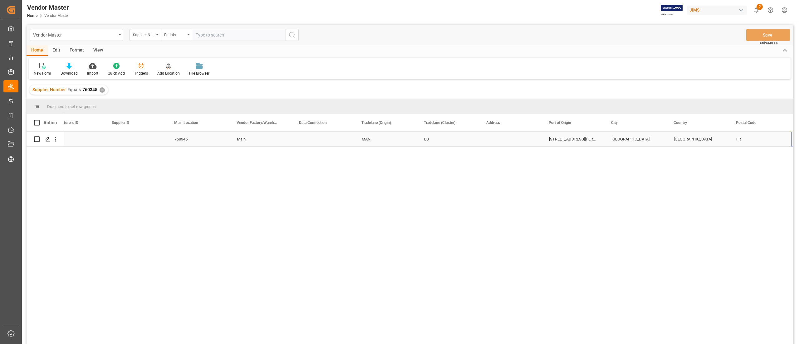
scroll to position [0, 771]
click at [450, 137] on div "Press SPACE to select this row." at bounding box center [448, 139] width 62 height 15
click at [469, 141] on icon "open menu" at bounding box center [467, 142] width 7 height 7
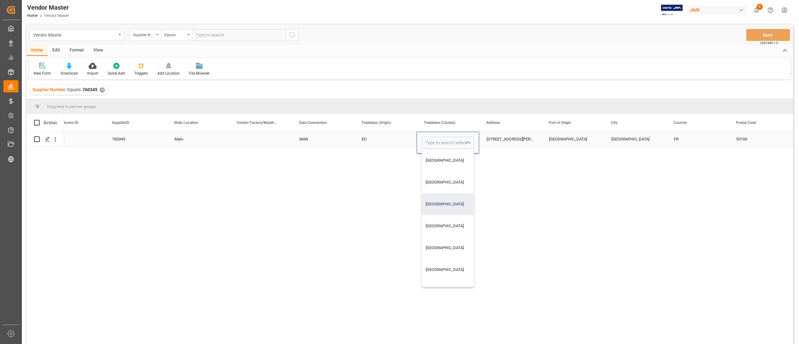
click at [448, 209] on div "[GEOGRAPHIC_DATA]" at bounding box center [448, 204] width 52 height 22
type input "[GEOGRAPHIC_DATA]"
click at [504, 192] on div "760345 Main MAN EU North Europe 54 Avenue du General Leclerc Boulogne-Billancou…" at bounding box center [428, 240] width 729 height 216
click at [573, 148] on div "760345 Main MAN EU North Europe 54 Avenue du General Leclerc Boulogne-Billancou…" at bounding box center [428, 240] width 729 height 216
click at [573, 137] on div "Boulogne-Billancourt" at bounding box center [572, 139] width 62 height 15
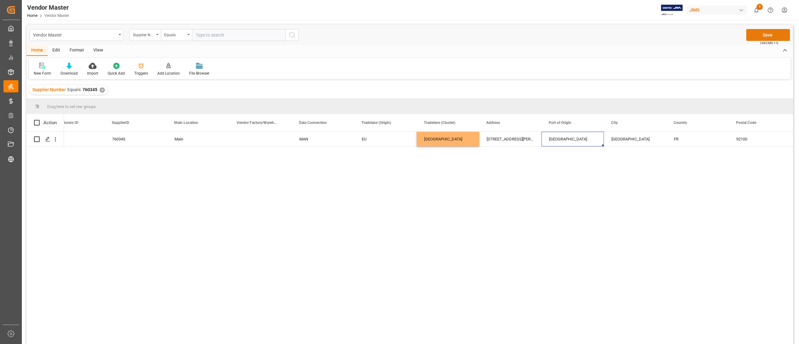
click at [753, 38] on button "Save" at bounding box center [768, 35] width 44 height 12
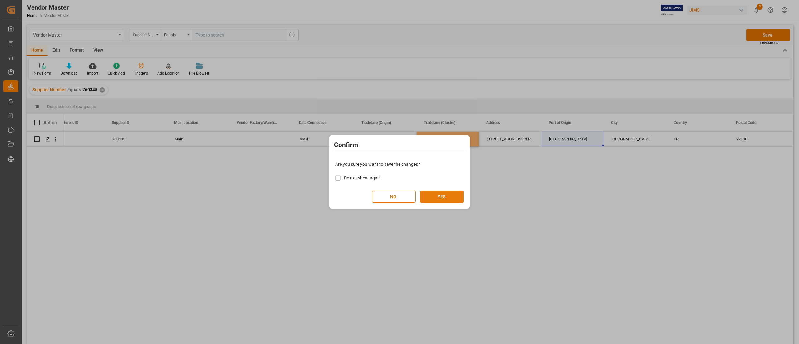
click at [456, 194] on button "YES" at bounding box center [442, 197] width 44 height 12
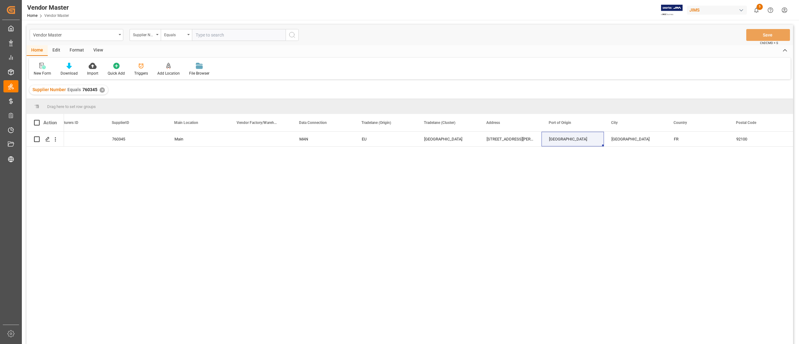
click at [100, 86] on div "Supplier Number Equals 760345 ✕" at bounding box center [68, 89] width 79 height 9
click at [100, 90] on div "✕" at bounding box center [102, 89] width 5 height 5
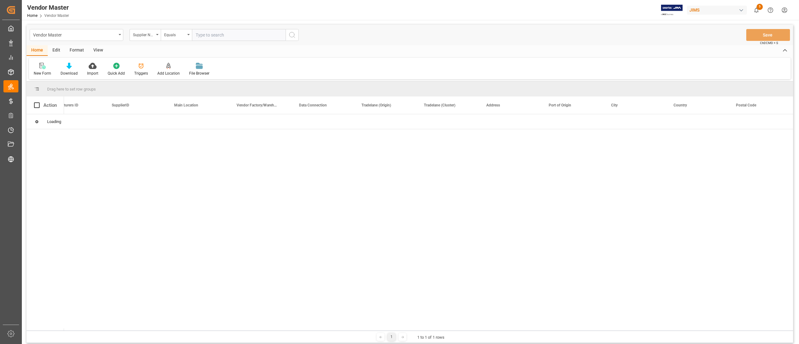
click at [226, 37] on input "text" at bounding box center [239, 35] width 94 height 12
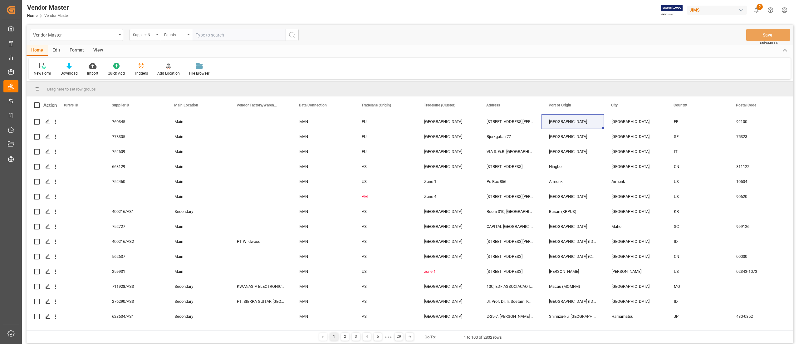
paste input "778300"
type input "778300"
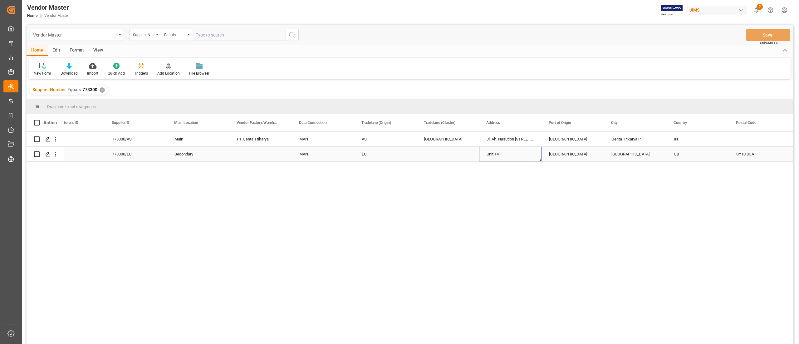
click at [481, 158] on div "Unit 14" at bounding box center [510, 154] width 62 height 15
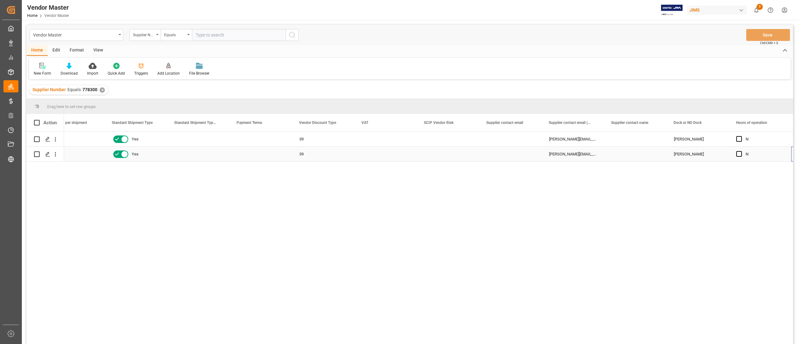
scroll to position [0, 2144]
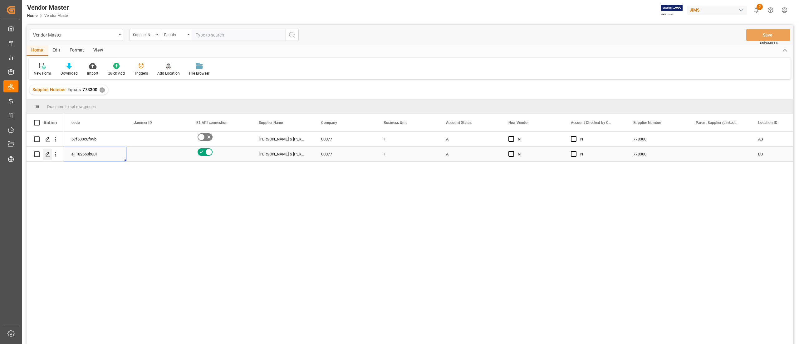
click at [49, 157] on icon "Press SPACE to select this row." at bounding box center [47, 154] width 5 height 5
click at [369, 158] on div "00077" at bounding box center [345, 154] width 62 height 15
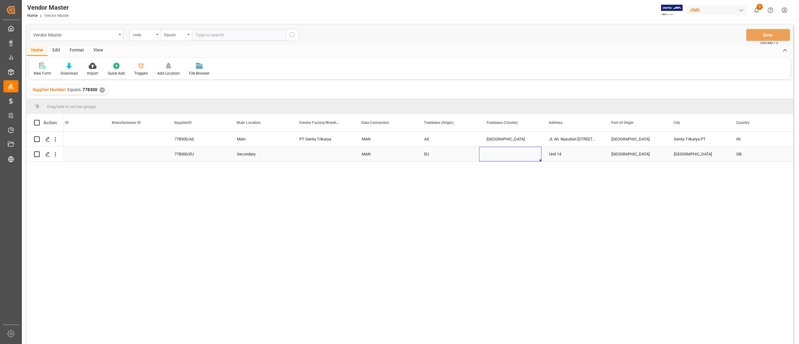
click at [500, 149] on div "Press SPACE to select this row." at bounding box center [510, 154] width 62 height 15
click at [530, 151] on icon "open menu" at bounding box center [529, 150] width 7 height 7
click at [504, 213] on div "[GEOGRAPHIC_DATA]" at bounding box center [510, 212] width 52 height 22
type input "[GEOGRAPHIC_DATA]"
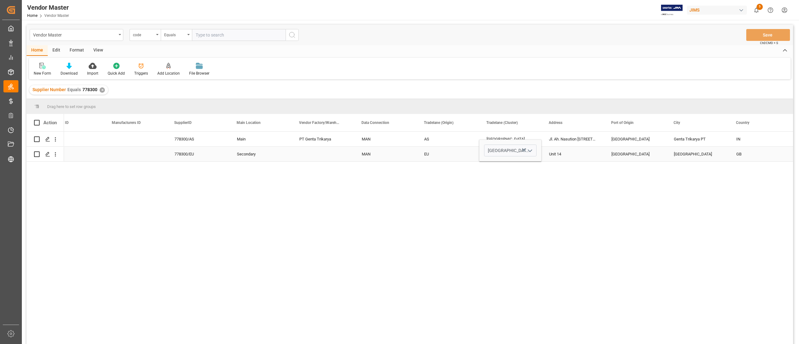
click at [431, 197] on div "AS 778300/AS Main PT Genta Trikarya MAN AS South Asia Jl. Ah. Nasution Km.12,5 …" at bounding box center [428, 240] width 729 height 216
click at [388, 159] on div "MAN" at bounding box center [385, 154] width 47 height 14
click at [757, 37] on button "Save" at bounding box center [768, 35] width 44 height 12
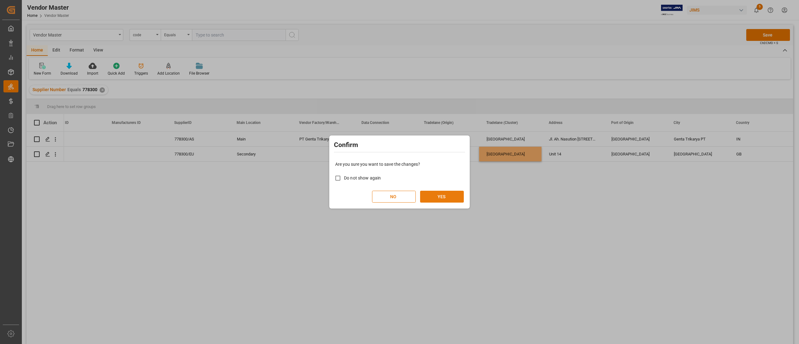
click at [454, 193] on button "YES" at bounding box center [442, 197] width 44 height 12
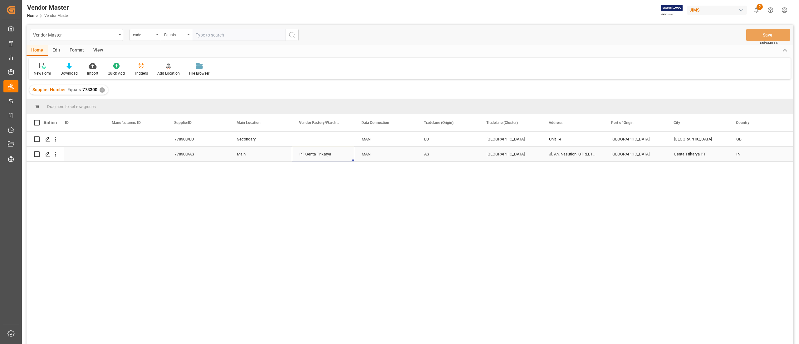
click at [328, 151] on div "PT Genta Trikarya" at bounding box center [323, 154] width 62 height 15
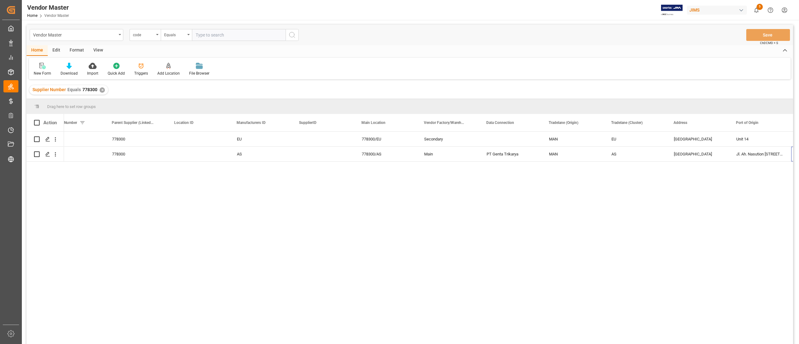
scroll to position [0, 646]
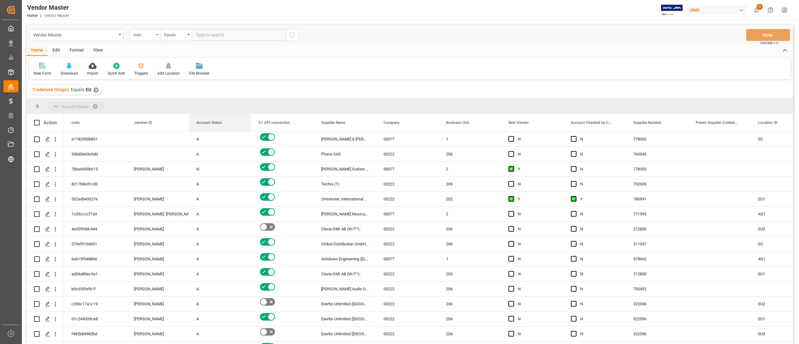
drag, startPoint x: 468, startPoint y: 120, endPoint x: 119, endPoint y: 102, distance: 349.9
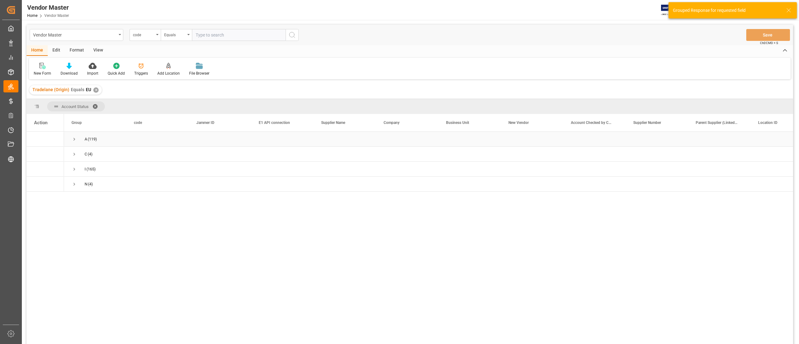
click at [726, 138] on div "Press SPACE to select this row." at bounding box center [719, 139] width 62 height 15
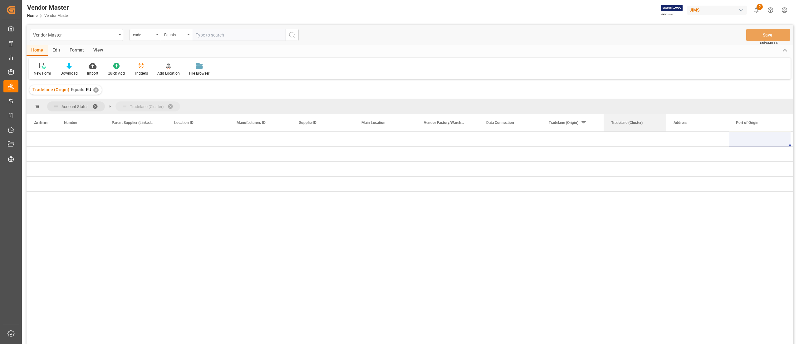
drag, startPoint x: 642, startPoint y: 122, endPoint x: 560, endPoint y: 109, distance: 83.5
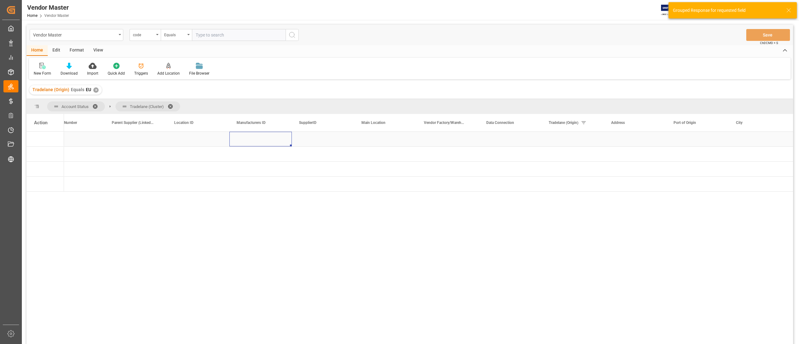
click at [261, 143] on div "Press SPACE to select this row." at bounding box center [260, 139] width 62 height 15
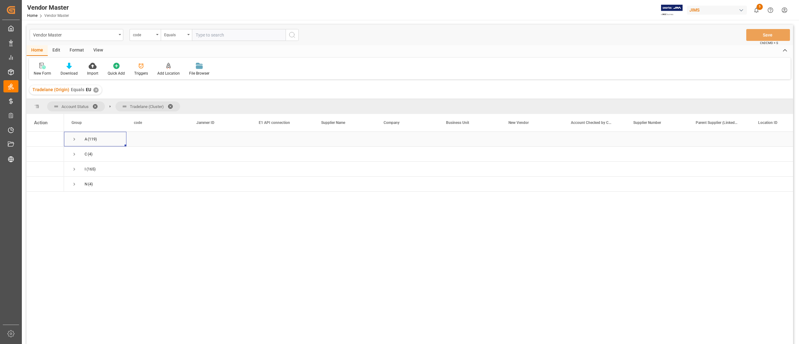
click at [74, 139] on span "Press SPACE to select this row." at bounding box center [74, 139] width 6 height 6
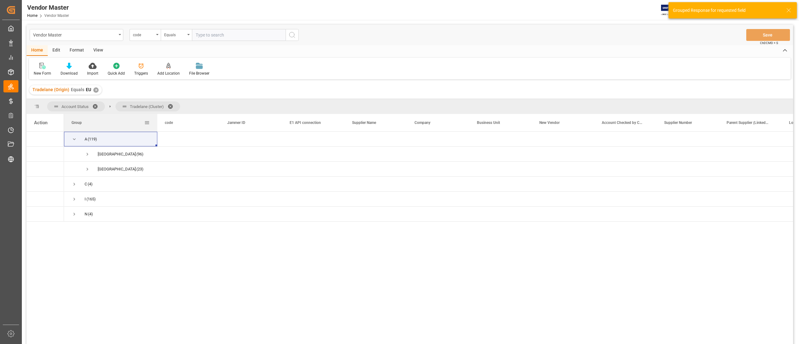
drag, startPoint x: 125, startPoint y: 126, endPoint x: 156, endPoint y: 127, distance: 31.2
click at [156, 127] on div at bounding box center [157, 122] width 2 height 17
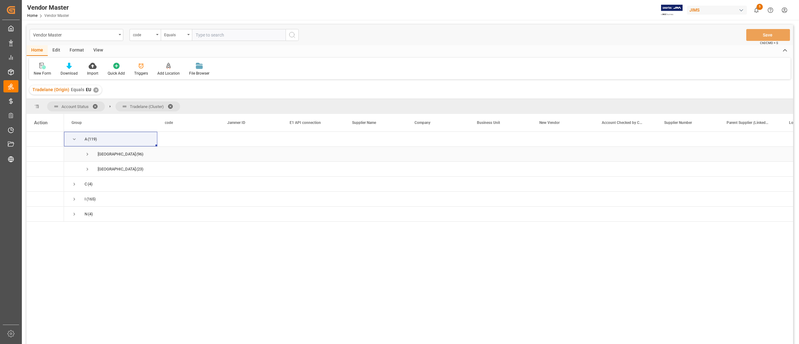
click at [89, 154] on span "Press SPACE to select this row." at bounding box center [88, 154] width 6 height 6
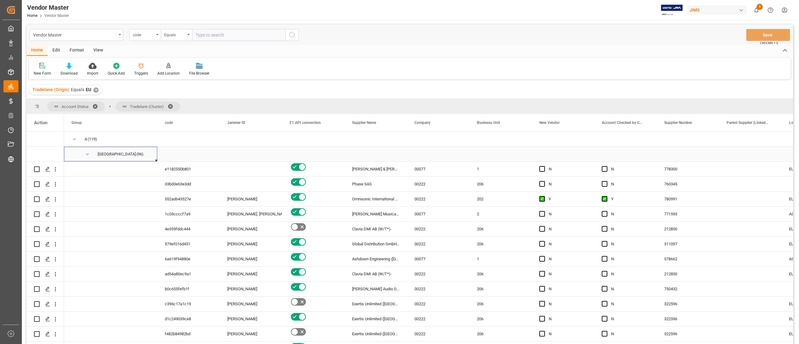
click at [89, 150] on span "Press SPACE to select this row." at bounding box center [88, 154] width 6 height 14
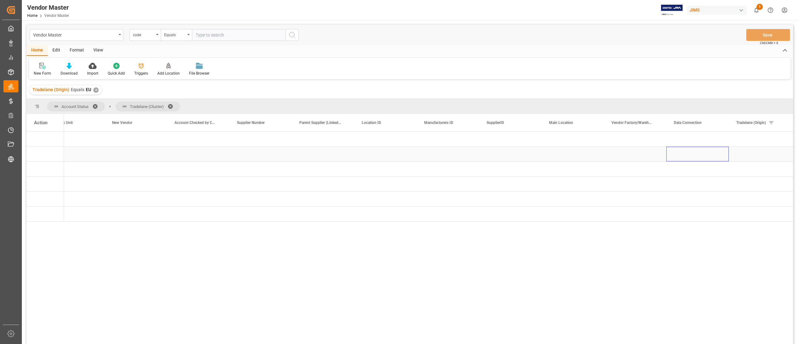
scroll to position [0, 677]
drag, startPoint x: 687, startPoint y: 126, endPoint x: 679, endPoint y: 114, distance: 14.5
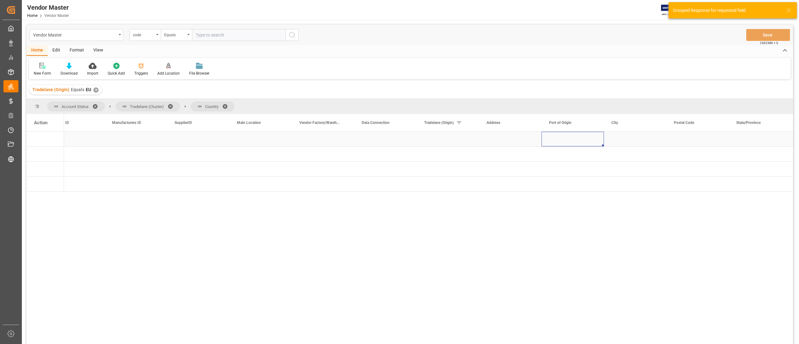
click at [598, 137] on div "Press SPACE to select this row." at bounding box center [572, 139] width 62 height 15
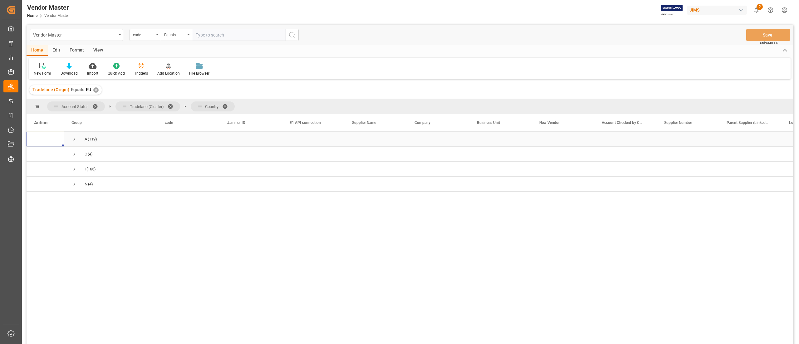
click at [75, 137] on span "Press SPACE to select this row." at bounding box center [74, 139] width 6 height 6
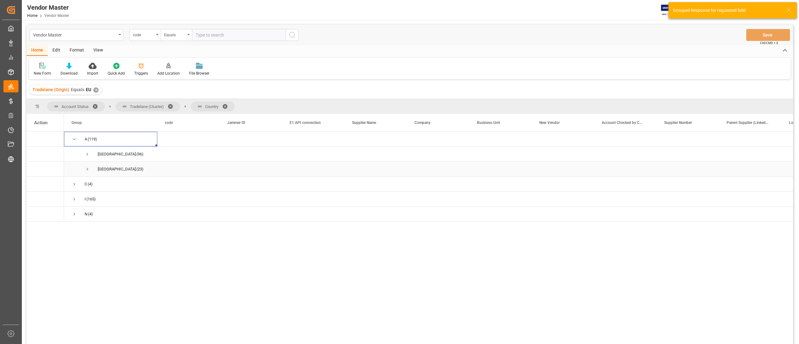
click at [85, 168] on span "Press SPACE to select this row." at bounding box center [88, 169] width 6 height 6
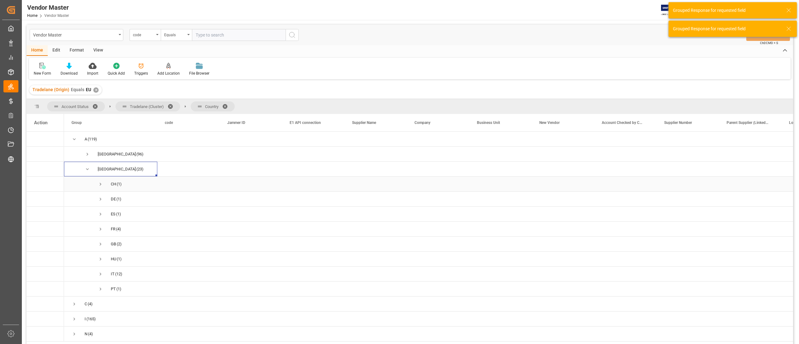
click at [102, 183] on span "Press SPACE to select this row." at bounding box center [101, 184] width 6 height 6
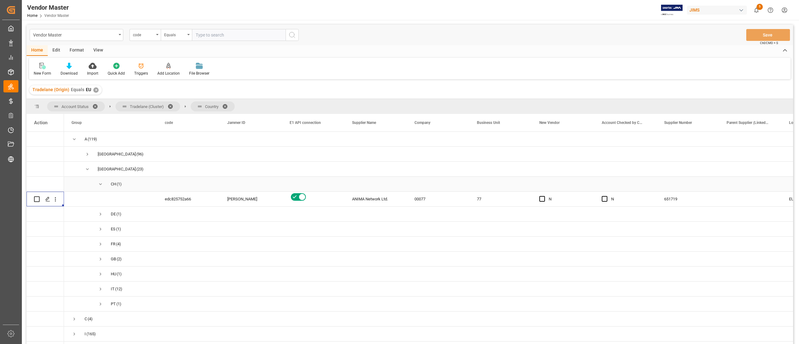
click at [102, 182] on span "Press SPACE to select this row." at bounding box center [101, 184] width 6 height 6
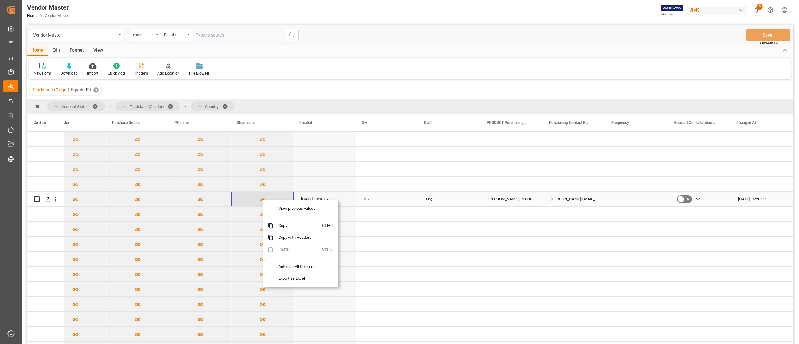
click at [261, 199] on icon "Press SPACE to select this row." at bounding box center [262, 199] width 7 height 7
click at [259, 199] on icon "Press SPACE to select this row." at bounding box center [262, 199] width 7 height 7
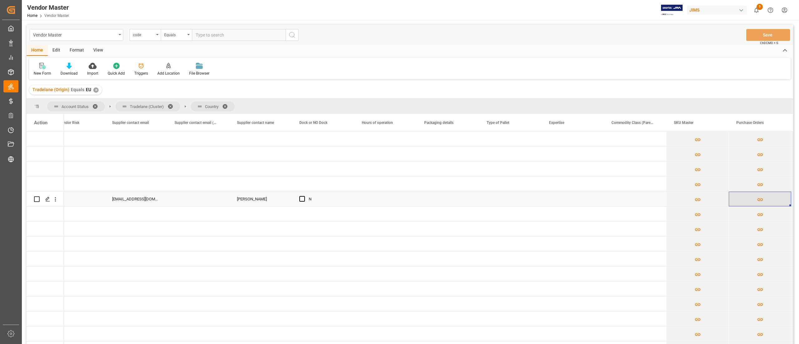
click at [761, 198] on icon "Press SPACE to select this row." at bounding box center [760, 199] width 7 height 7
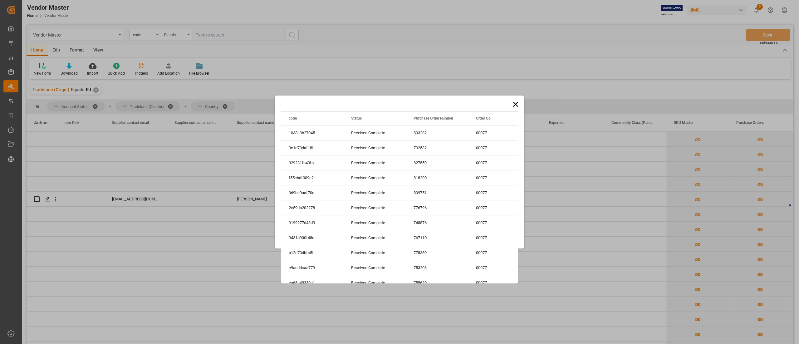
click at [513, 105] on icon at bounding box center [515, 104] width 9 height 9
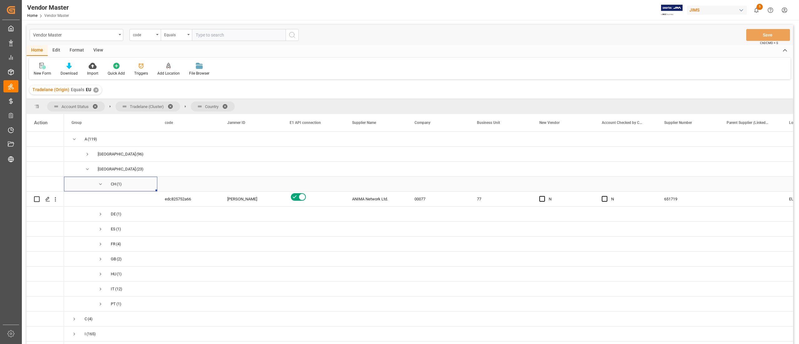
click at [100, 184] on span "Press SPACE to select this row." at bounding box center [101, 184] width 6 height 6
click at [103, 198] on span "Press SPACE to select this row." at bounding box center [101, 199] width 6 height 6
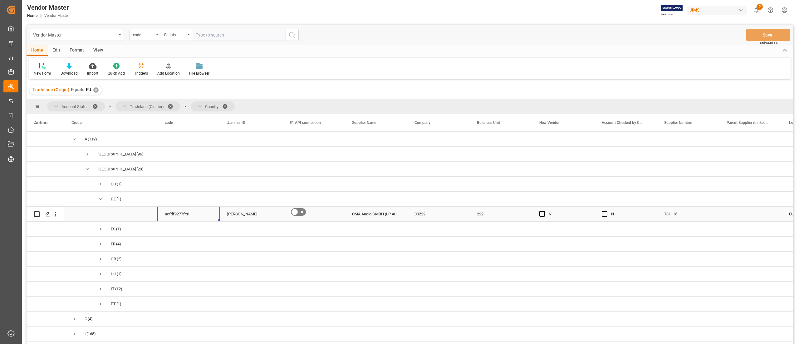
click at [193, 211] on div "acfdf9277fc0" at bounding box center [188, 214] width 62 height 15
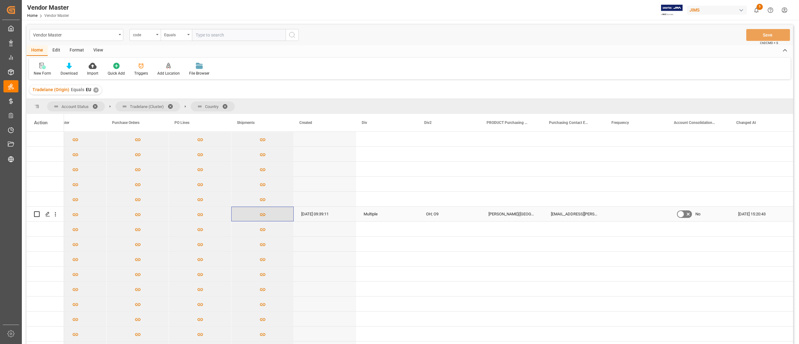
click at [265, 214] on button "Press SPACE to select this row." at bounding box center [263, 214] width 62 height 14
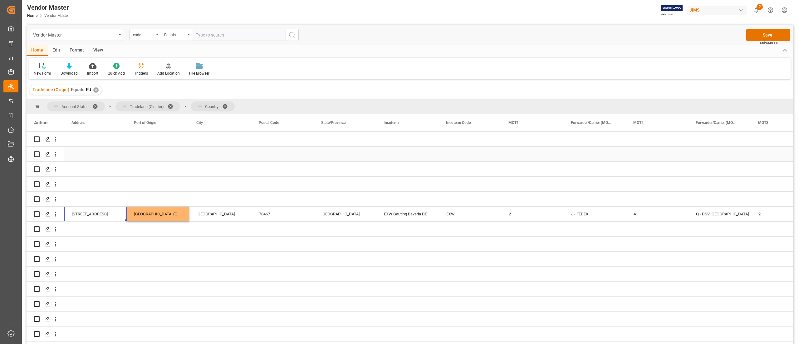
scroll to position [0, 1091]
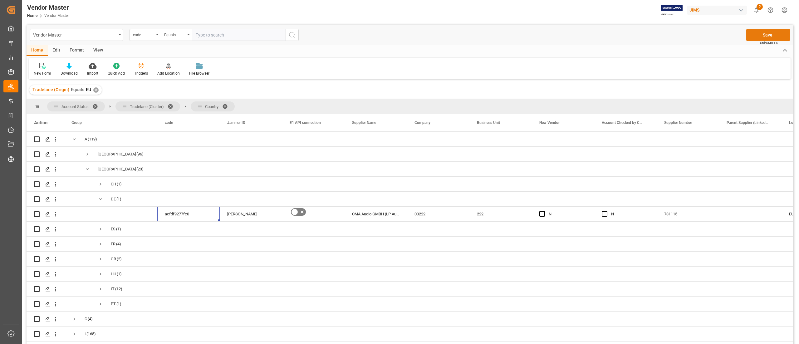
click at [765, 36] on button "Save" at bounding box center [768, 35] width 44 height 12
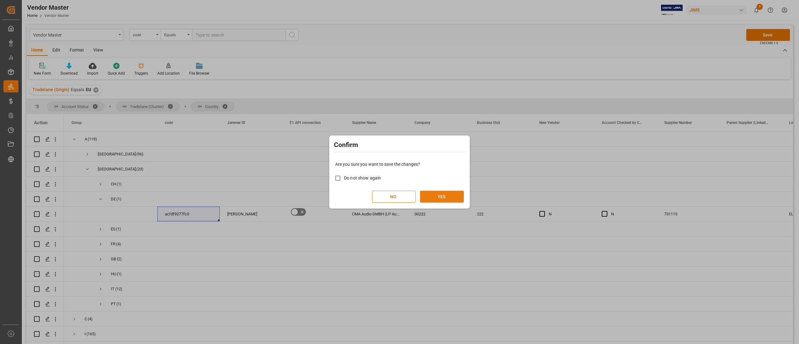
click at [444, 196] on button "YES" at bounding box center [442, 197] width 44 height 12
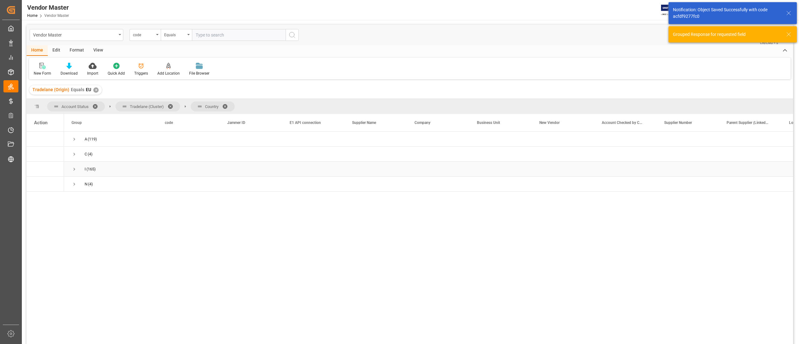
click at [366, 162] on div "Press SPACE to select this row." at bounding box center [375, 169] width 62 height 15
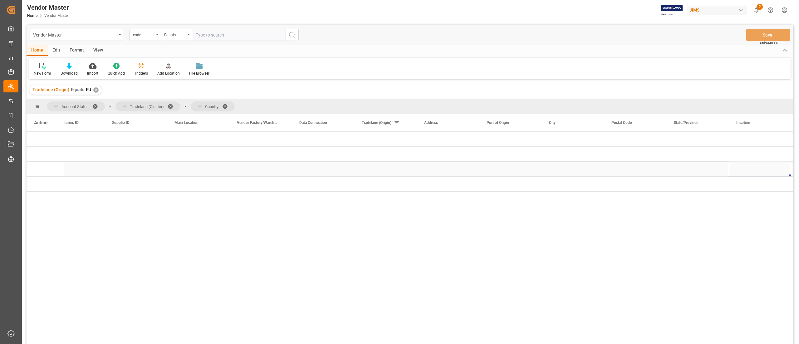
scroll to position [0, 864]
drag, startPoint x: 617, startPoint y: 122, endPoint x: 568, endPoint y: 105, distance: 51.3
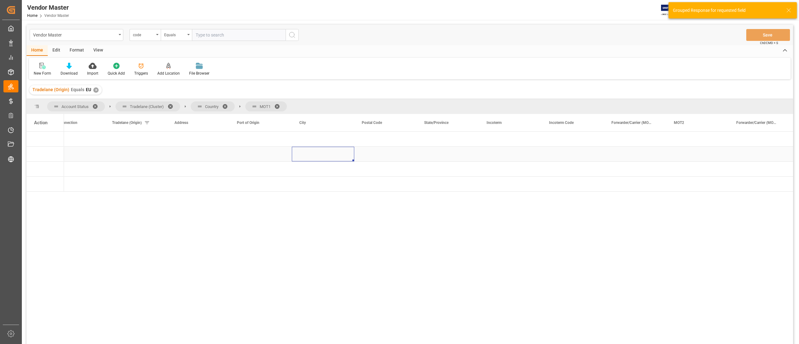
click at [336, 156] on div "Press SPACE to select this row." at bounding box center [323, 154] width 62 height 15
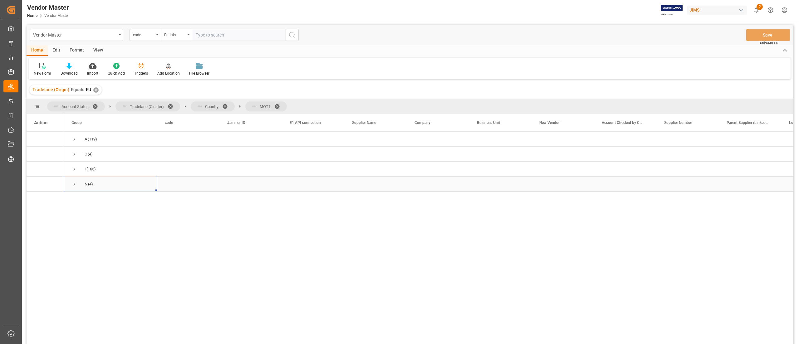
click at [72, 185] on span "Press SPACE to select this row." at bounding box center [74, 184] width 6 height 6
click at [87, 200] on span "Press SPACE to select this row." at bounding box center [88, 199] width 6 height 6
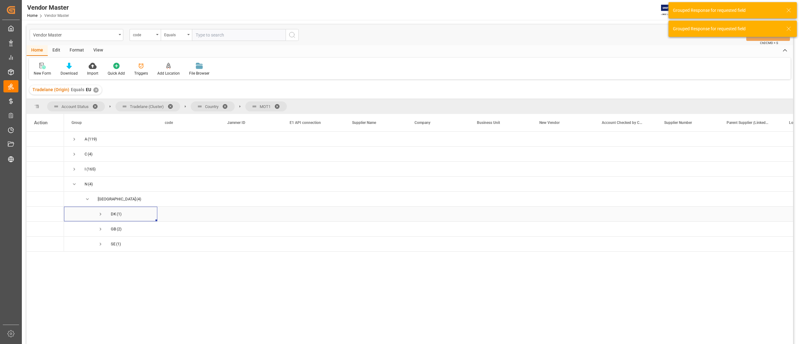
click at [99, 212] on span "Press SPACE to select this row." at bounding box center [101, 214] width 6 height 6
click at [115, 230] on span "Press SPACE to select this row." at bounding box center [114, 229] width 6 height 6
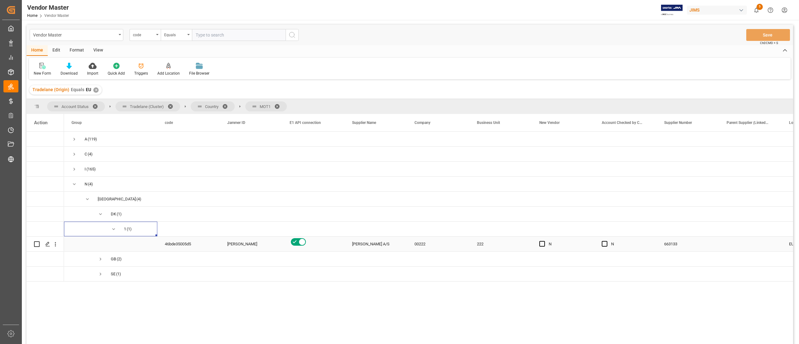
click at [201, 244] on div "46bde35005d5" at bounding box center [188, 244] width 62 height 15
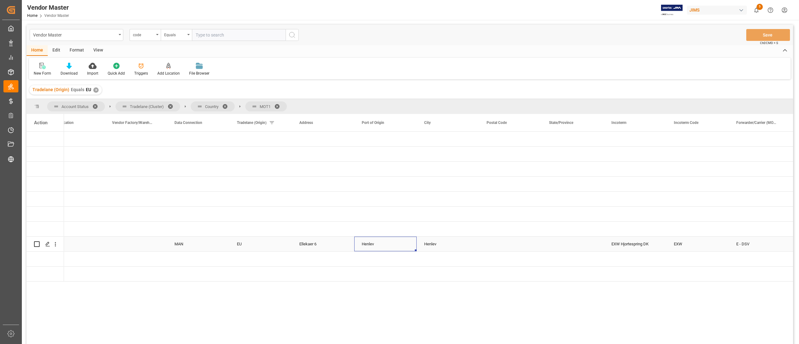
click at [370, 245] on div "Henlev" at bounding box center [385, 244] width 62 height 15
drag, startPoint x: 379, startPoint y: 246, endPoint x: 345, endPoint y: 247, distance: 34.6
click at [384, 249] on input "Henlev" at bounding box center [385, 248] width 52 height 12
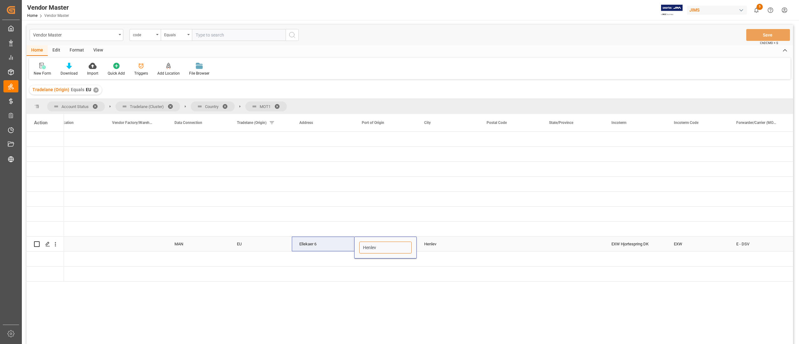
drag, startPoint x: 378, startPoint y: 247, endPoint x: 350, endPoint y: 246, distance: 28.4
click at [391, 267] on div "Press SPACE to select this row." at bounding box center [385, 273] width 62 height 15
click at [380, 245] on div "Henlev" at bounding box center [385, 244] width 62 height 15
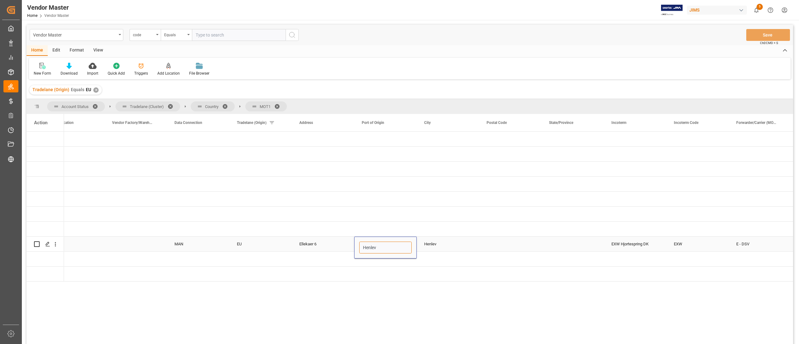
drag, startPoint x: 385, startPoint y: 247, endPoint x: 355, endPoint y: 243, distance: 30.5
click at [355, 243] on div "Henlev" at bounding box center [385, 248] width 62 height 22
paste input "[GEOGRAPHIC_DATA] (DCPH)"
type input "[GEOGRAPHIC_DATA] (DCPH)"
click at [405, 227] on div "Press SPACE to select this row." at bounding box center [385, 229] width 62 height 15
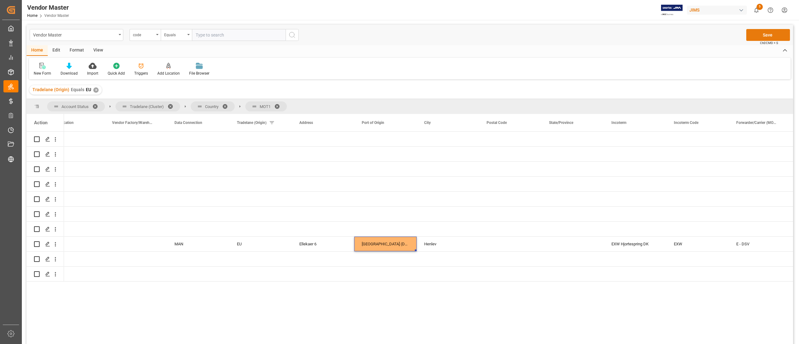
click at [764, 36] on button "Save" at bounding box center [768, 35] width 44 height 12
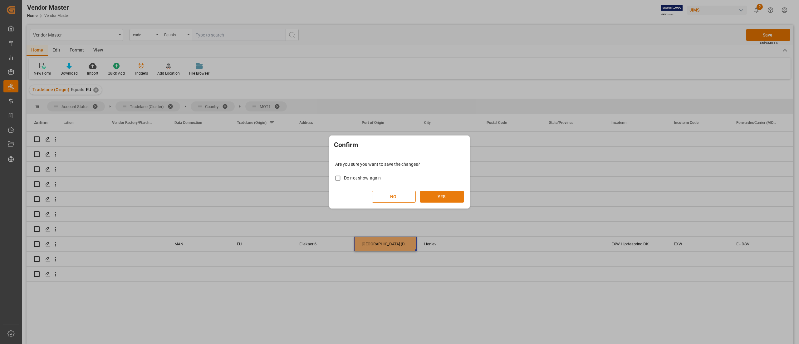
click at [437, 192] on button "YES" at bounding box center [442, 197] width 44 height 12
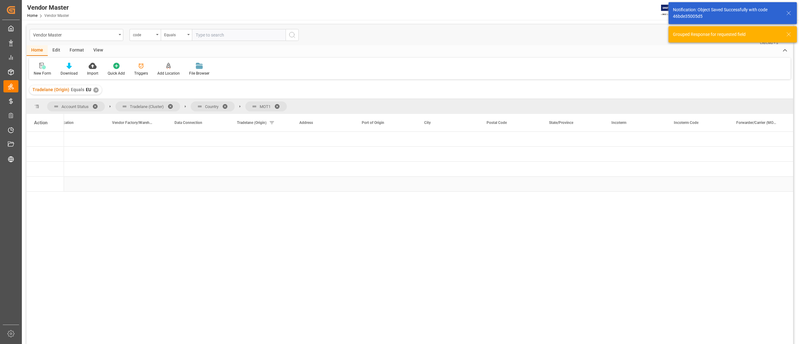
click at [436, 177] on div "Press SPACE to select this row." at bounding box center [448, 184] width 62 height 15
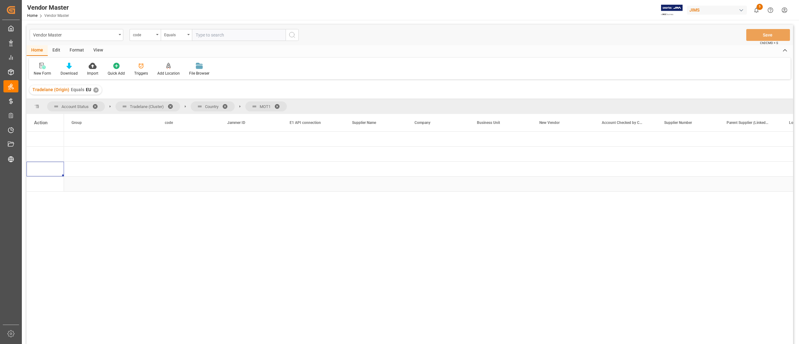
scroll to position [0, 0]
click at [74, 184] on span "Press SPACE to select this row." at bounding box center [74, 184] width 6 height 6
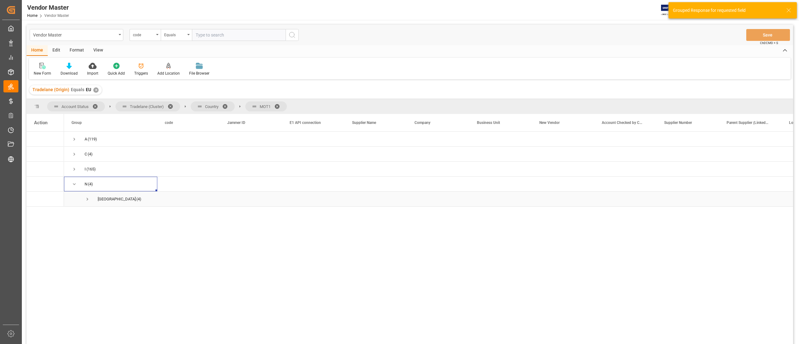
click at [85, 198] on span "Press SPACE to select this row." at bounding box center [88, 199] width 6 height 6
click at [101, 214] on span "Press SPACE to select this row." at bounding box center [101, 214] width 6 height 6
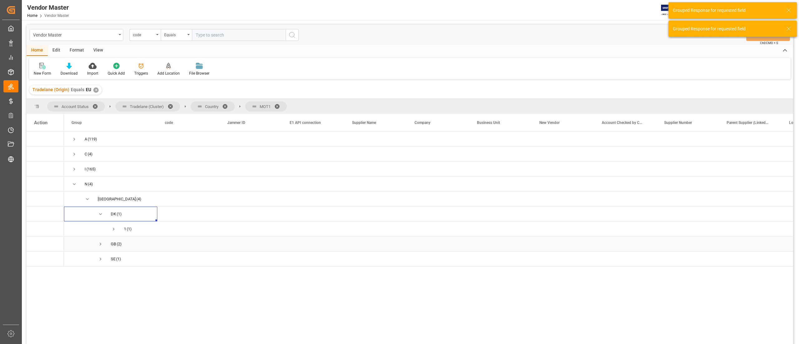
click at [100, 244] on span "Press SPACE to select this row." at bounding box center [101, 244] width 6 height 6
click at [114, 258] on span "Press SPACE to select this row." at bounding box center [114, 259] width 6 height 6
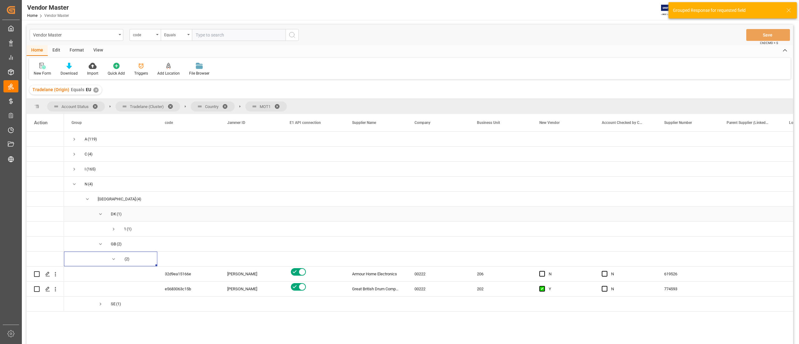
scroll to position [62, 0]
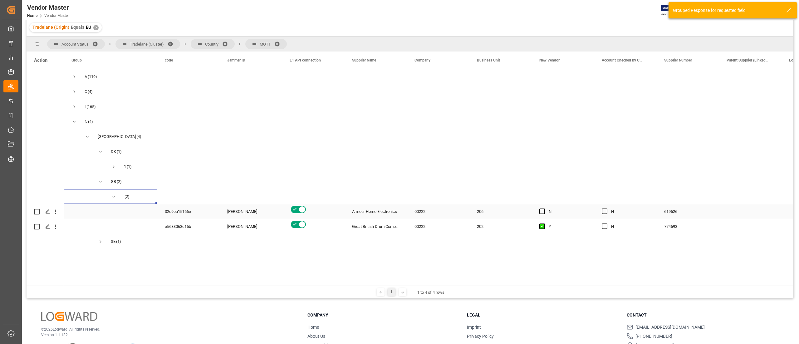
click at [249, 210] on div "[PERSON_NAME]" at bounding box center [250, 211] width 47 height 14
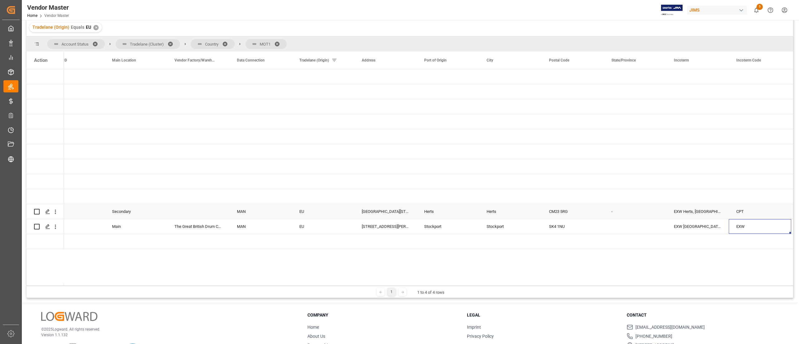
scroll to position [0, 926]
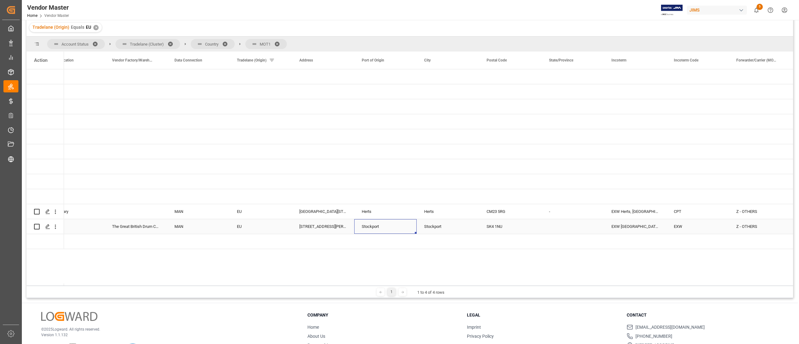
click at [395, 226] on div "Stockport" at bounding box center [385, 226] width 62 height 15
drag, startPoint x: 403, startPoint y: 233, endPoint x: 342, endPoint y: 232, distance: 60.9
click at [398, 230] on input "Stockport" at bounding box center [385, 230] width 52 height 12
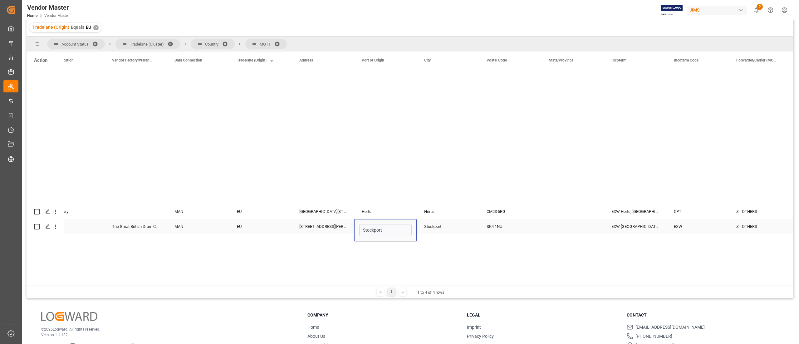
click at [480, 221] on div "SK4 1NU" at bounding box center [510, 226] width 62 height 15
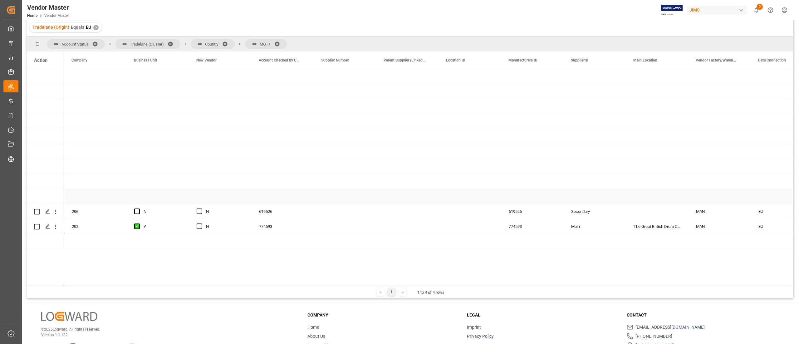
scroll to position [0, 0]
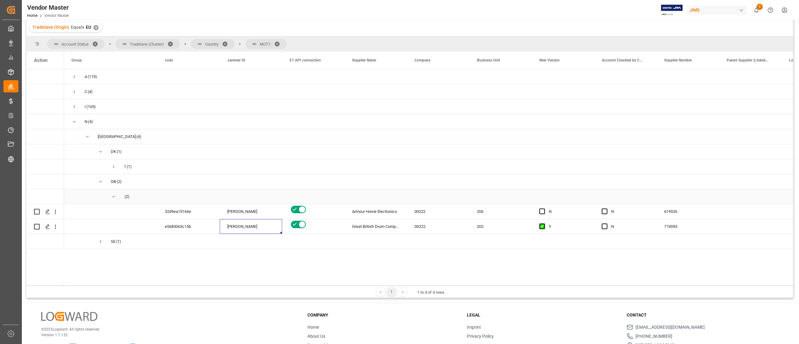
click at [112, 195] on span "Press SPACE to select this row." at bounding box center [114, 197] width 6 height 6
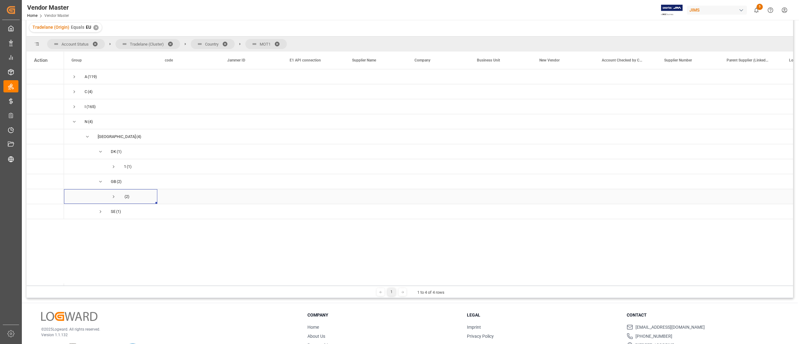
click at [116, 195] on span "Press SPACE to select this row." at bounding box center [114, 197] width 6 height 6
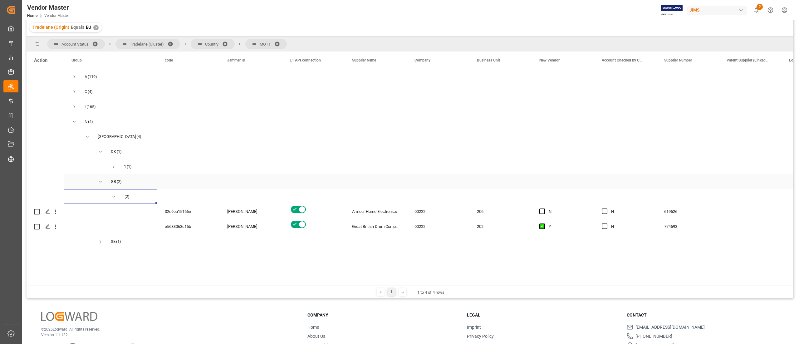
click at [100, 179] on span "Press SPACE to select this row." at bounding box center [101, 182] width 6 height 6
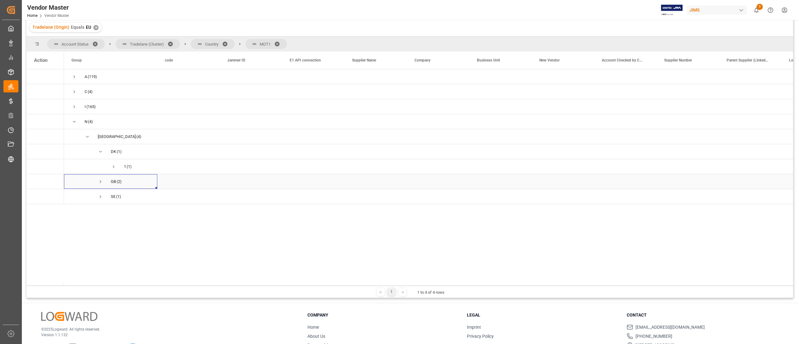
click at [100, 182] on span "Press SPACE to select this row." at bounding box center [101, 182] width 6 height 6
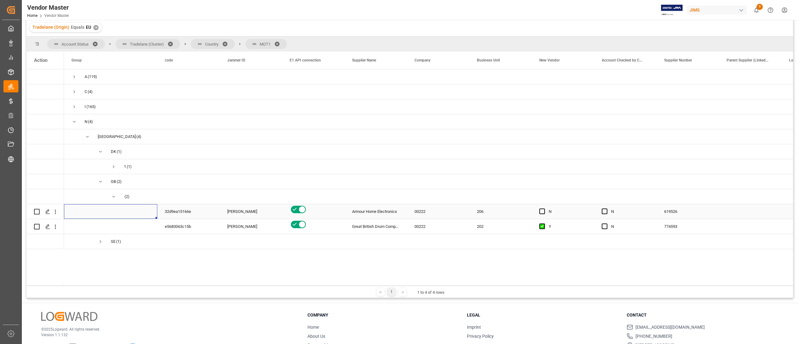
click at [125, 212] on span "Press SPACE to select this row." at bounding box center [110, 211] width 78 height 14
click at [99, 183] on span "Press SPACE to select this row." at bounding box center [101, 182] width 6 height 6
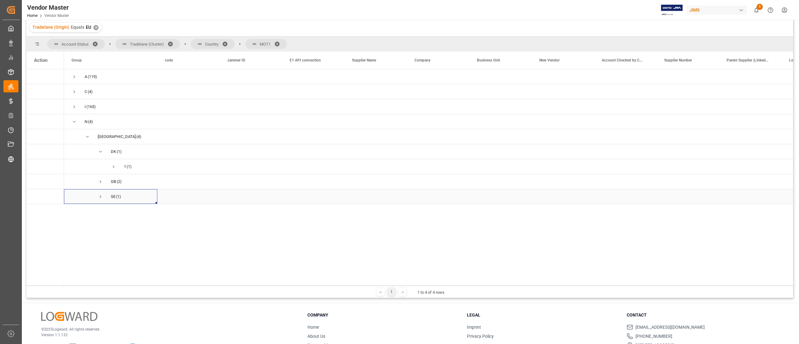
click at [99, 195] on span "Press SPACE to select this row." at bounding box center [101, 197] width 6 height 6
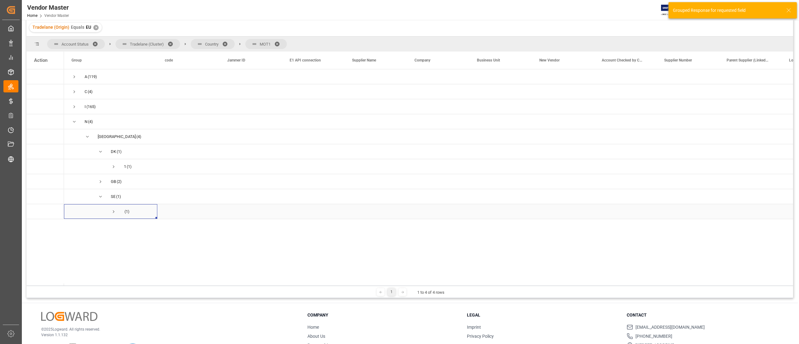
click at [112, 211] on span "Press SPACE to select this row." at bounding box center [114, 212] width 6 height 6
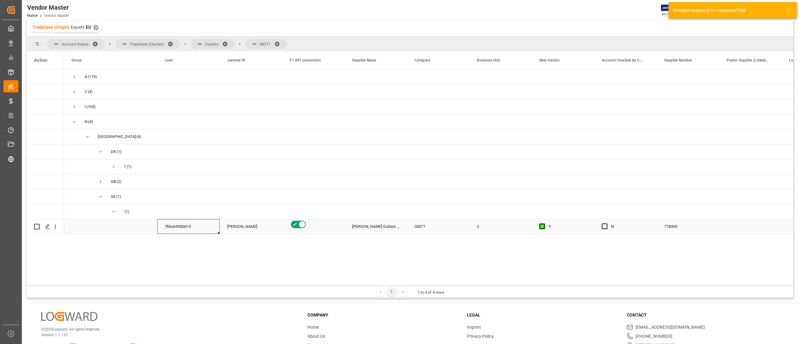
click at [211, 229] on div "7bba6900b615" at bounding box center [188, 226] width 62 height 15
